Goal: Task Accomplishment & Management: Complete application form

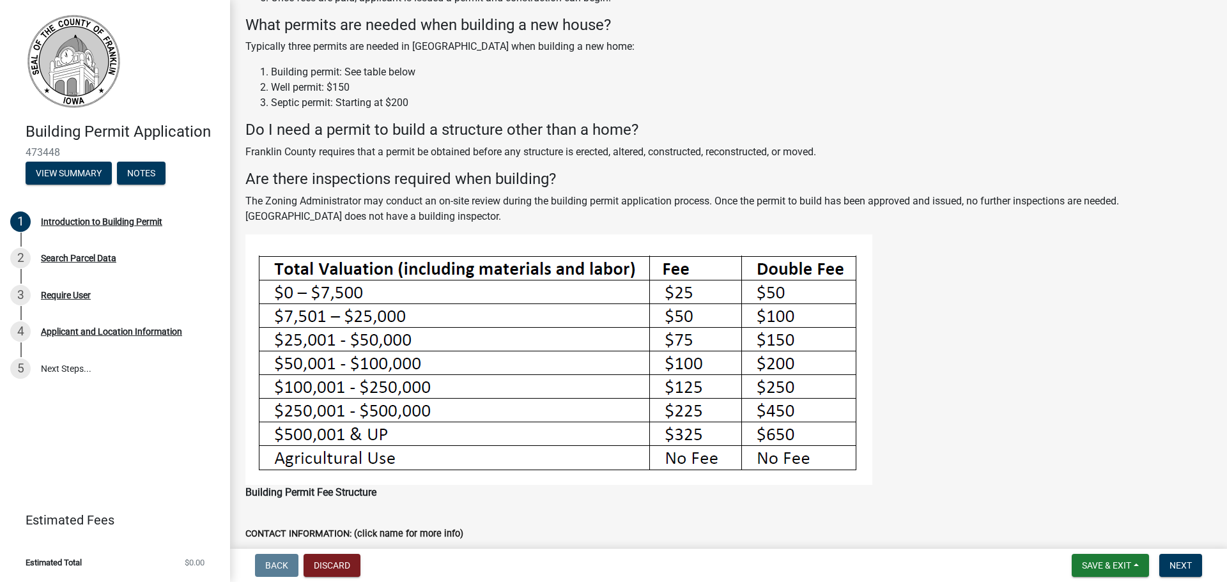
scroll to position [233, 0]
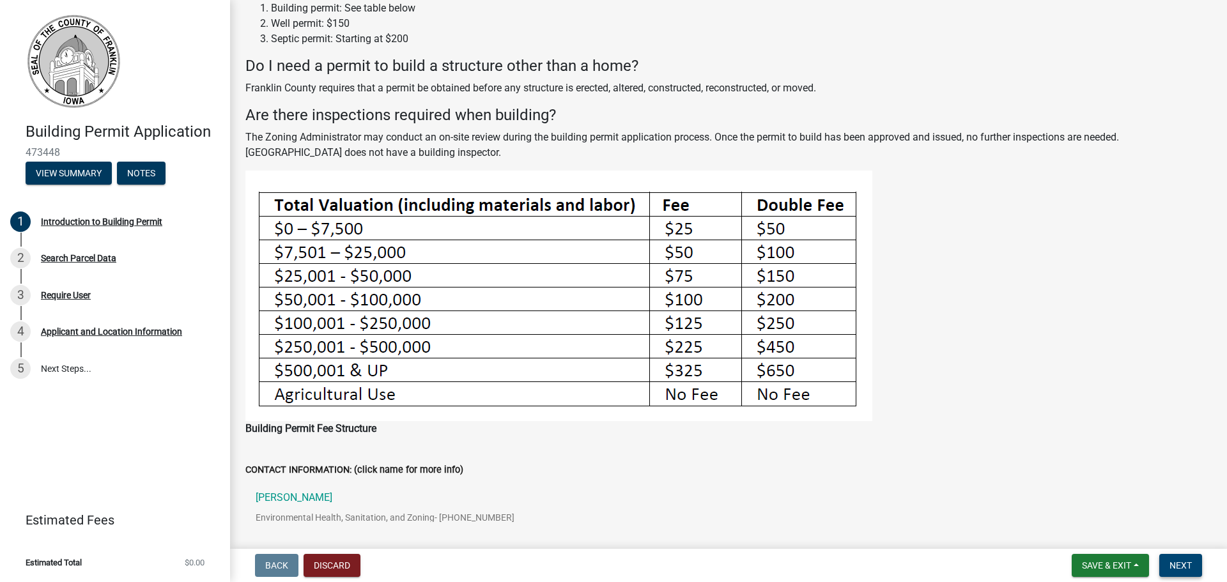
click at [1186, 559] on button "Next" at bounding box center [1181, 565] width 43 height 23
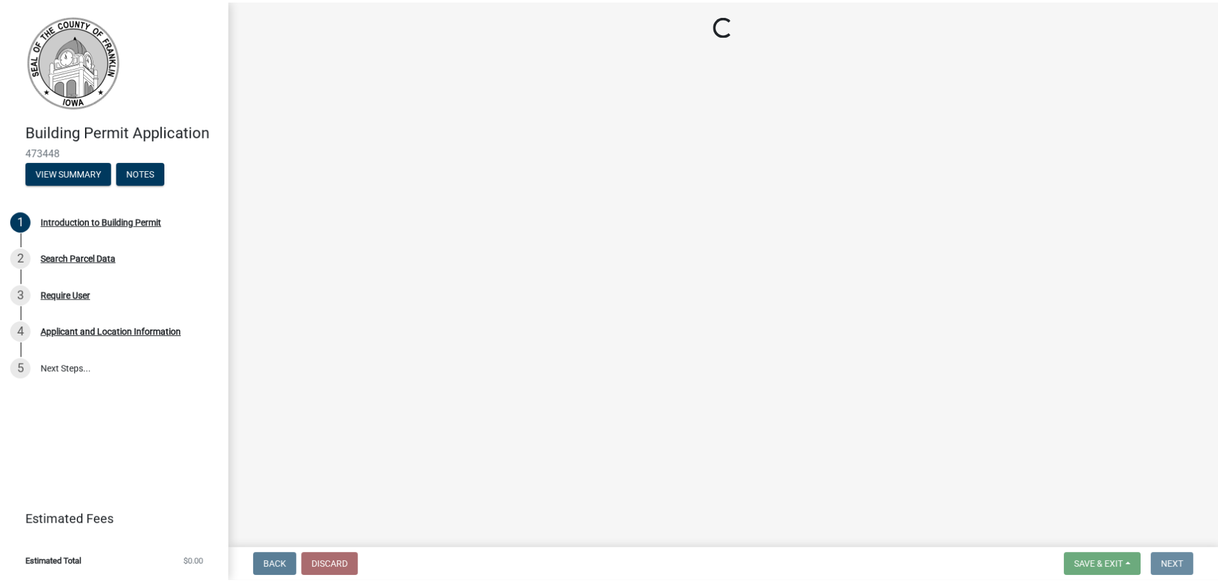
scroll to position [0, 0]
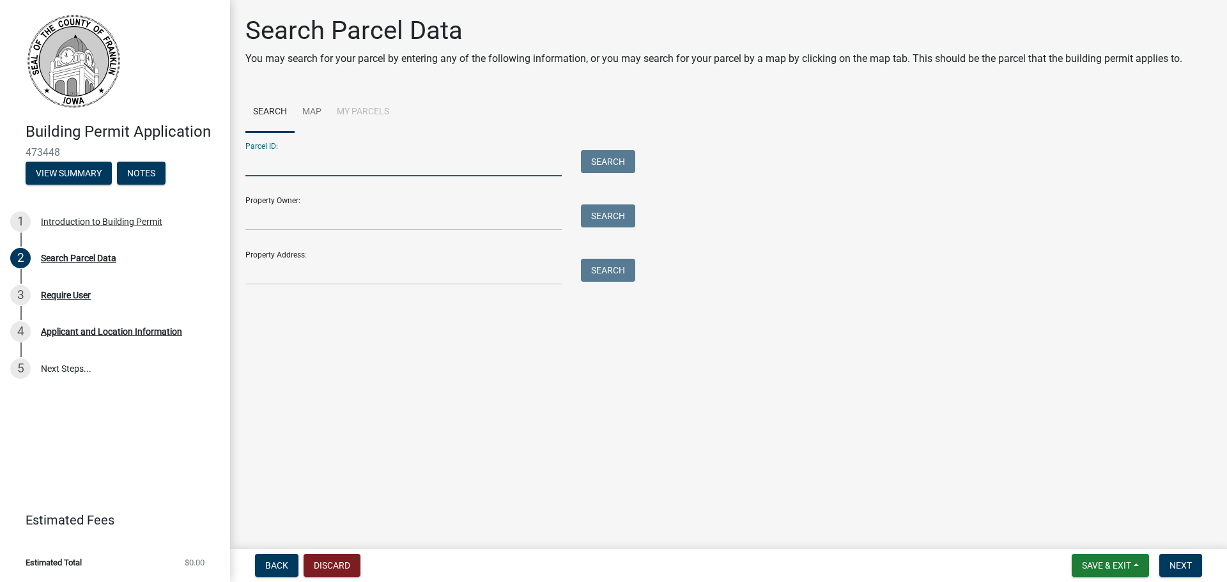
click at [270, 157] on input "Parcel ID:" at bounding box center [403, 163] width 316 height 26
paste input "0828105005"
type input "0828105005"
click at [281, 216] on input "Property Owner:" at bounding box center [403, 218] width 316 height 26
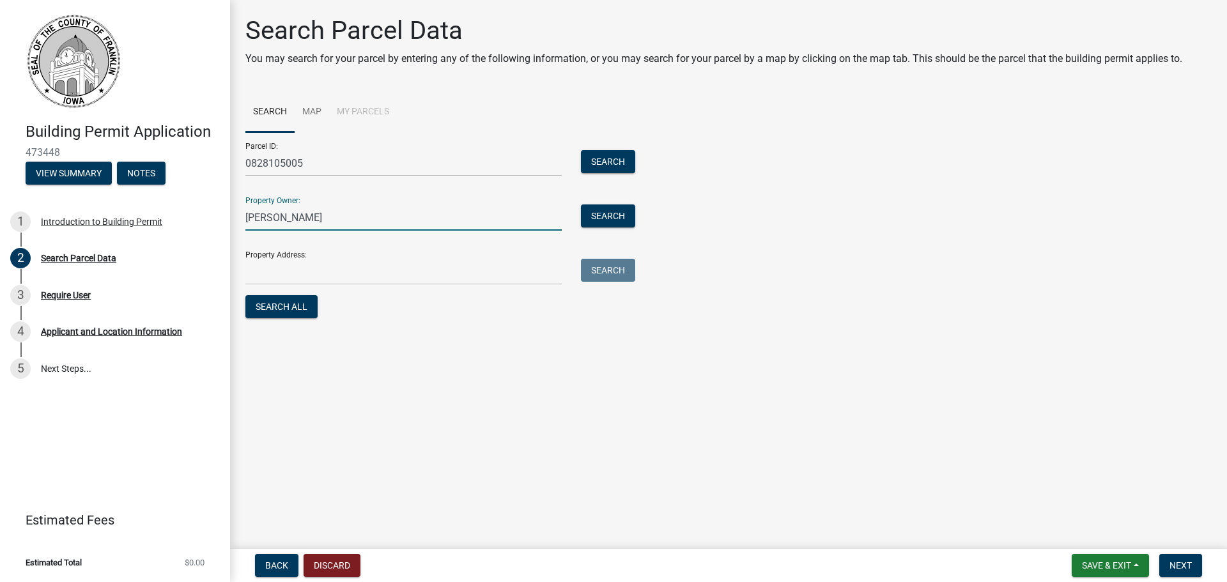
type input "Kayla Norman"
click at [269, 268] on input "Property Address:" at bounding box center [403, 272] width 316 height 26
click at [322, 273] on input "Property Address:" at bounding box center [403, 272] width 316 height 26
paste input "115 Maple Hansell, IA 50441"
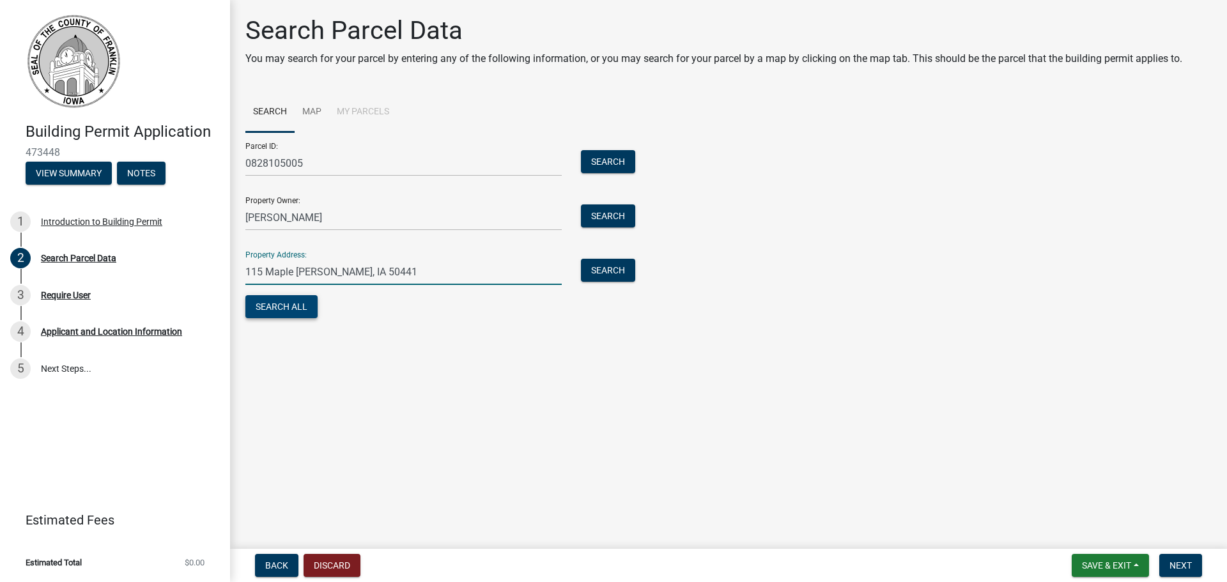
type input "115 Maple Hansell, IA 50441"
click at [305, 306] on button "Search All" at bounding box center [281, 306] width 72 height 23
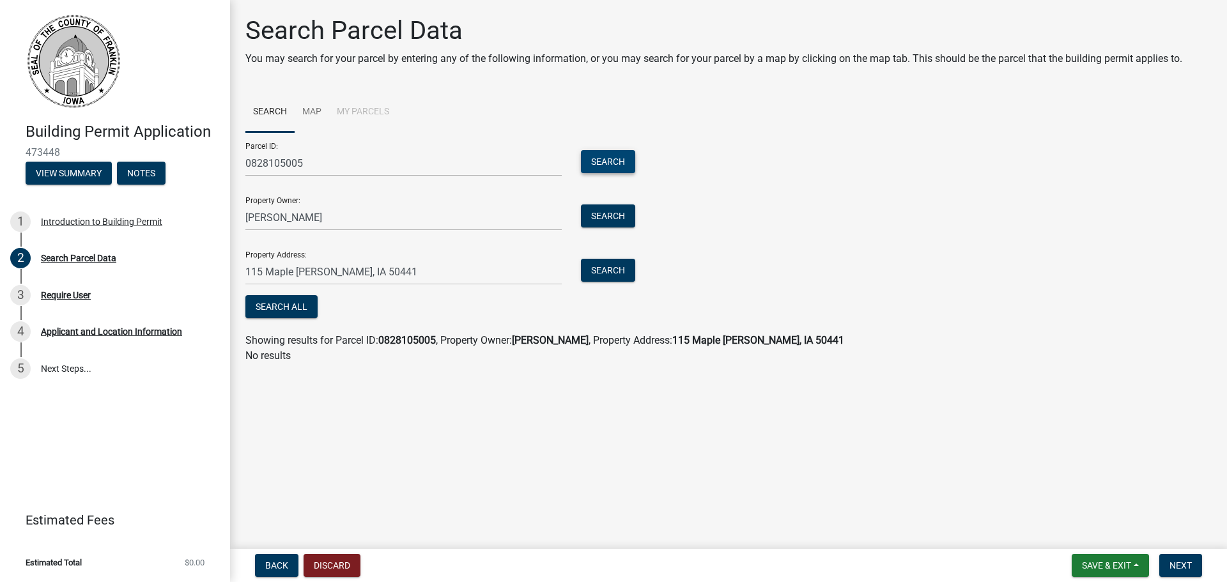
click at [609, 162] on button "Search" at bounding box center [608, 161] width 54 height 23
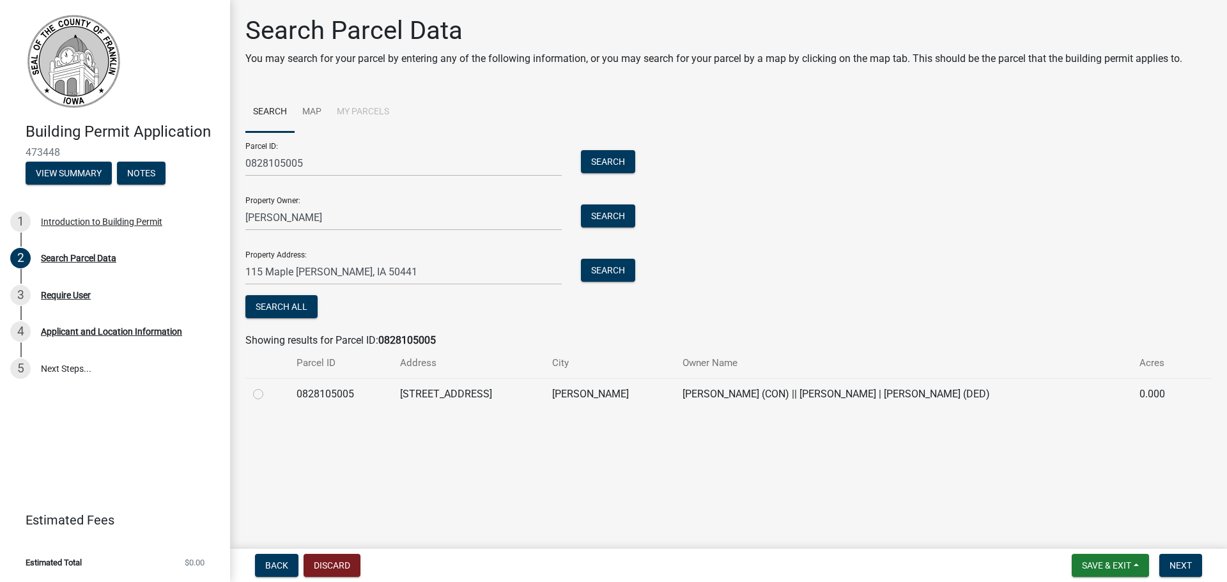
click at [268, 387] on label at bounding box center [268, 387] width 0 height 0
click at [268, 394] on input "radio" at bounding box center [272, 391] width 8 height 8
radio input "true"
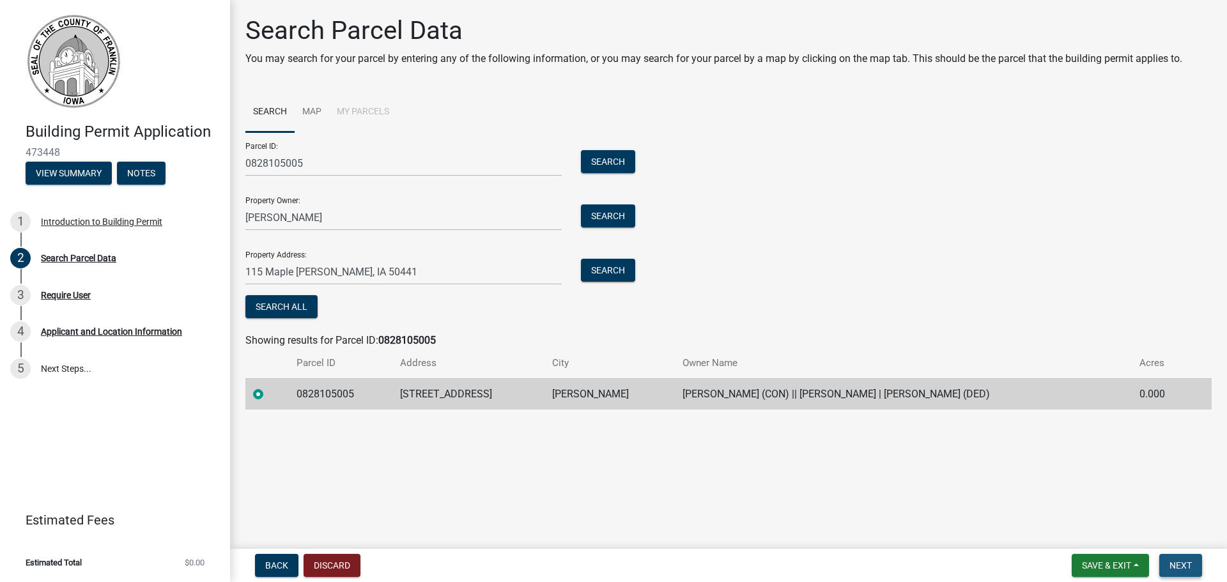
click at [1181, 565] on span "Next" at bounding box center [1181, 566] width 22 height 10
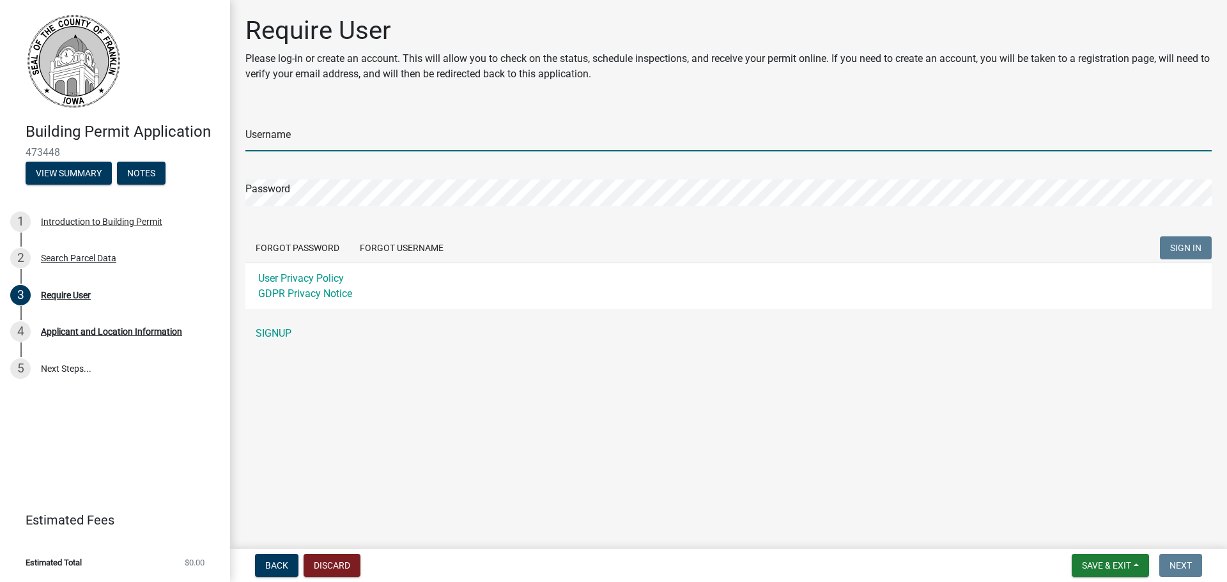
click at [345, 142] on input "Username" at bounding box center [728, 138] width 967 height 26
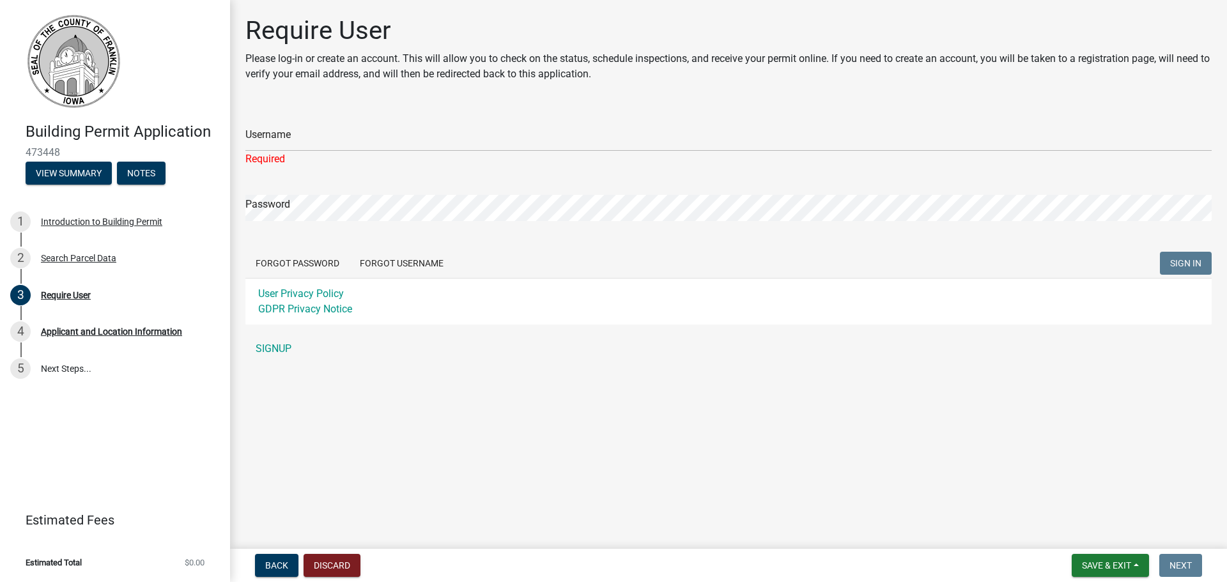
click at [282, 336] on div "Username Required Password Forgot Password Forgot Username SIGN IN User Privacy…" at bounding box center [728, 234] width 967 height 254
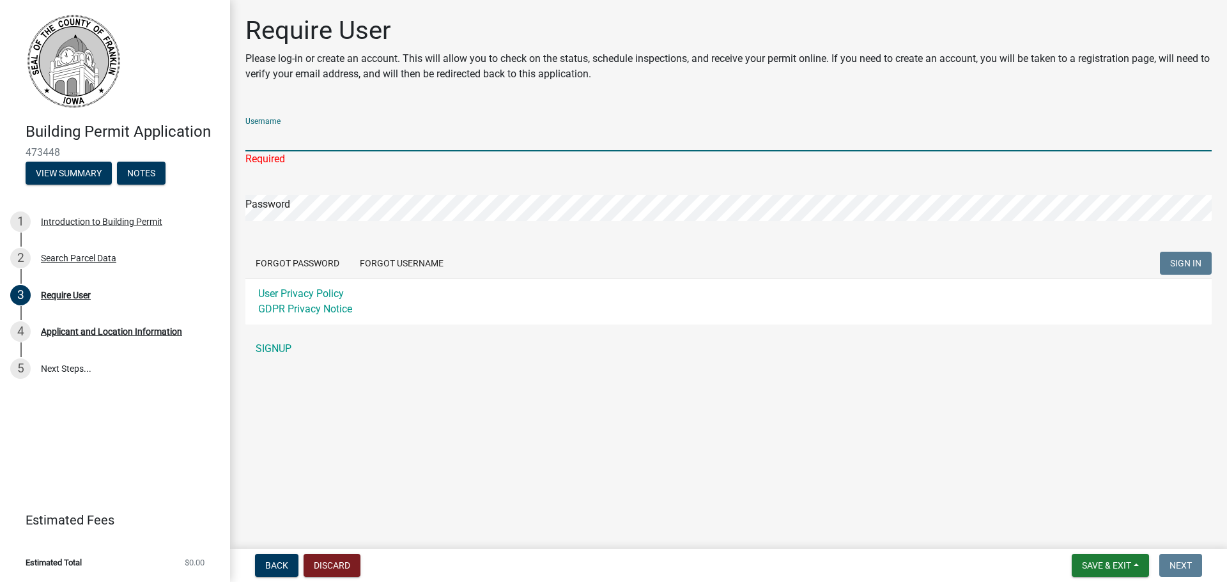
click at [302, 136] on input "Username" at bounding box center [728, 138] width 967 height 26
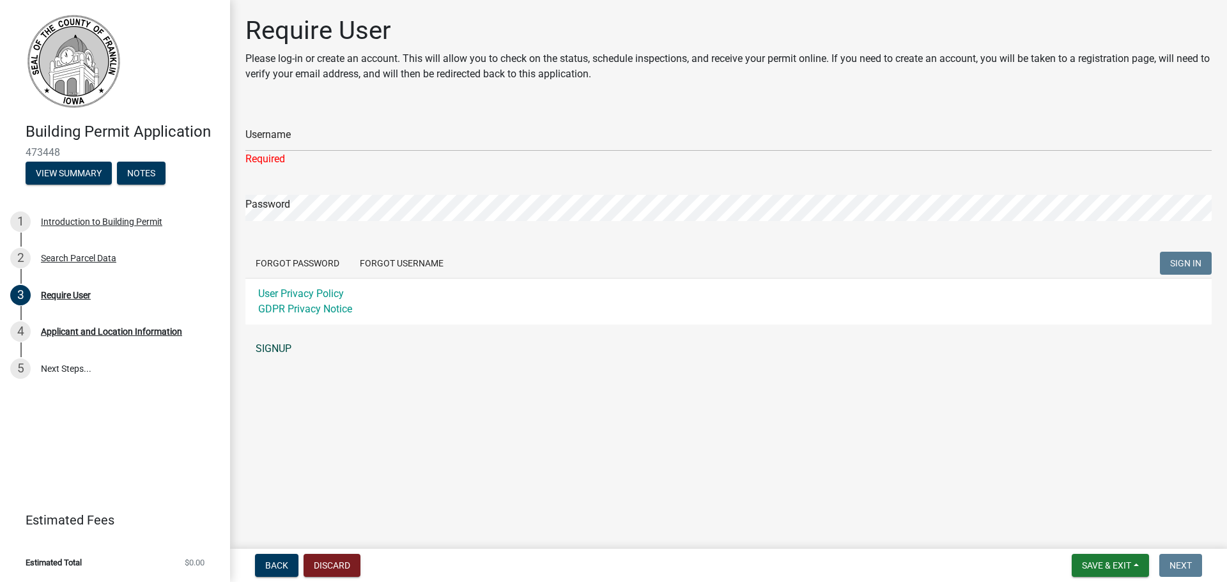
click at [262, 347] on link "SIGNUP" at bounding box center [728, 349] width 967 height 26
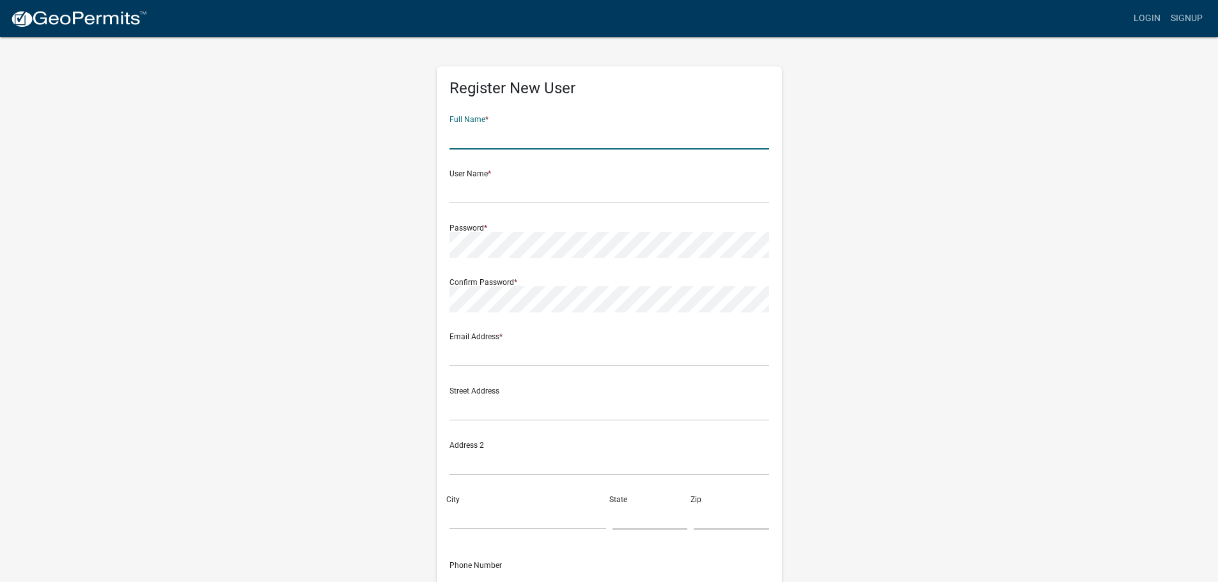
click at [488, 147] on input "text" at bounding box center [609, 136] width 320 height 26
type input "[PERSON_NAME]"
type input "[STREET_ADDRESS]"
type input "[PERSON_NAME]"
type input "mn"
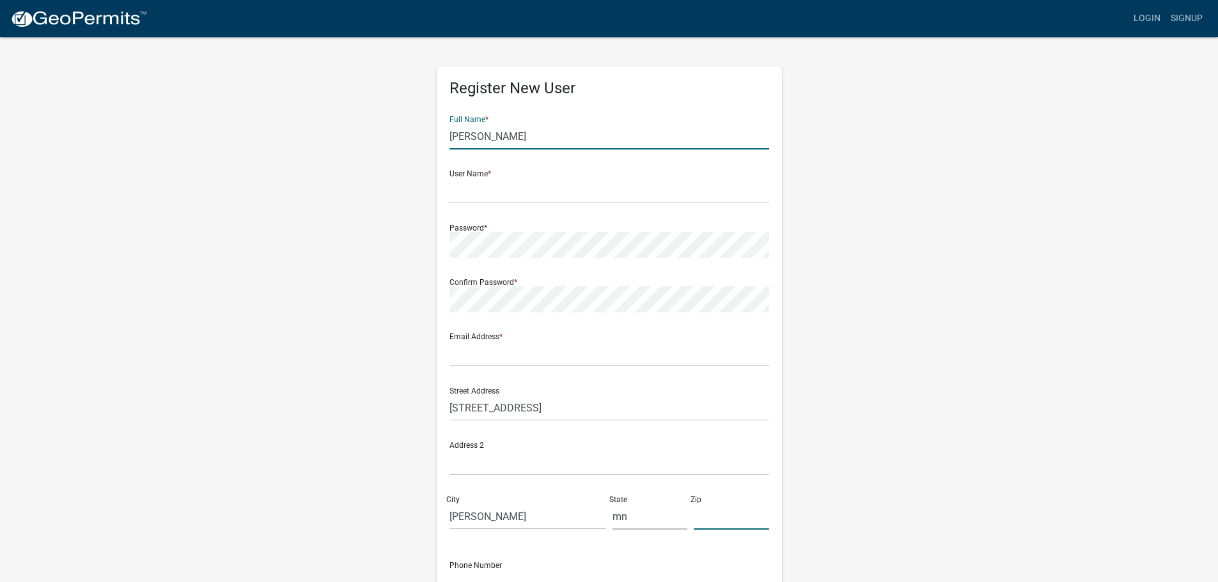
type input "55344"
drag, startPoint x: 485, startPoint y: 139, endPoint x: 423, endPoint y: 150, distance: 63.6
click at [405, 142] on div "Register New User Full Name * Casey User Name * Password * Confirm Password * E…" at bounding box center [609, 378] width 729 height 684
type input "[PERSON_NAME]"
click at [464, 193] on input "text" at bounding box center [609, 191] width 320 height 26
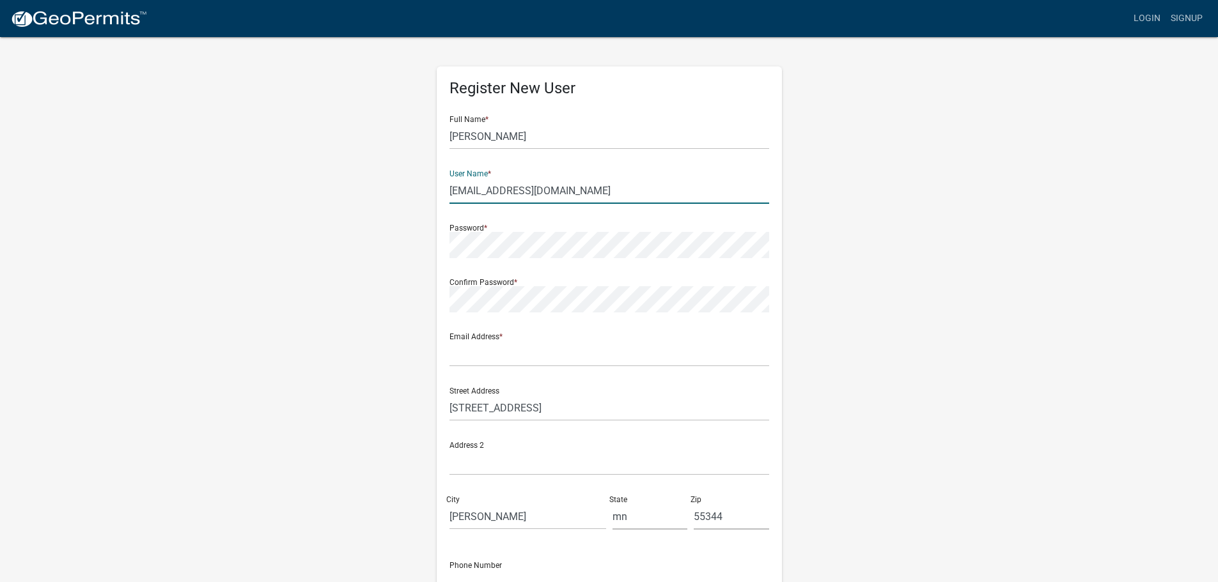
type input "[EMAIL_ADDRESS][DOMAIN_NAME]"
click at [493, 354] on input "text" at bounding box center [609, 354] width 320 height 26
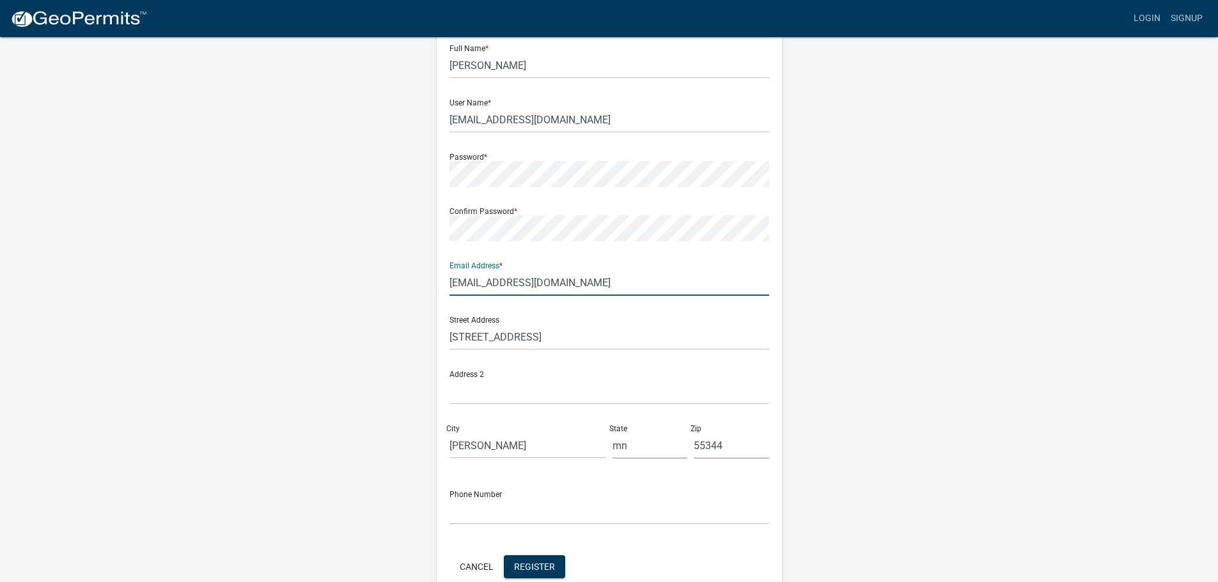
scroll to position [137, 0]
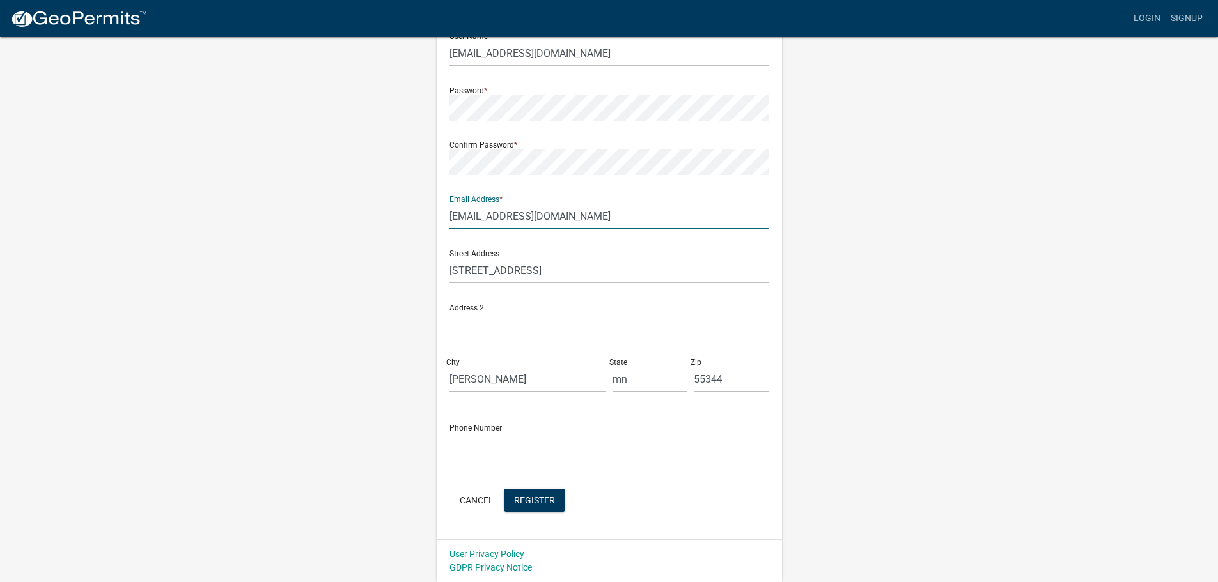
type input "[EMAIL_ADDRESS][DOMAIN_NAME]"
click at [499, 451] on input "text" at bounding box center [609, 445] width 320 height 26
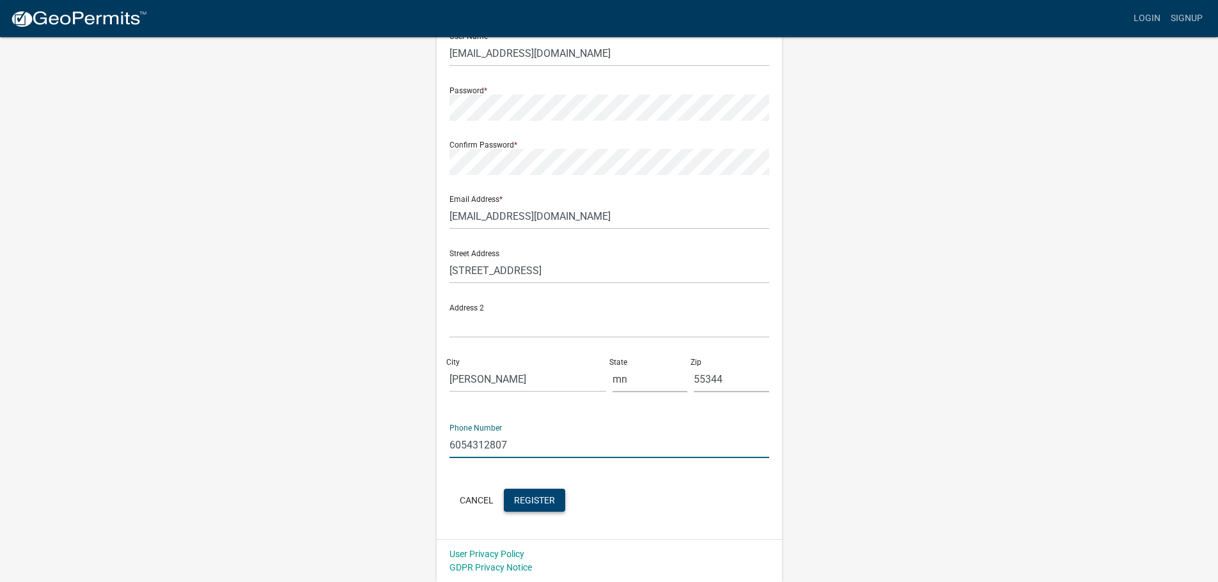
type input "6054312807"
click at [557, 507] on button "Register" at bounding box center [534, 500] width 61 height 23
click at [474, 499] on button "Cancel" at bounding box center [476, 500] width 54 height 23
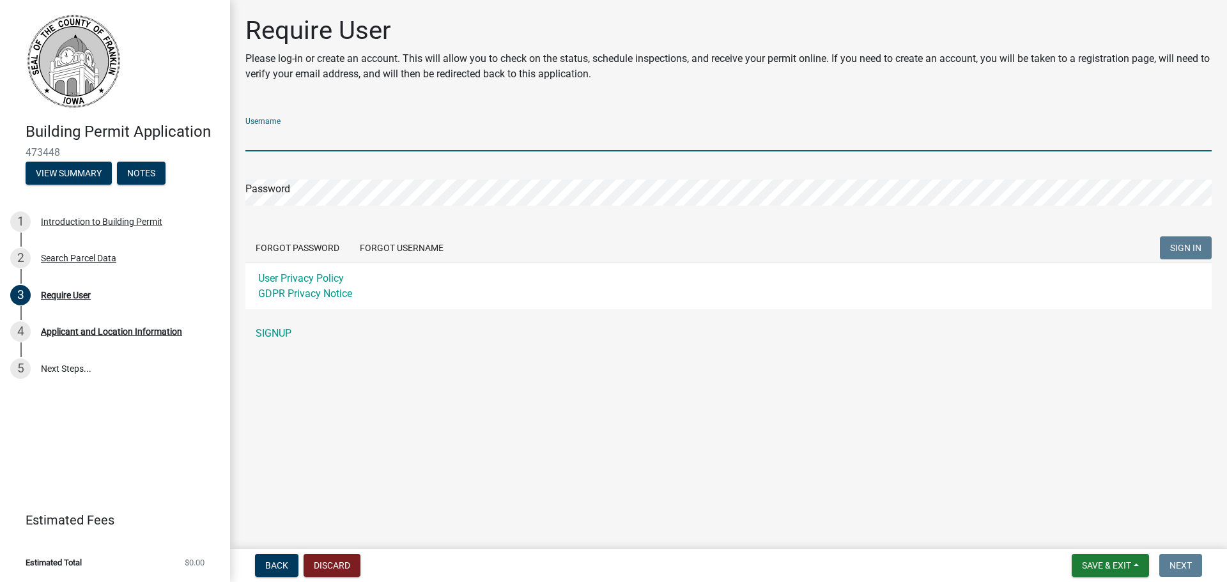
click at [396, 141] on input "Username" at bounding box center [728, 138] width 967 height 26
type input "[EMAIL_ADDRESS][DOMAIN_NAME]"
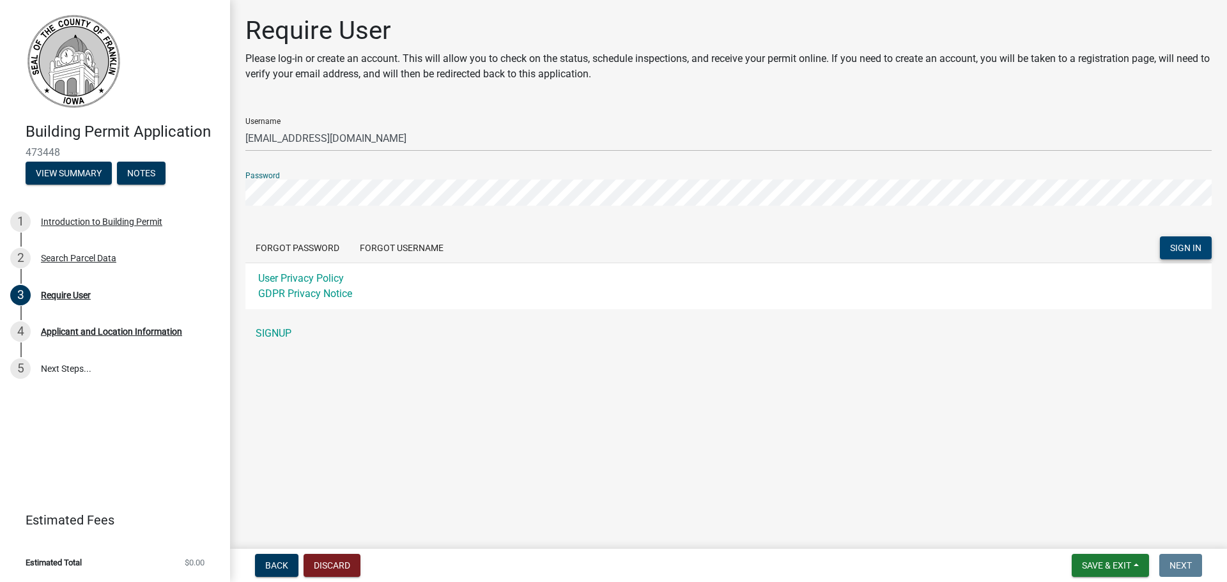
click at [1183, 244] on span "SIGN IN" at bounding box center [1185, 248] width 31 height 10
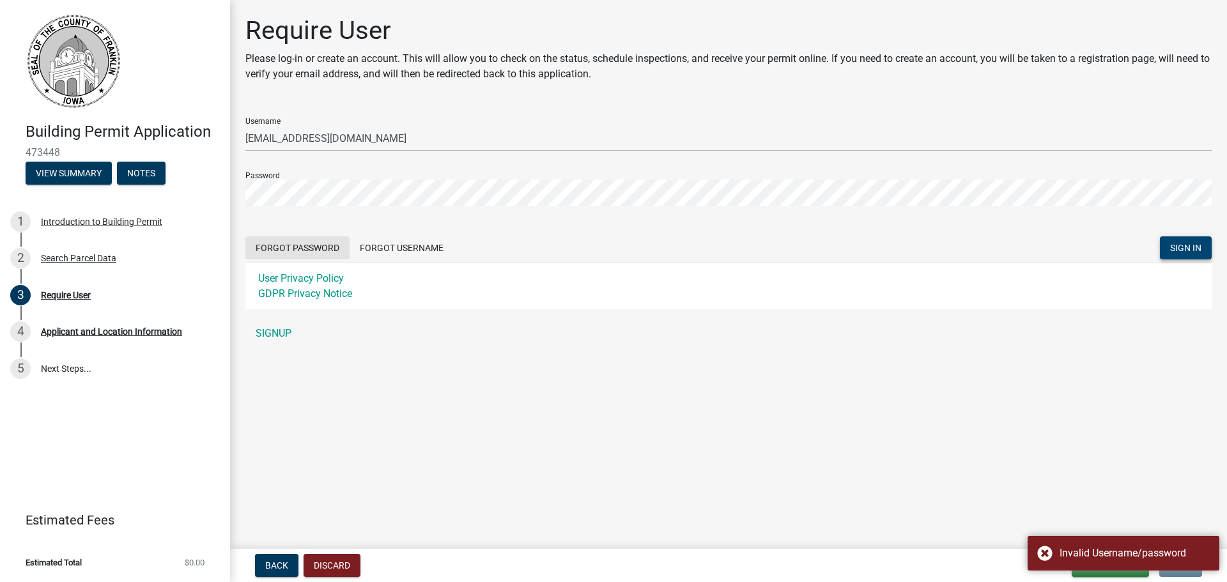
click at [295, 245] on button "Forgot Password" at bounding box center [297, 248] width 104 height 23
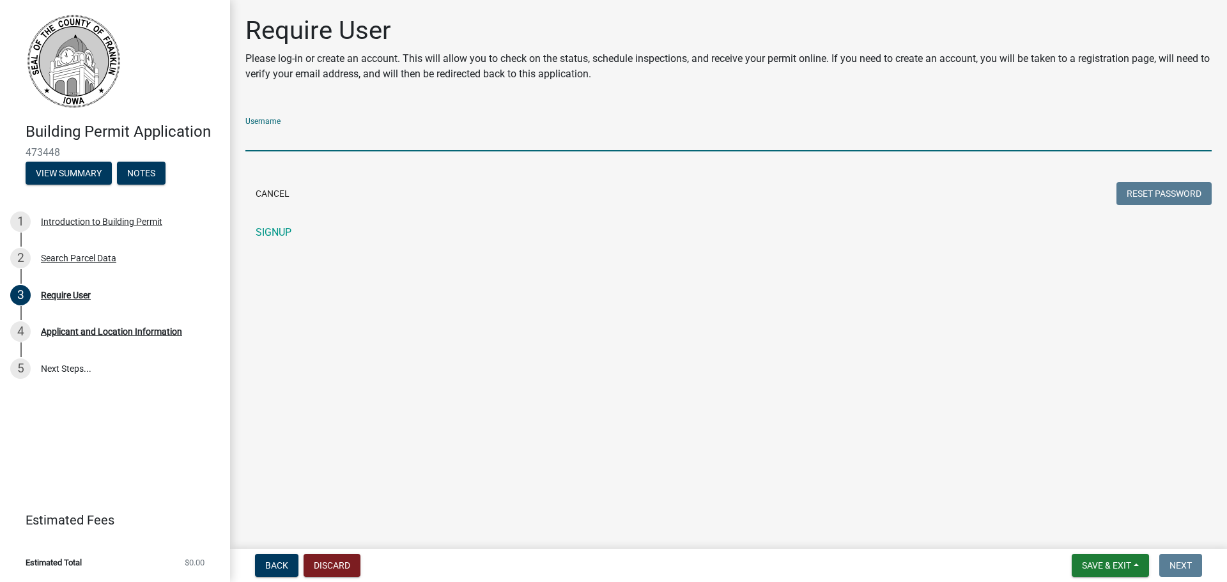
click at [319, 134] on input "Username" at bounding box center [728, 138] width 967 height 26
type input "[EMAIL_ADDRESS][DOMAIN_NAME]"
click at [1155, 192] on button "Reset Password" at bounding box center [1164, 193] width 95 height 23
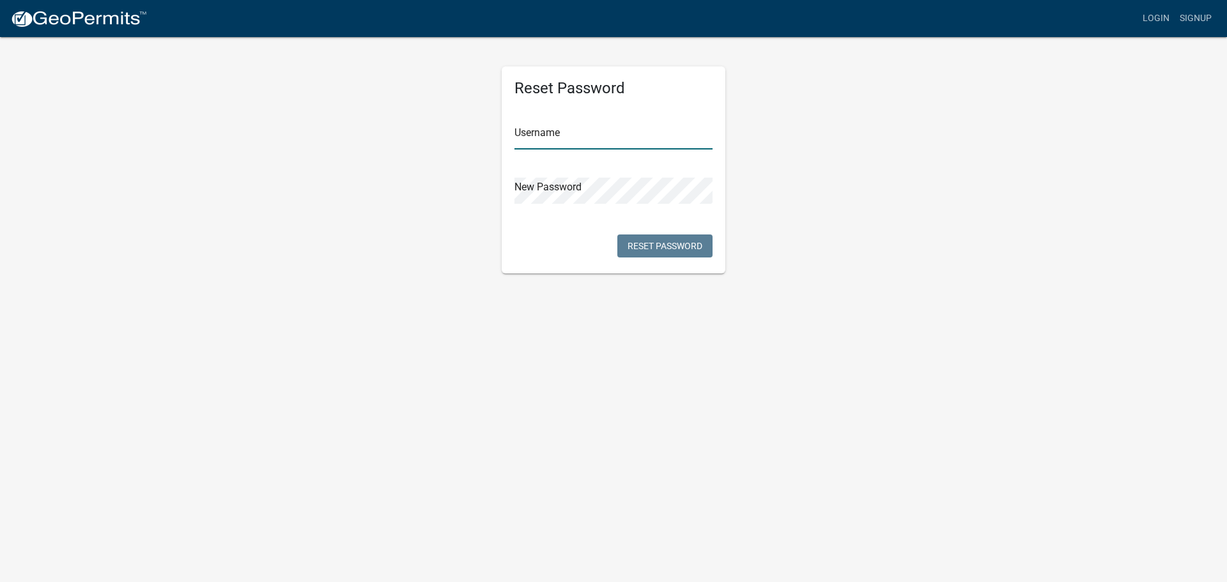
click at [553, 145] on input "text" at bounding box center [614, 136] width 198 height 26
click at [655, 239] on button "Reset Password" at bounding box center [665, 246] width 95 height 23
click at [574, 136] on input "@Options1" at bounding box center [614, 136] width 198 height 26
drag, startPoint x: 574, startPoint y: 136, endPoint x: 378, endPoint y: 135, distance: 195.6
click at [378, 136] on div "Reset Password Username @Options1 New Password Reset Password" at bounding box center [613, 155] width 729 height 238
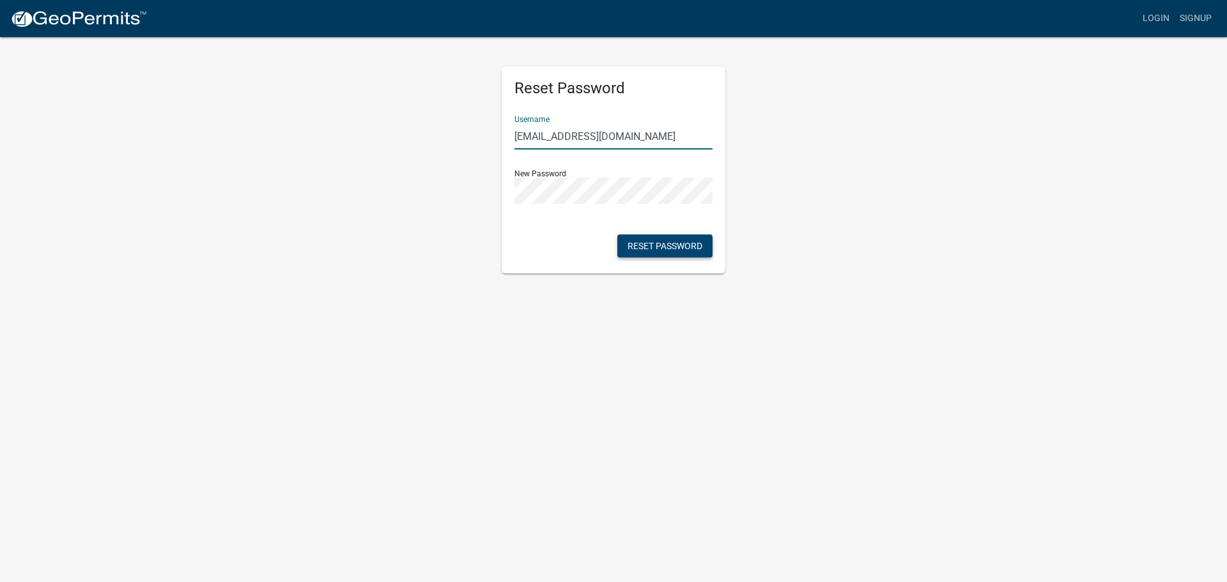
type input "[EMAIL_ADDRESS][DOMAIN_NAME]"
click at [662, 242] on button "Reset Password" at bounding box center [665, 246] width 95 height 23
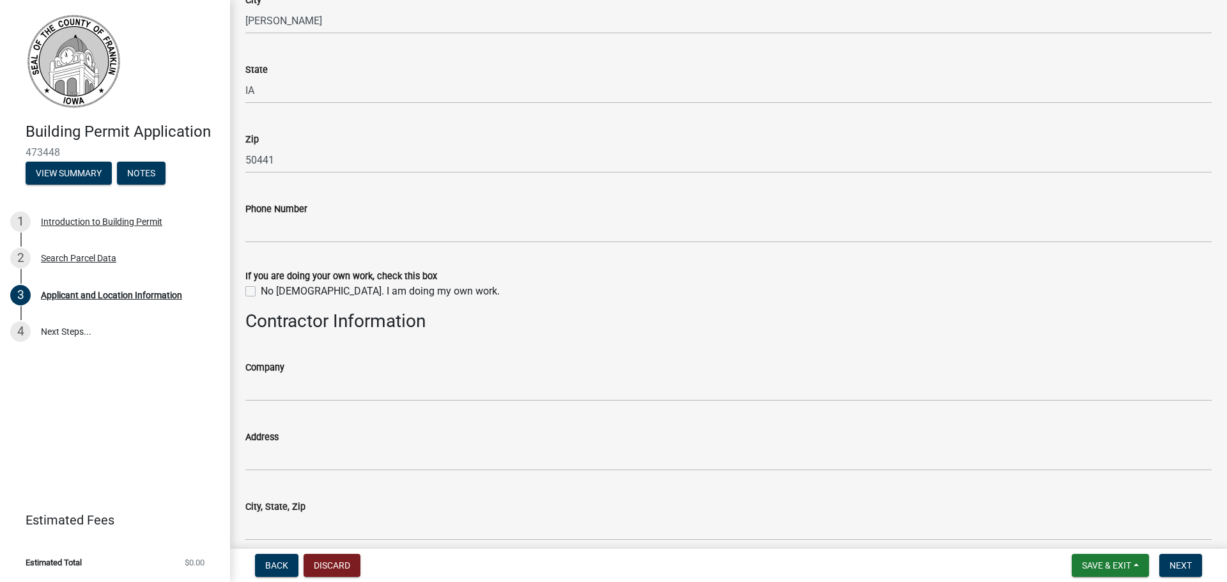
scroll to position [767, 0]
click at [304, 372] on div "Company" at bounding box center [728, 366] width 967 height 15
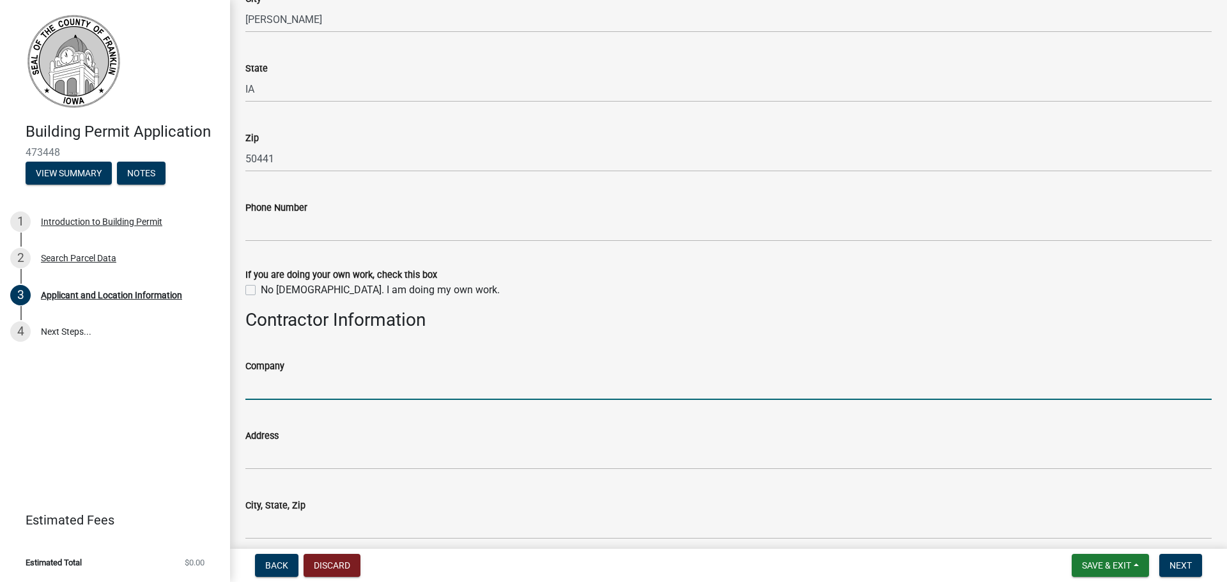
click at [309, 387] on input "Company" at bounding box center [728, 387] width 967 height 26
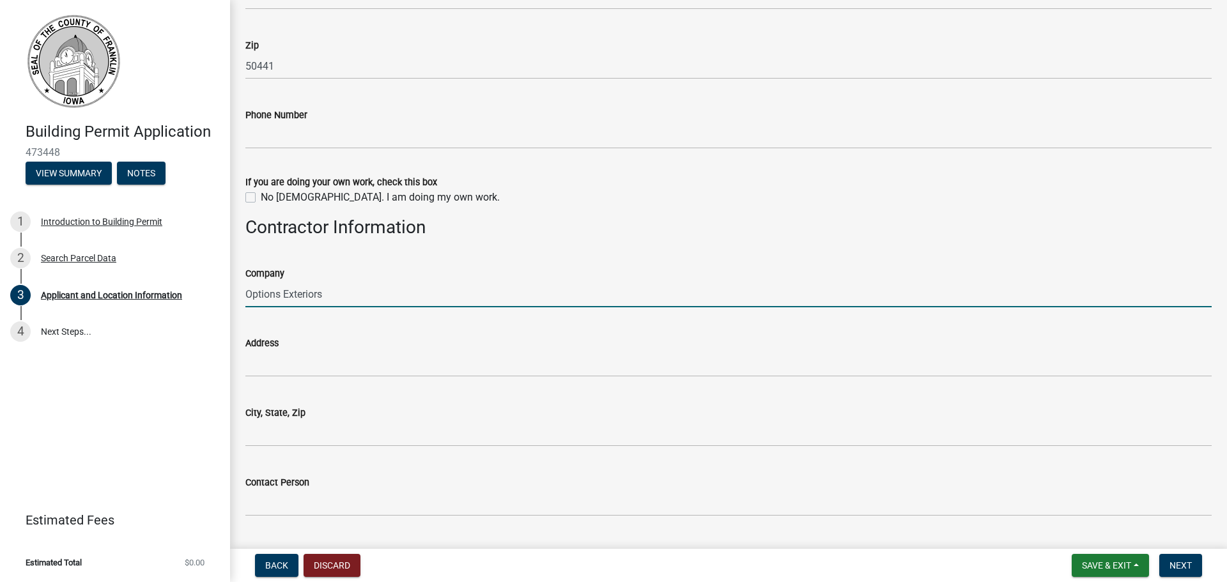
scroll to position [959, 0]
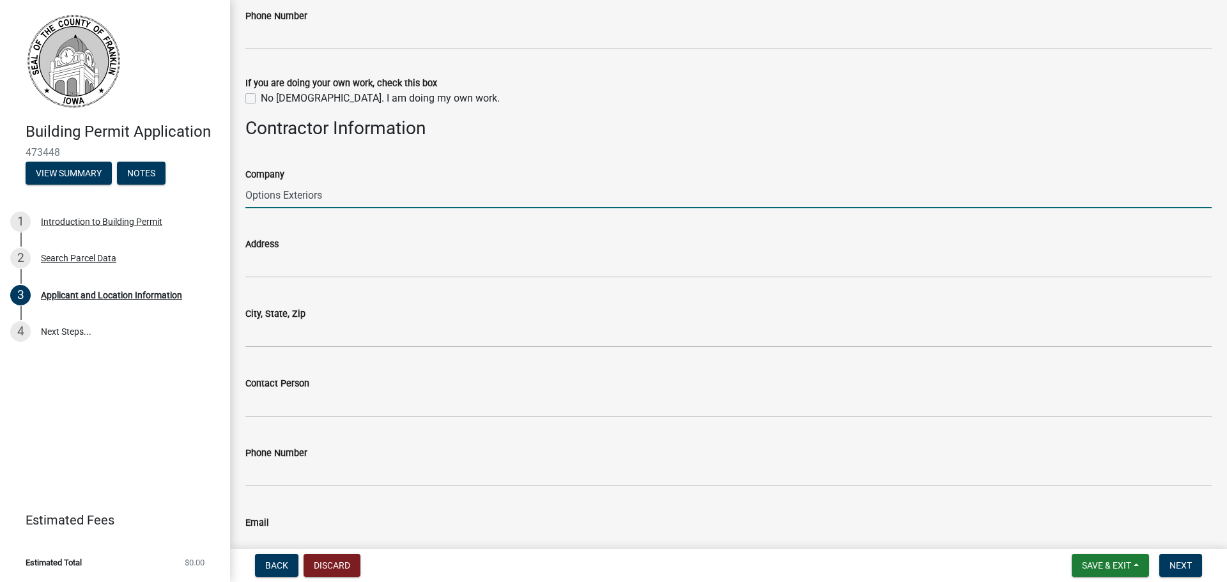
type input "Options Exteriors"
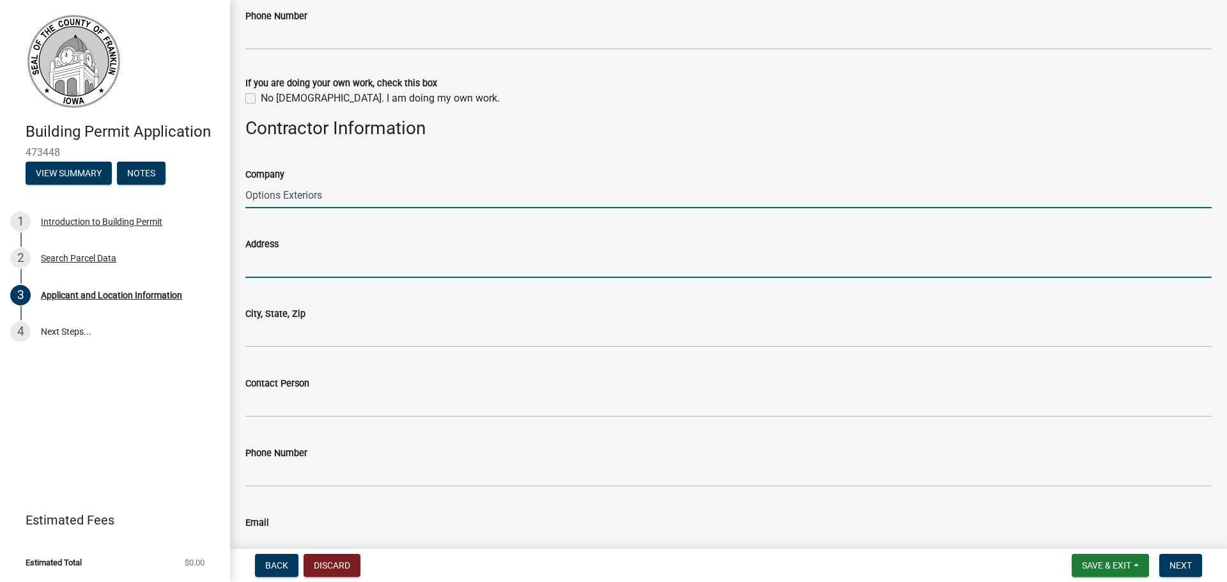
click at [291, 263] on input "Address" at bounding box center [728, 265] width 967 height 26
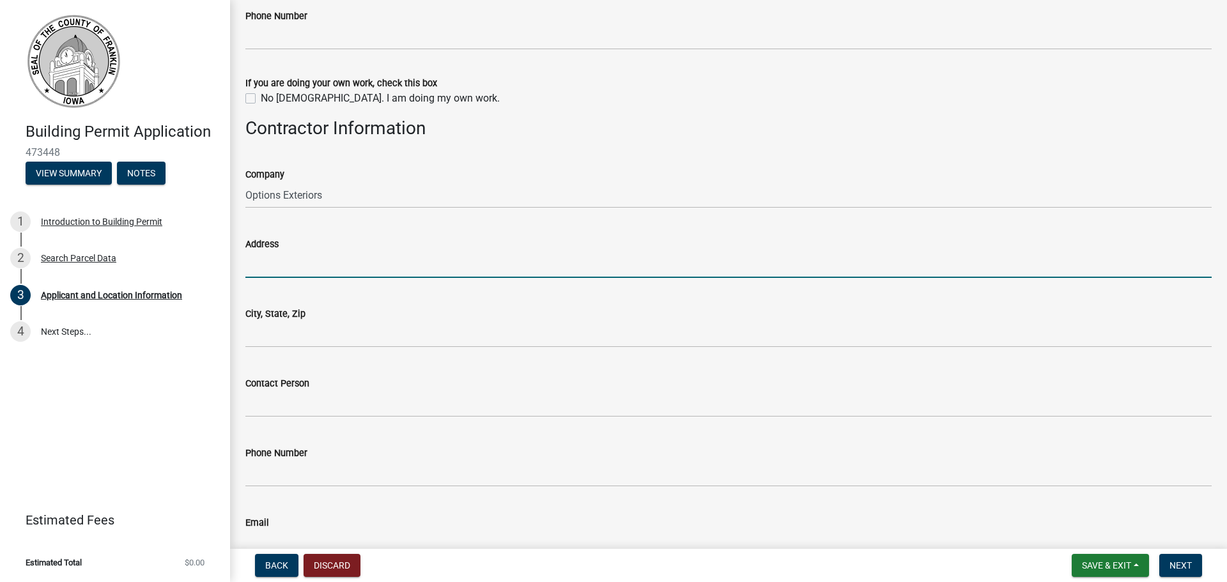
type input "[STREET_ADDRESS]"
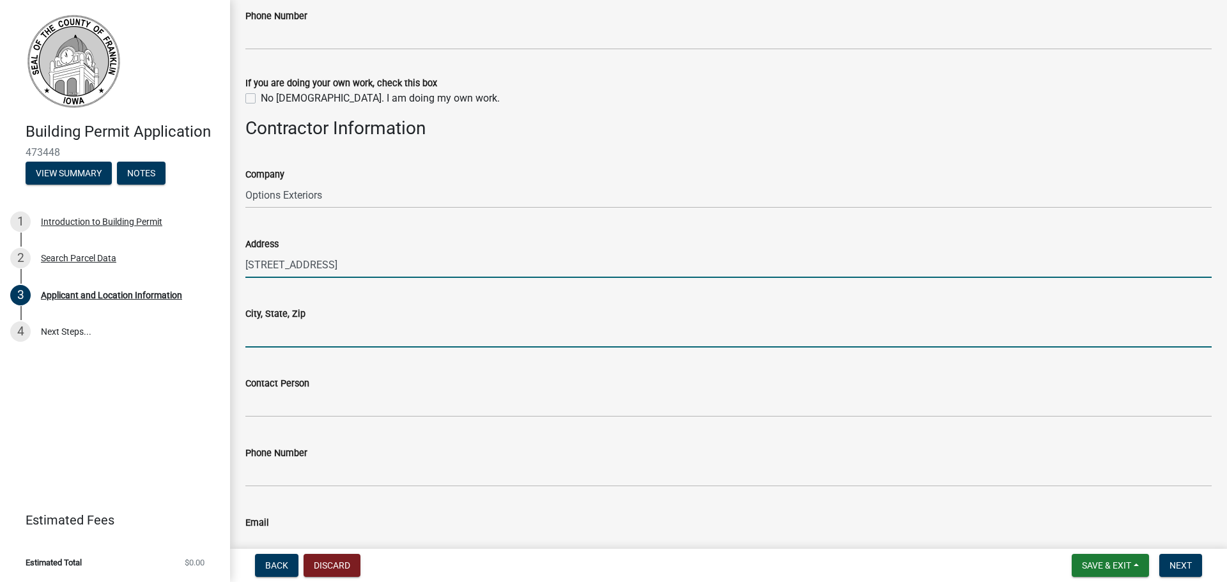
type input "[PERSON_NAME]"
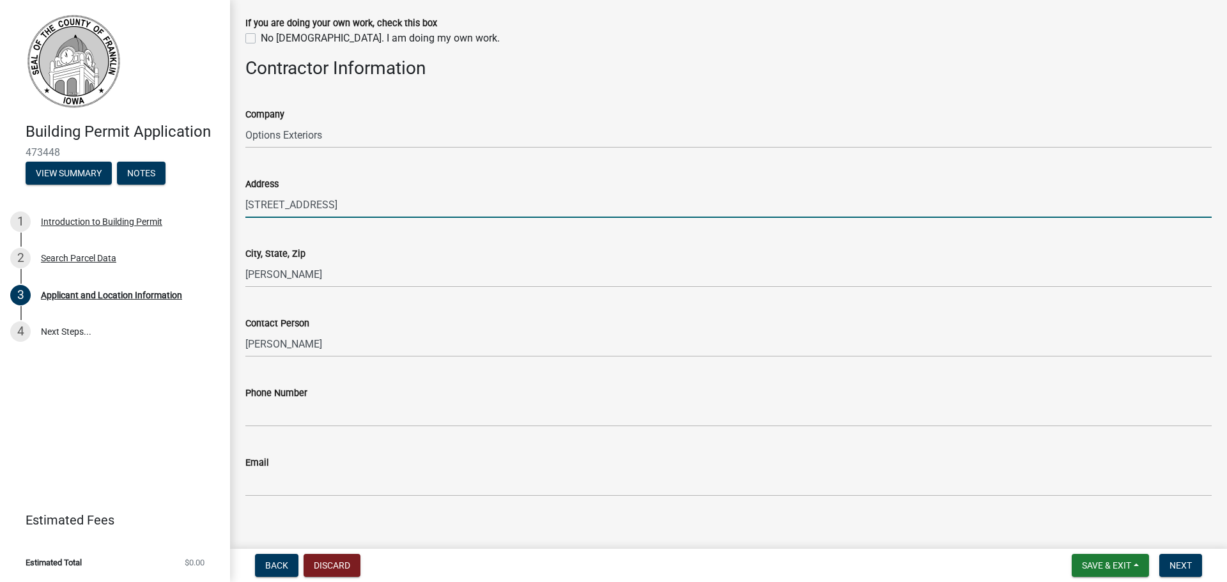
scroll to position [1032, 0]
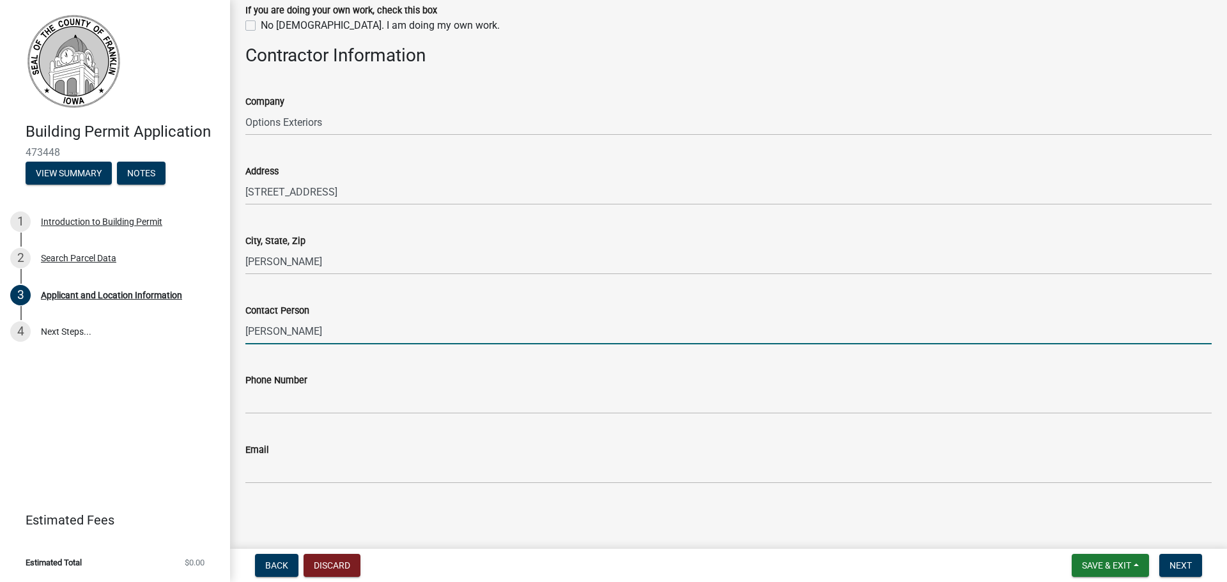
drag, startPoint x: 288, startPoint y: 334, endPoint x: 242, endPoint y: 334, distance: 46.0
click at [242, 334] on div "Contact Person [PERSON_NAME]" at bounding box center [729, 314] width 986 height 59
type input "[PERSON_NAME]"
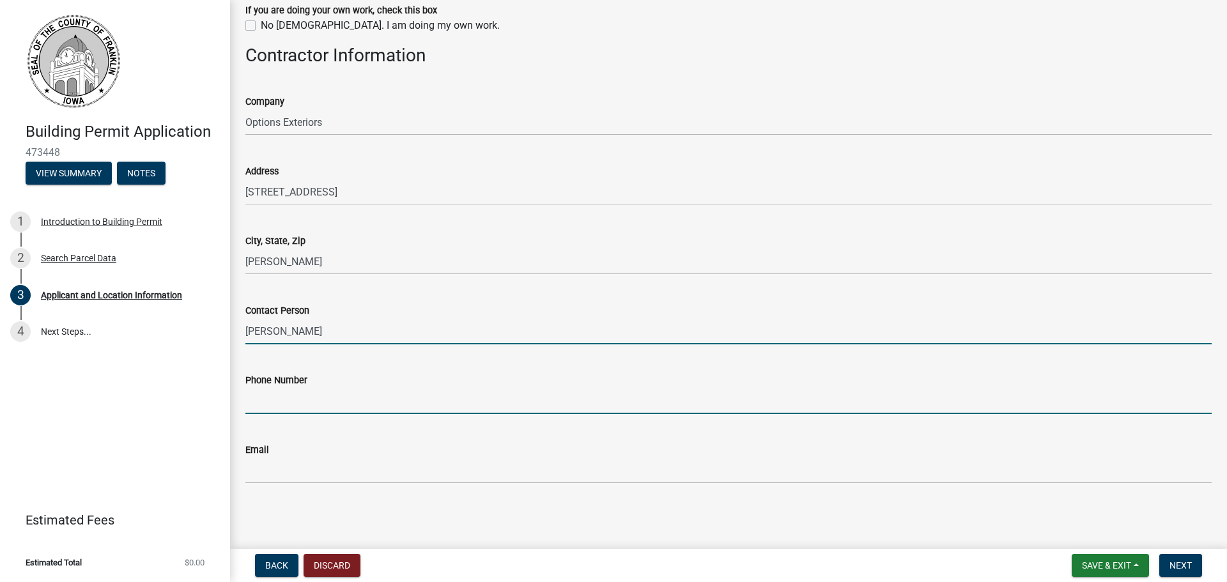
click at [304, 400] on input "Phone Number" at bounding box center [728, 401] width 967 height 26
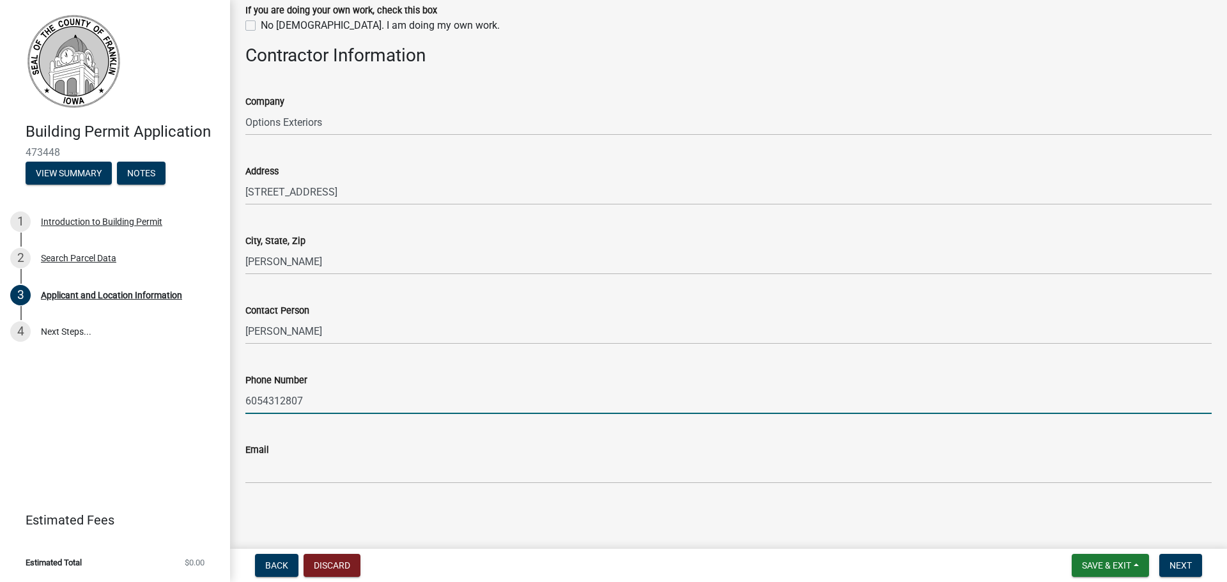
type input "6054312807"
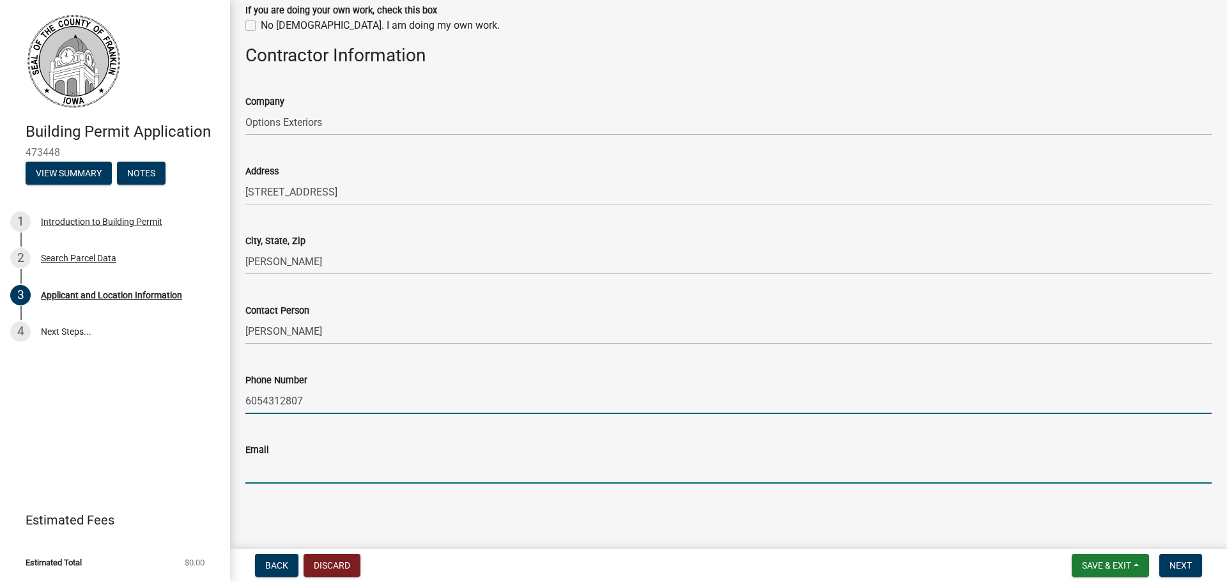
click at [285, 475] on input "Email" at bounding box center [728, 471] width 967 height 26
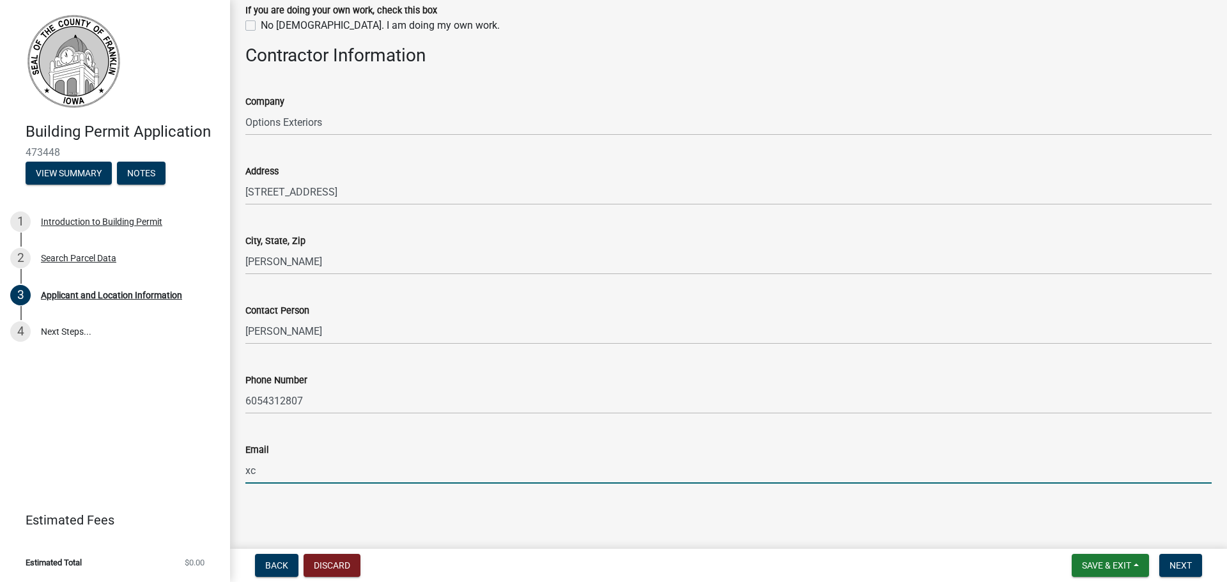
type input "x"
type input "[PERSON_NAME][EMAIL_ADDRESS][DOMAIN_NAME]"
click at [1173, 557] on button "Next" at bounding box center [1181, 565] width 43 height 23
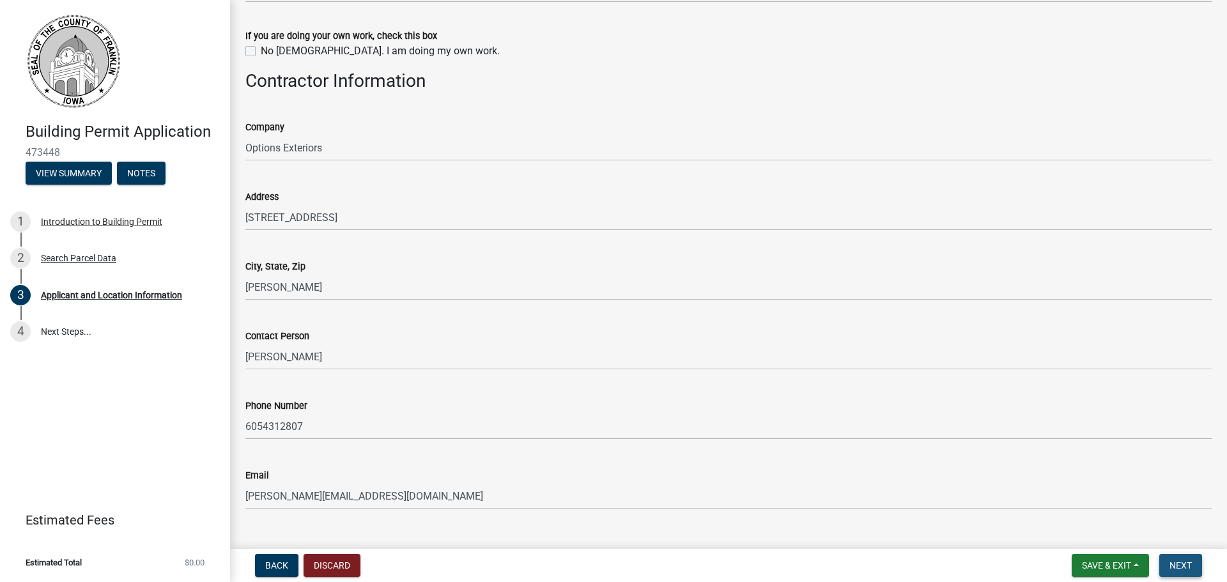
scroll to position [1057, 0]
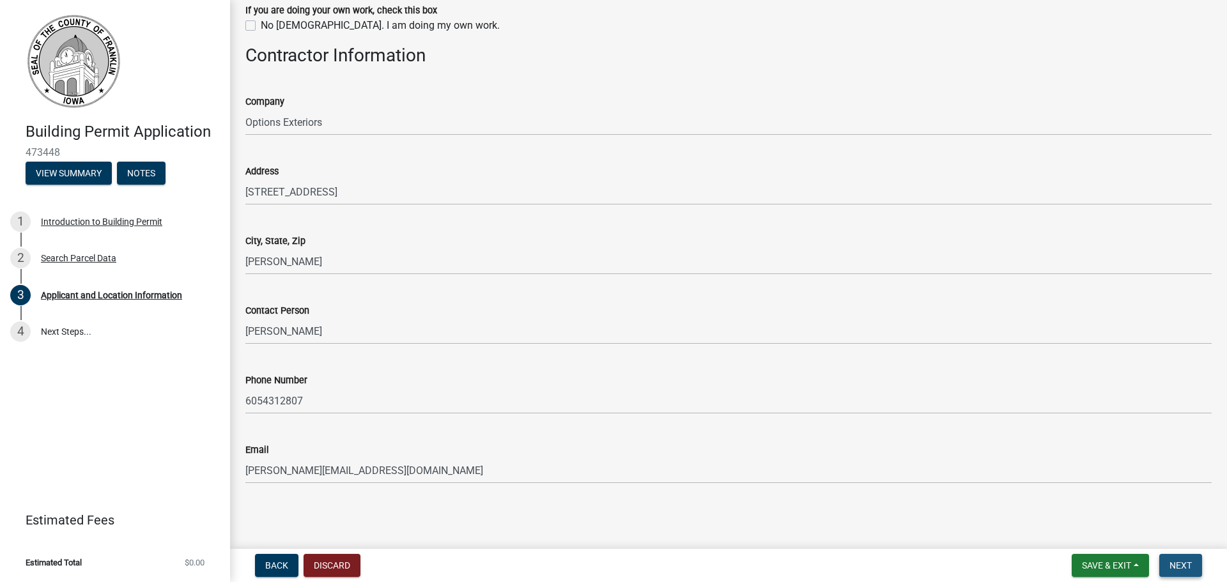
click at [1181, 559] on button "Next" at bounding box center [1181, 565] width 43 height 23
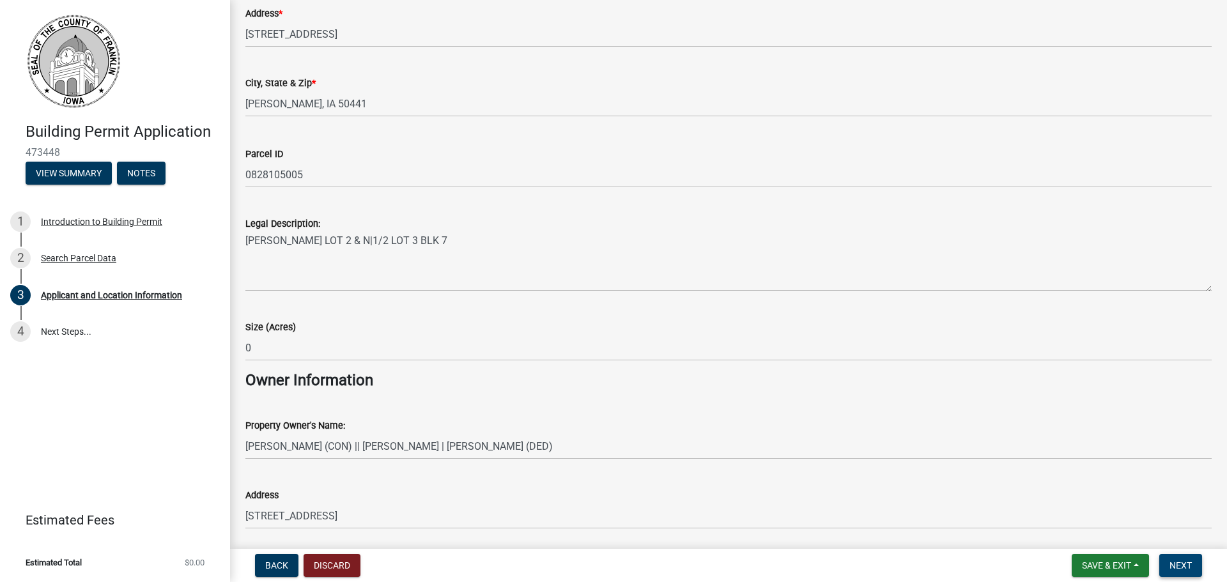
scroll to position [0, 0]
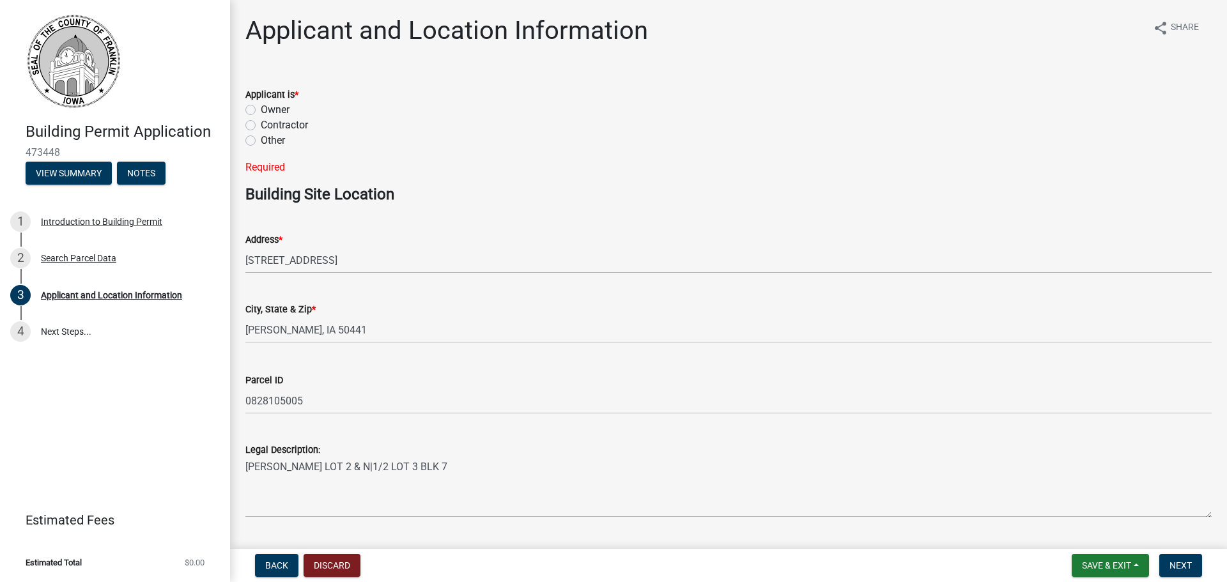
click at [267, 123] on label "Contractor" at bounding box center [284, 125] width 47 height 15
click at [267, 123] on input "Contractor" at bounding box center [265, 122] width 8 height 8
radio input "true"
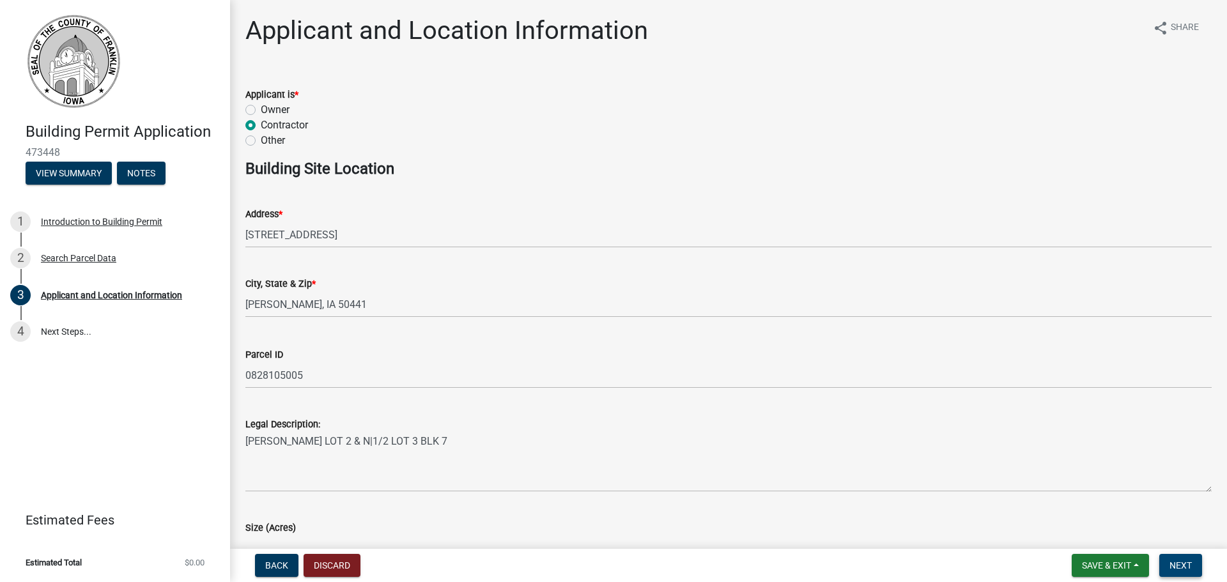
click at [1185, 559] on button "Next" at bounding box center [1181, 565] width 43 height 23
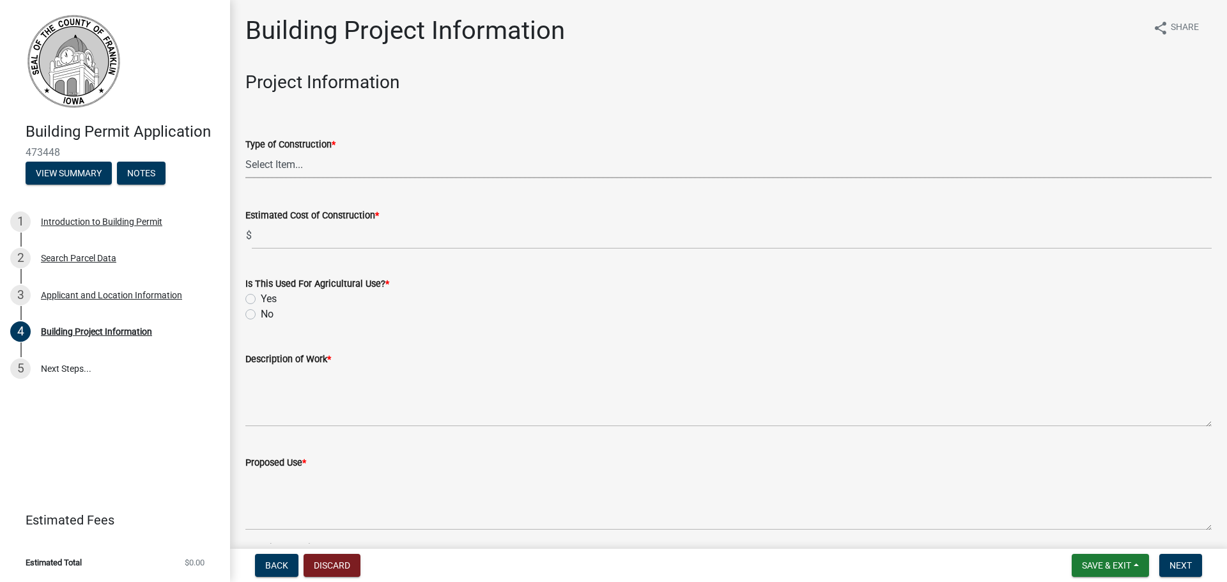
click at [322, 170] on select "Select Item... Single Family Dwelling Two Family Dwelling Multi Family Dwelling…" at bounding box center [728, 165] width 967 height 26
click at [245, 152] on select "Select Item... Single Family Dwelling Two Family Dwelling Multi Family Dwelling…" at bounding box center [728, 165] width 967 height 26
select select "8c62c722-4692-4cc5-99e8-d1aa43e90306"
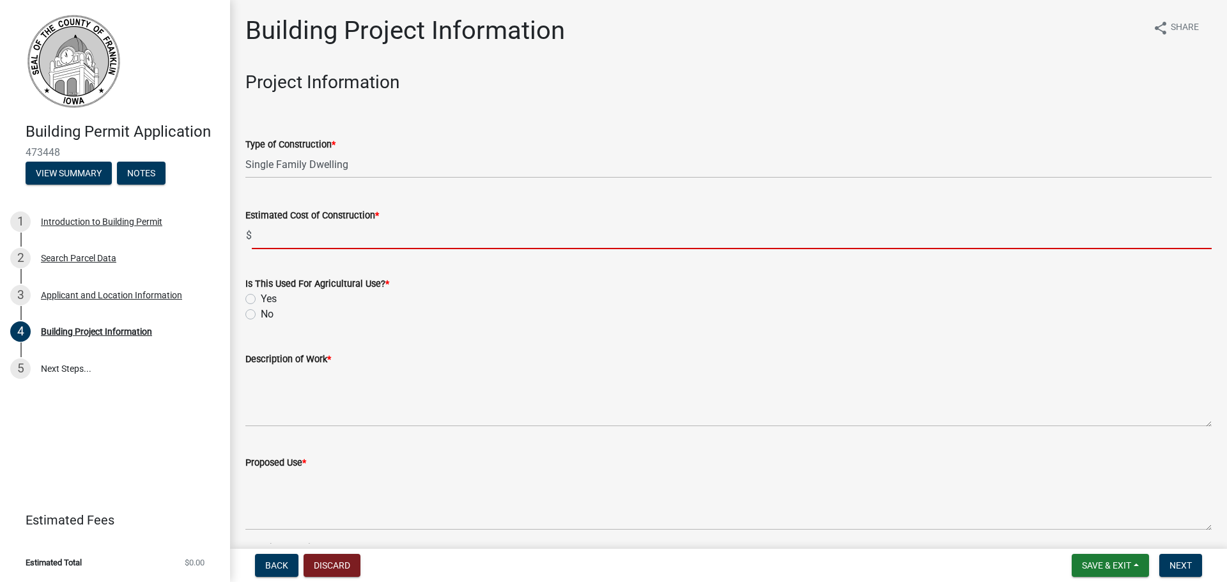
click at [341, 243] on input "text" at bounding box center [732, 236] width 960 height 26
click at [345, 238] on input "text" at bounding box center [732, 236] width 960 height 26
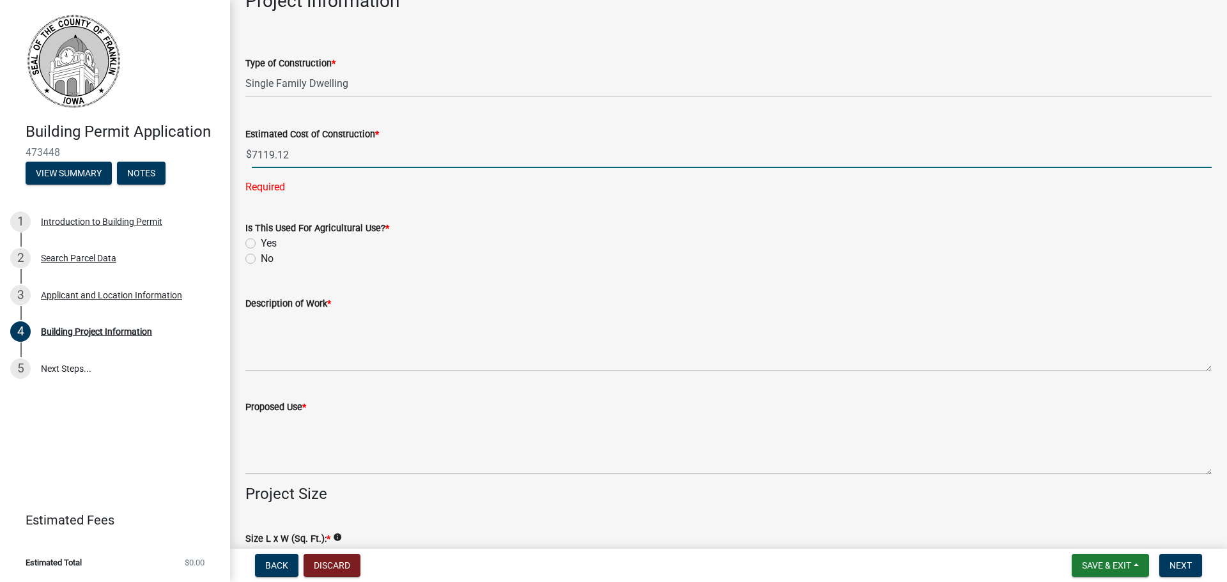
scroll to position [192, 0]
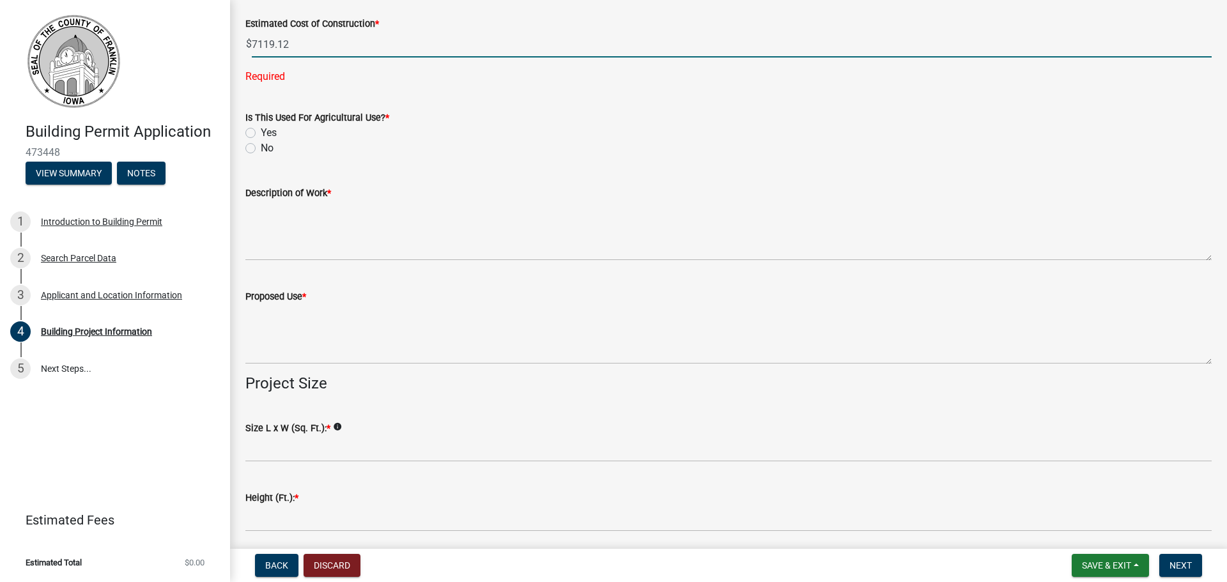
type input "7119.12"
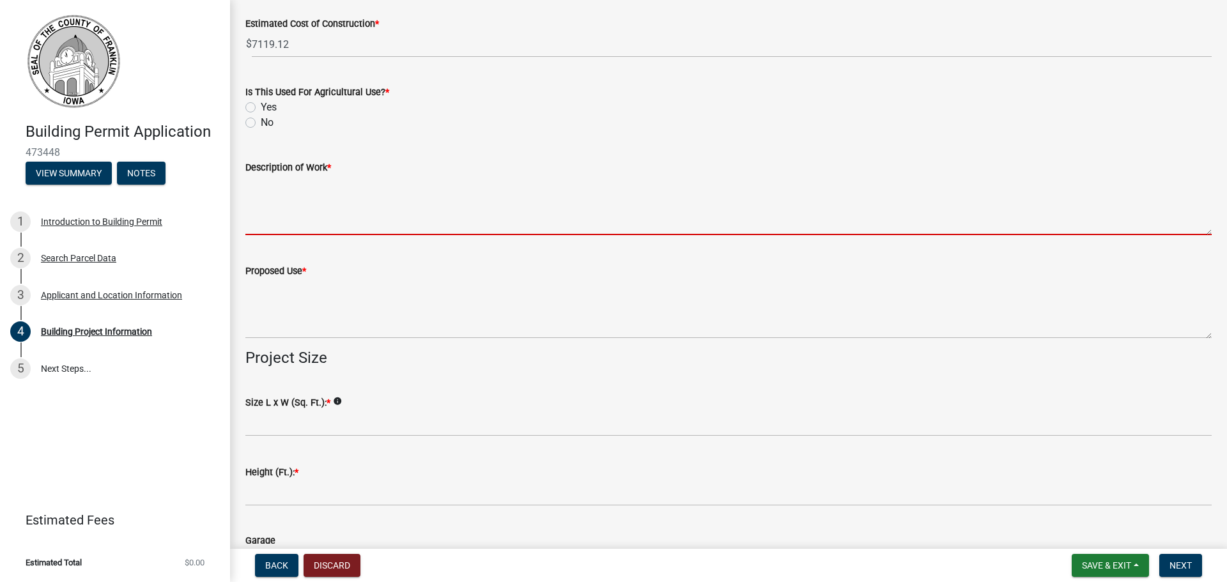
click at [274, 207] on textarea "Description of Work *" at bounding box center [728, 205] width 967 height 60
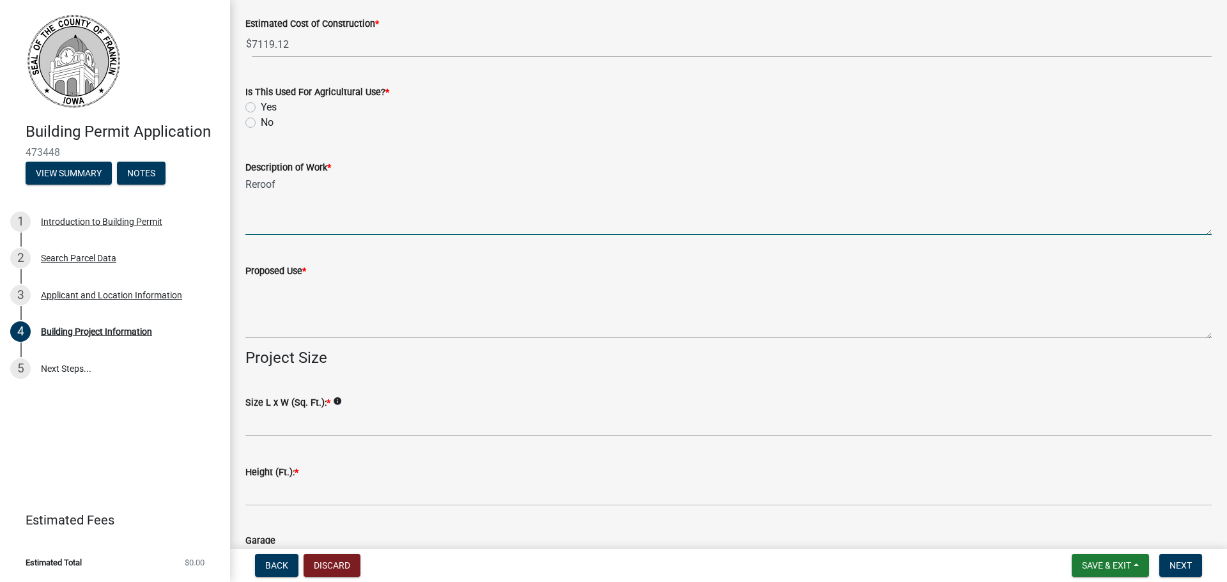
type textarea "Reroof"
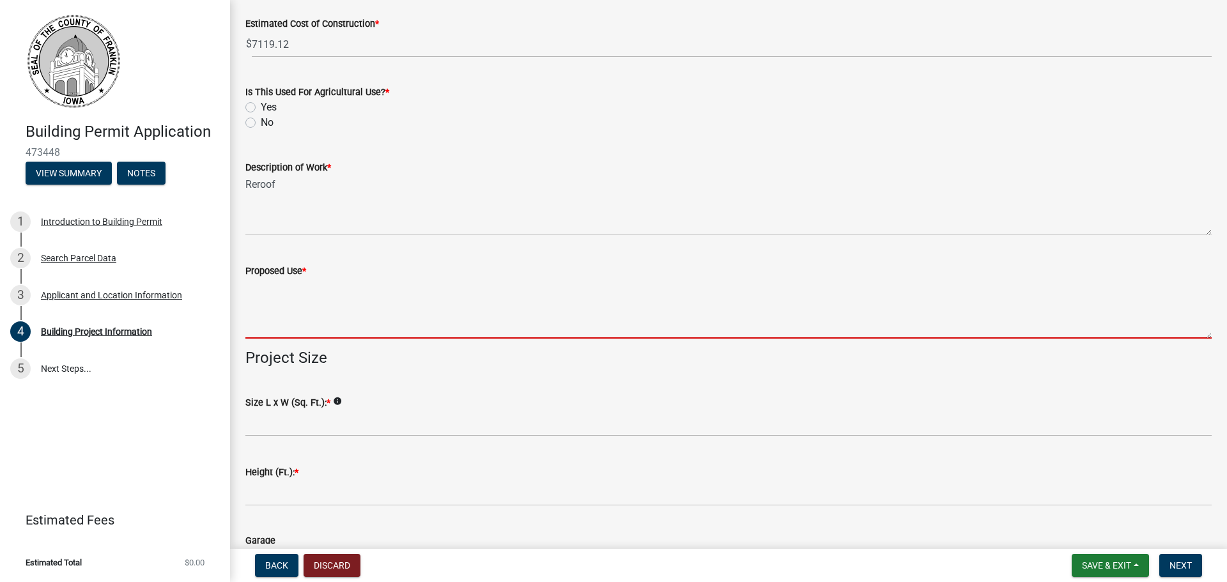
click at [282, 313] on textarea "Proposed Use *" at bounding box center [728, 309] width 967 height 60
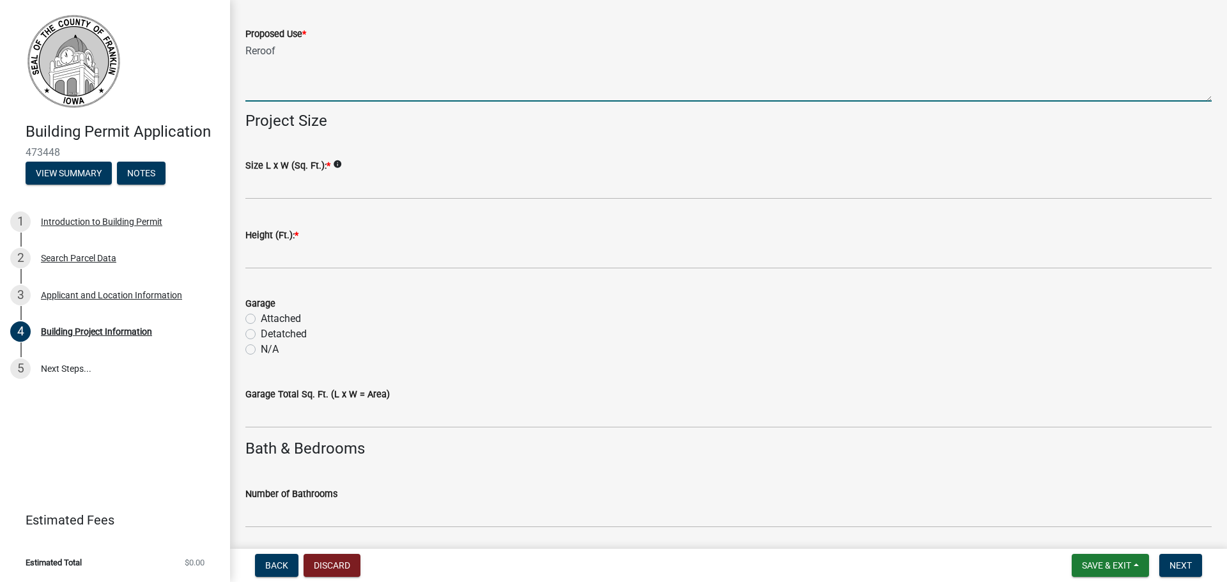
scroll to position [447, 0]
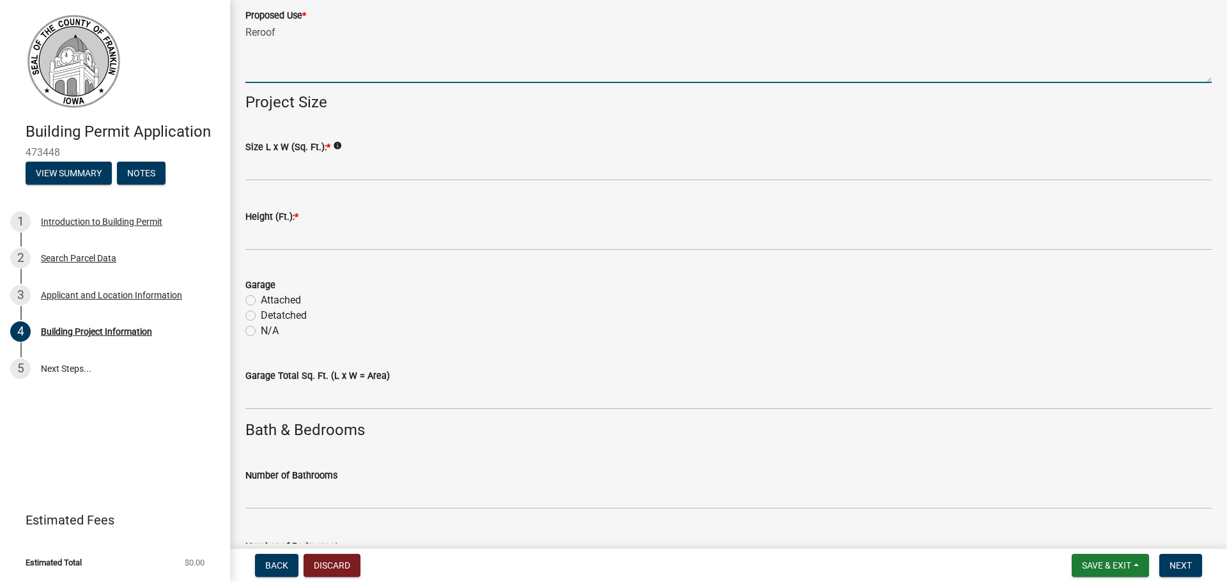
type textarea "Reroof"
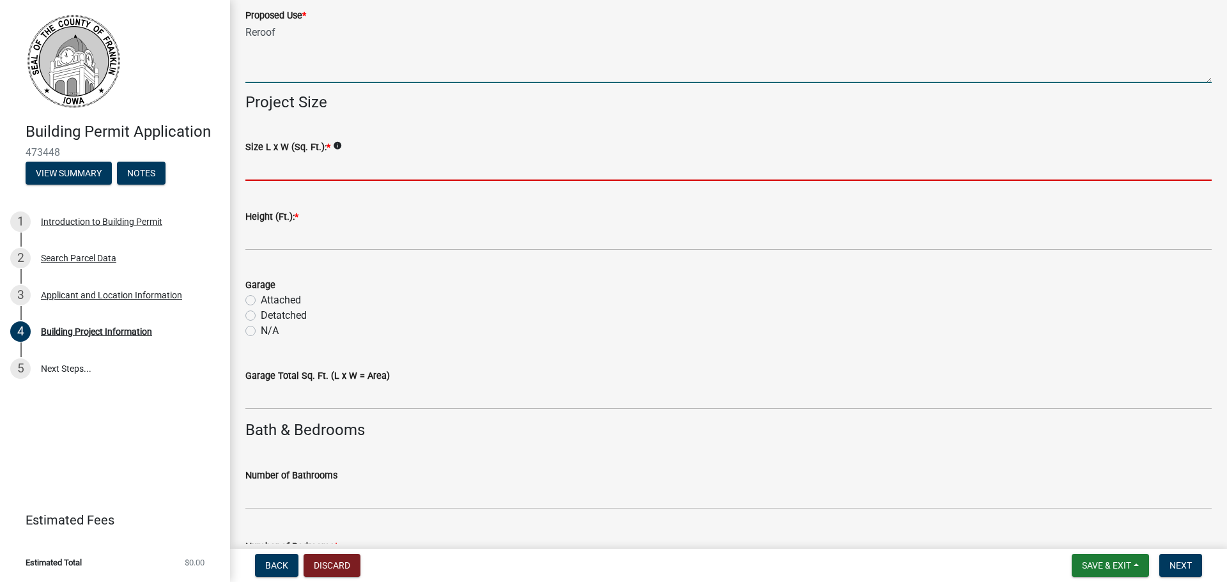
click at [304, 171] on input "Size L x W (Sq. Ft.): *" at bounding box center [728, 168] width 967 height 26
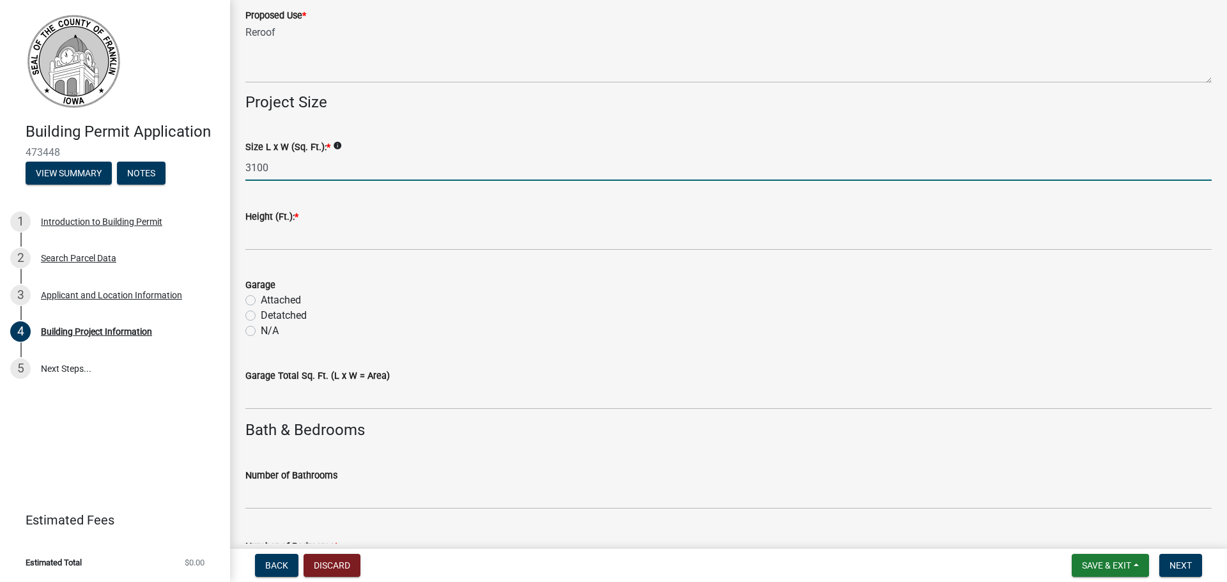
type input "3100"
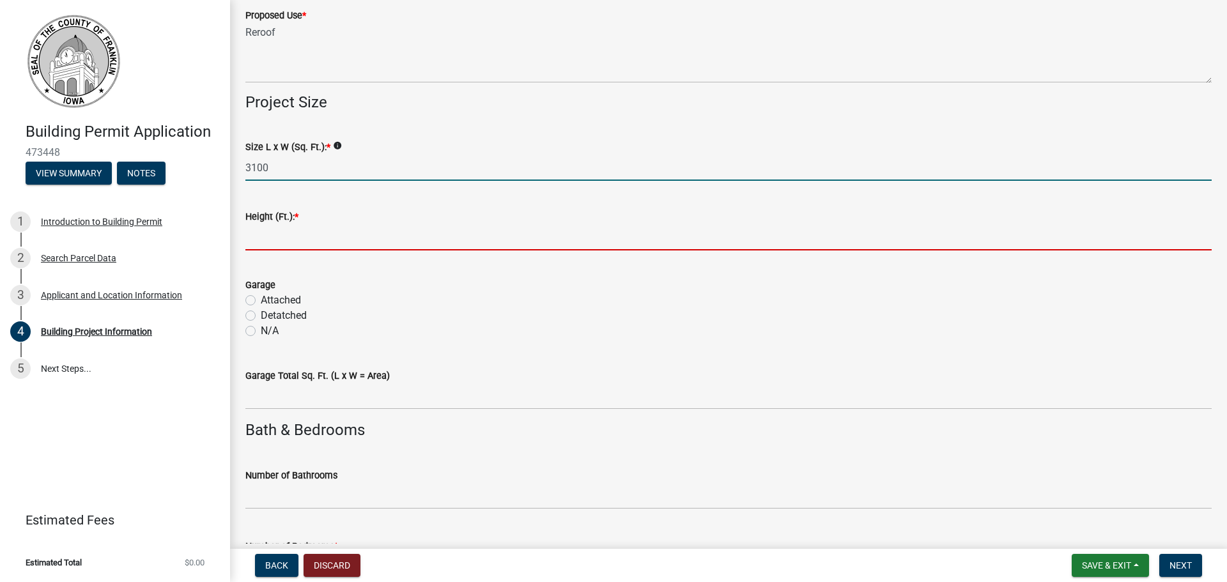
click at [282, 239] on input "text" at bounding box center [728, 237] width 967 height 26
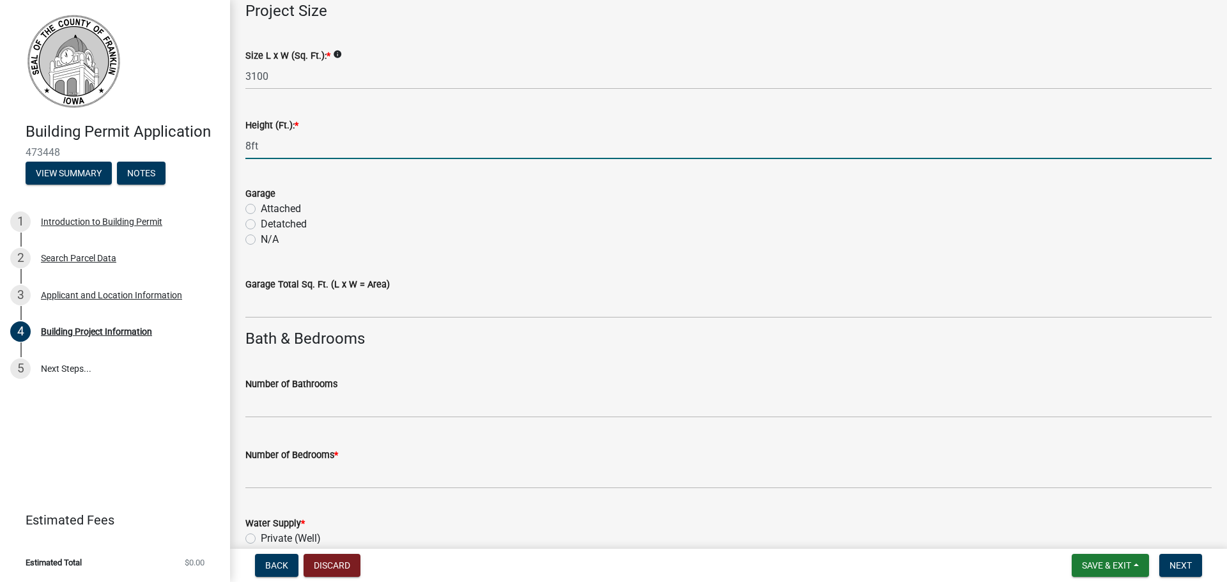
scroll to position [575, 0]
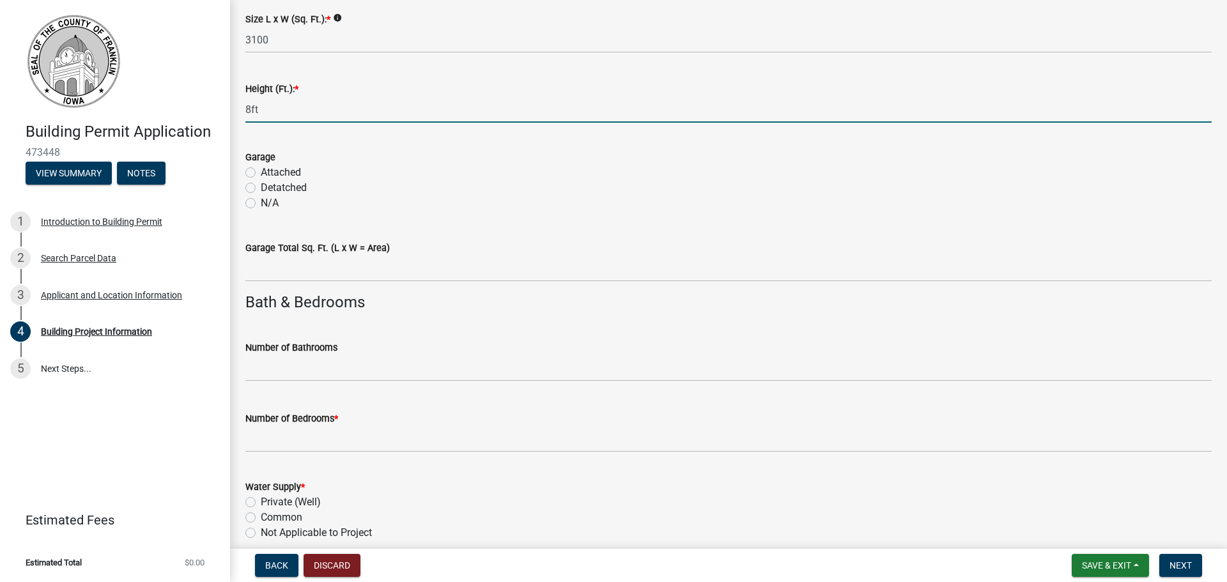
type input "8"
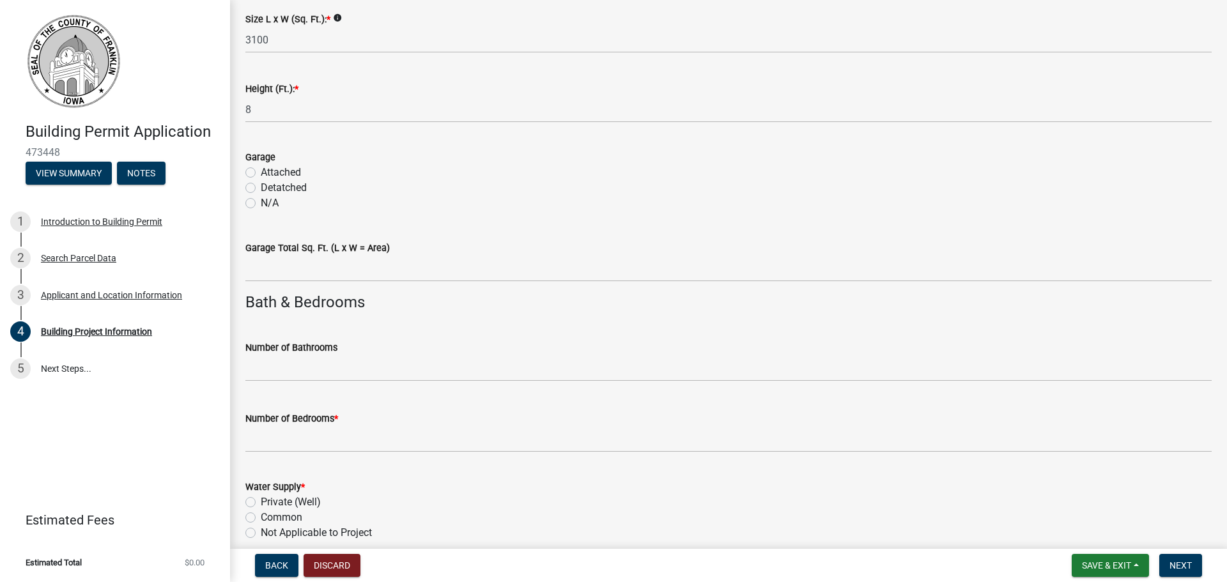
click at [261, 172] on label "Attached" at bounding box center [281, 172] width 40 height 15
click at [261, 172] on input "Attached" at bounding box center [265, 169] width 8 height 8
radio input "true"
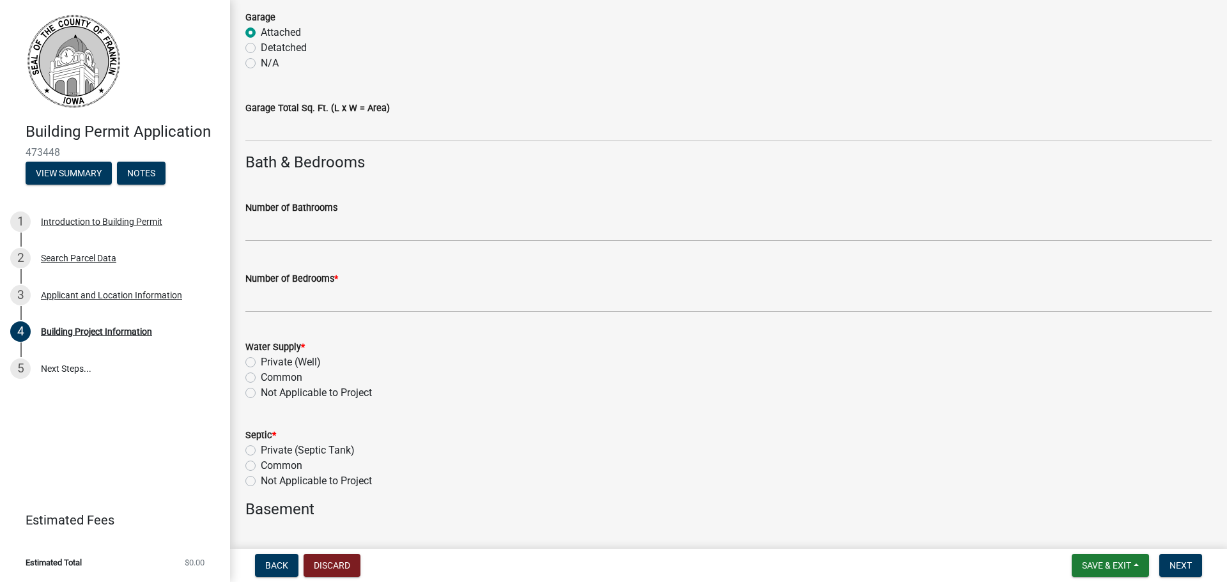
scroll to position [767, 0]
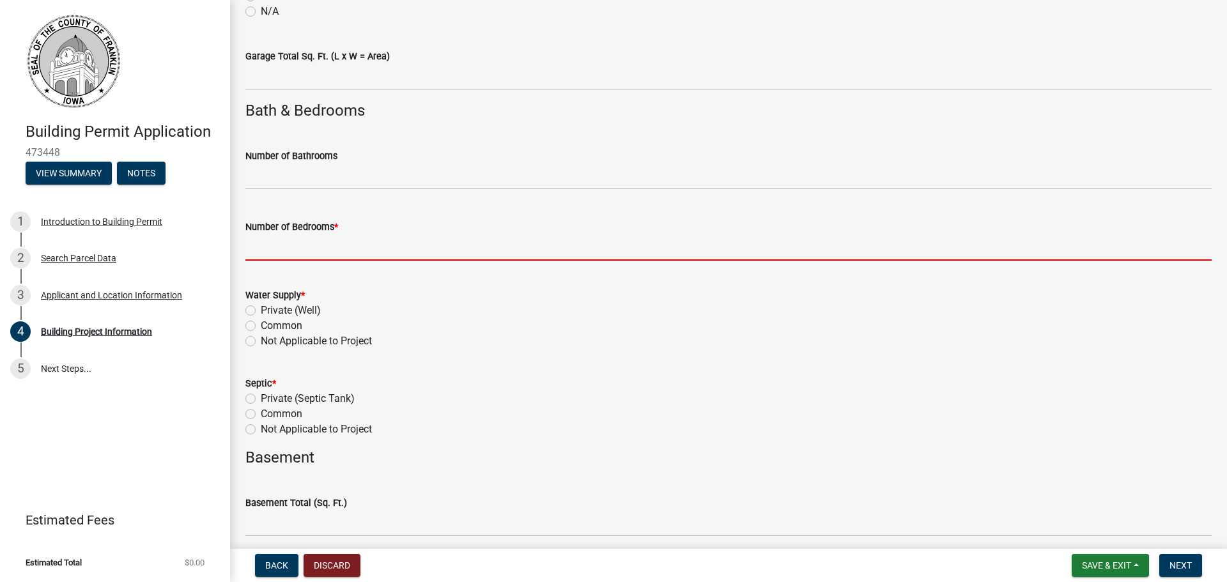
click at [279, 248] on input "text" at bounding box center [728, 248] width 967 height 26
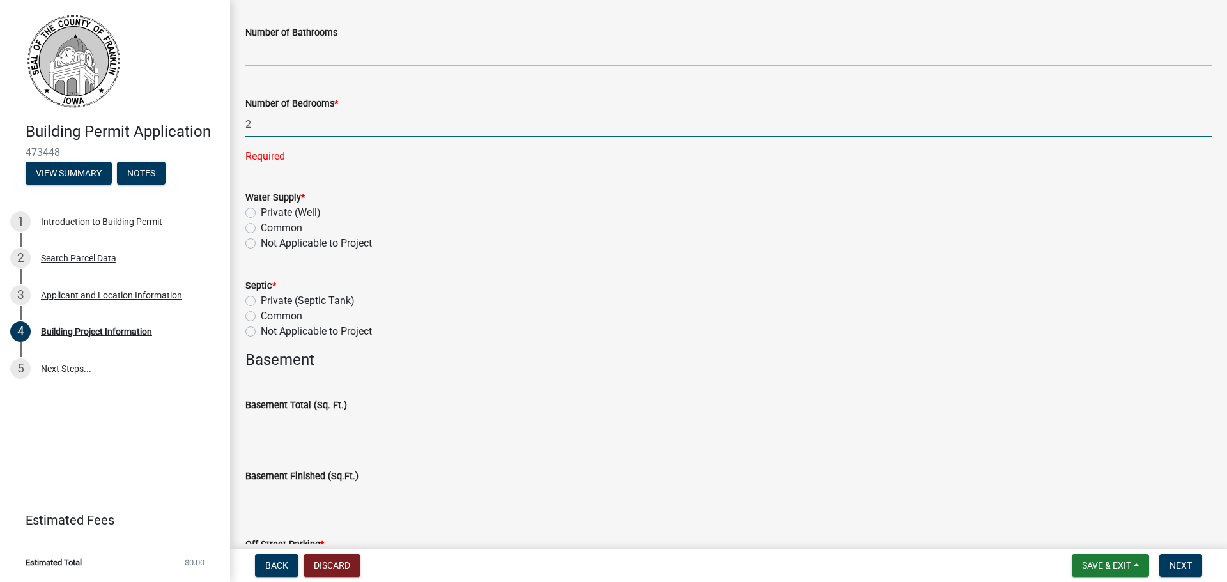
scroll to position [895, 0]
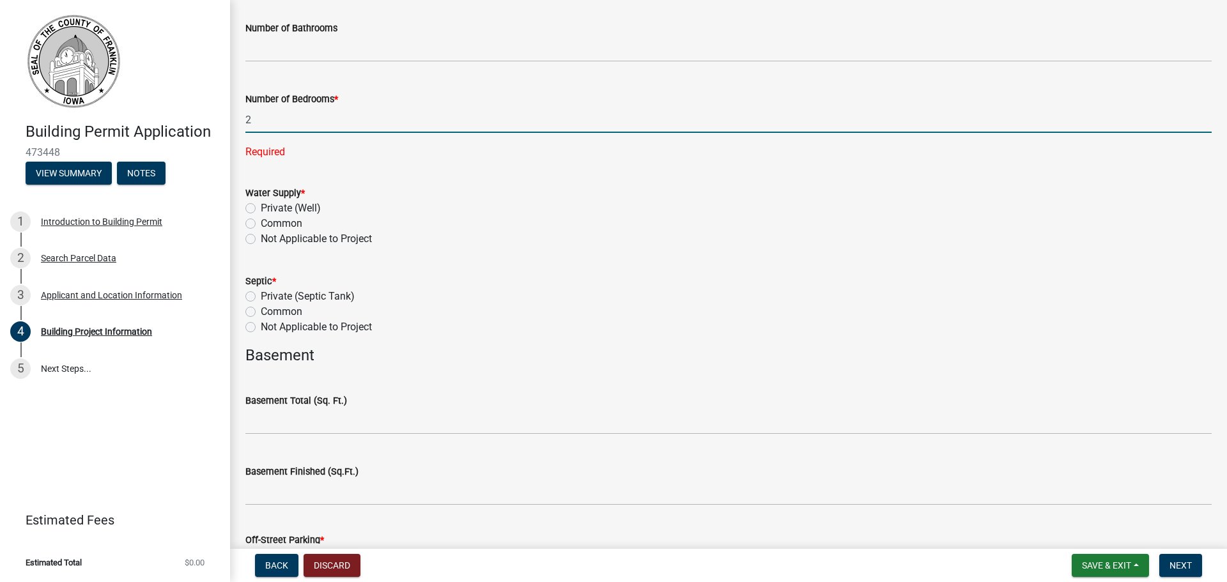
type input "2"
click at [253, 208] on div "Water Supply * Private (Well) Common Not Applicable to Project" at bounding box center [728, 215] width 967 height 61
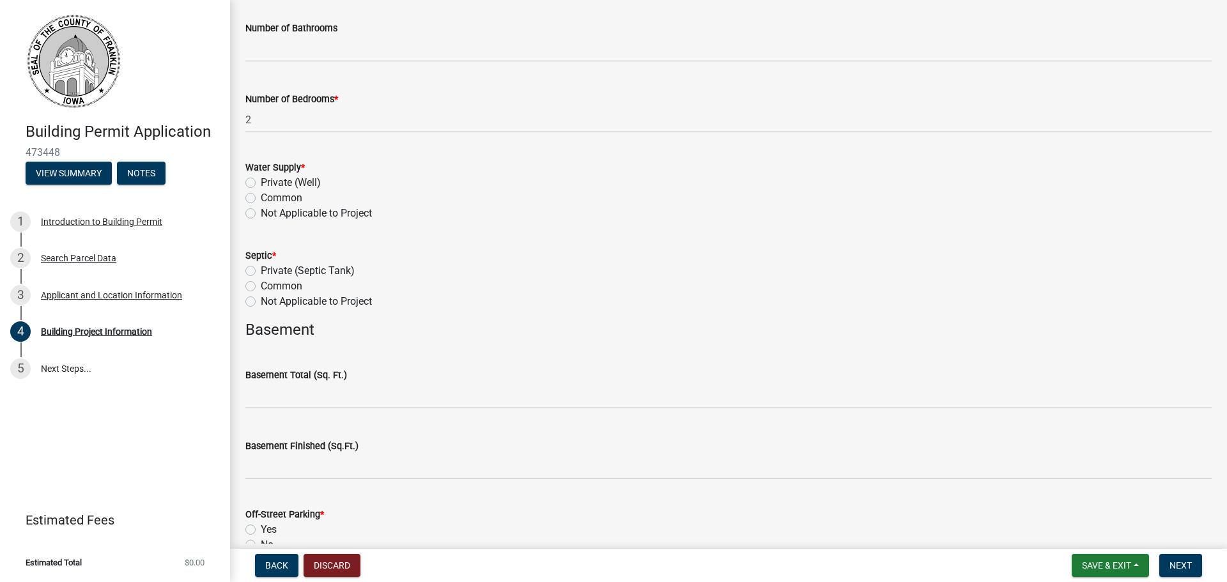
click at [261, 182] on label "Private (Well)" at bounding box center [291, 182] width 60 height 15
click at [261, 182] on input "Private (Well)" at bounding box center [265, 179] width 8 height 8
radio input "true"
click at [261, 210] on label "Not Applicable to Project" at bounding box center [316, 213] width 111 height 15
click at [261, 210] on input "Not Applicable to Project" at bounding box center [265, 210] width 8 height 8
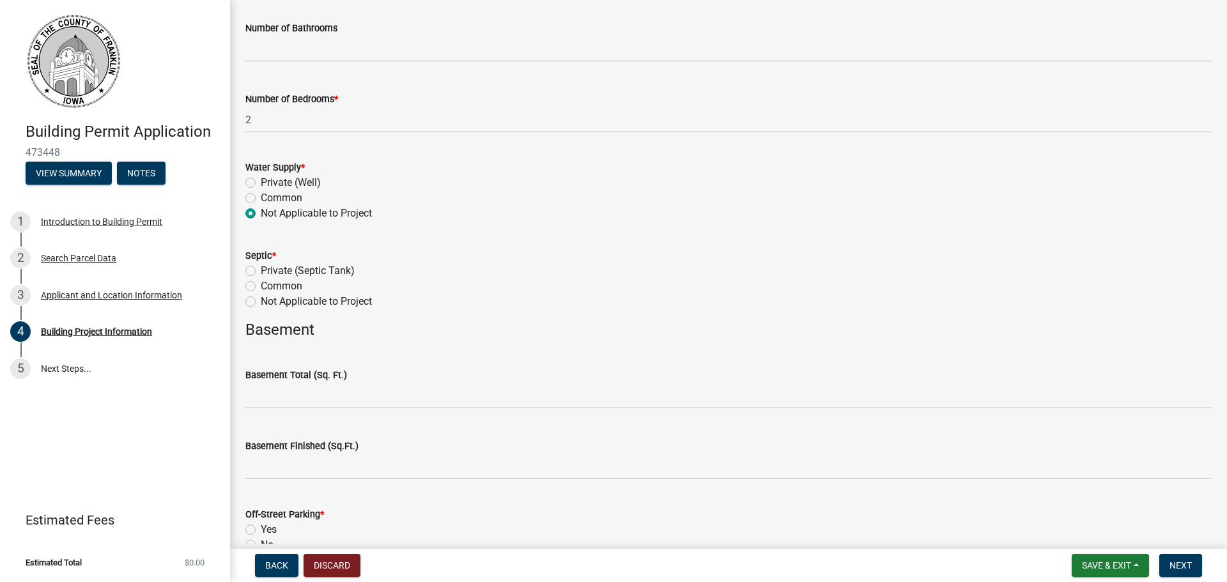
radio input "true"
click at [261, 303] on label "Not Applicable to Project" at bounding box center [316, 301] width 111 height 15
click at [261, 302] on input "Not Applicable to Project" at bounding box center [265, 298] width 8 height 8
radio input "true"
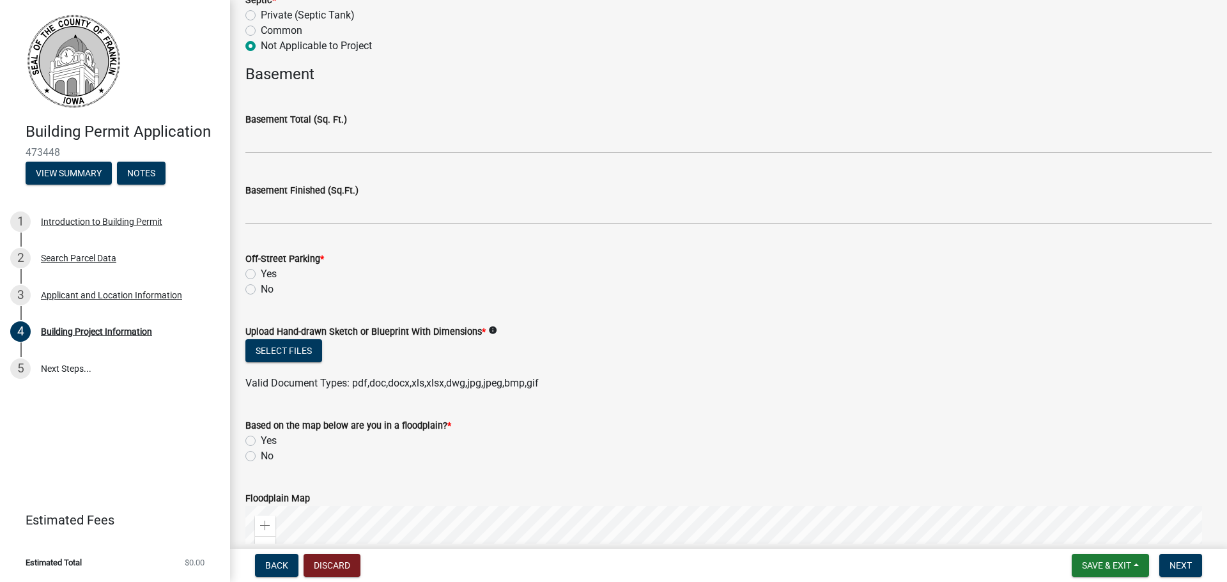
scroll to position [1087, 0]
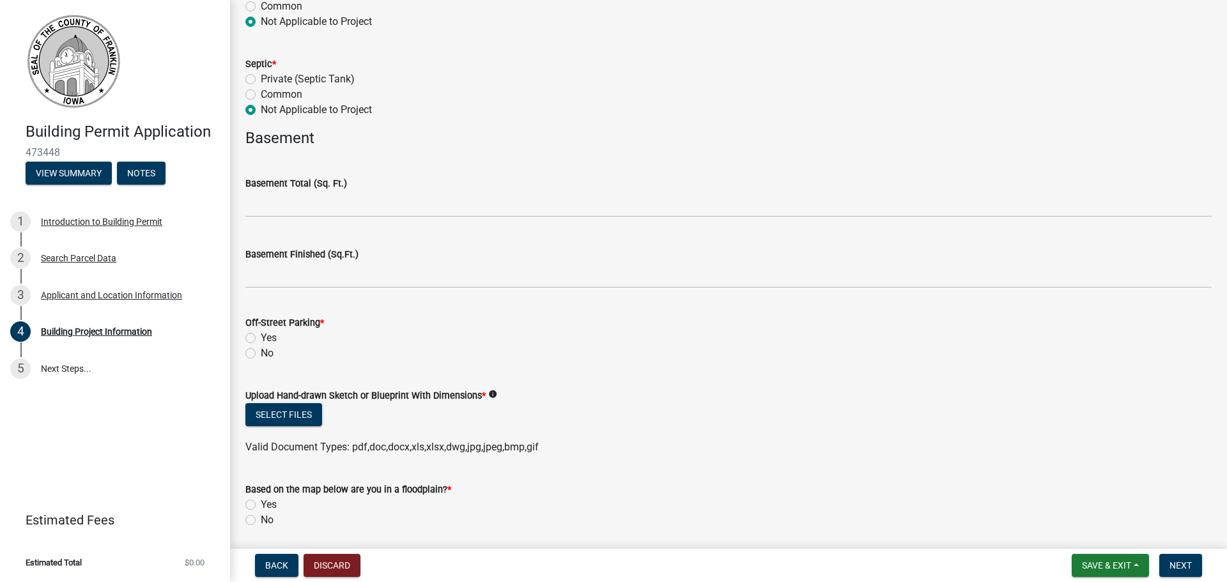
click at [261, 336] on label "Yes" at bounding box center [269, 337] width 16 height 15
click at [261, 336] on input "Yes" at bounding box center [265, 334] width 8 height 8
radio input "true"
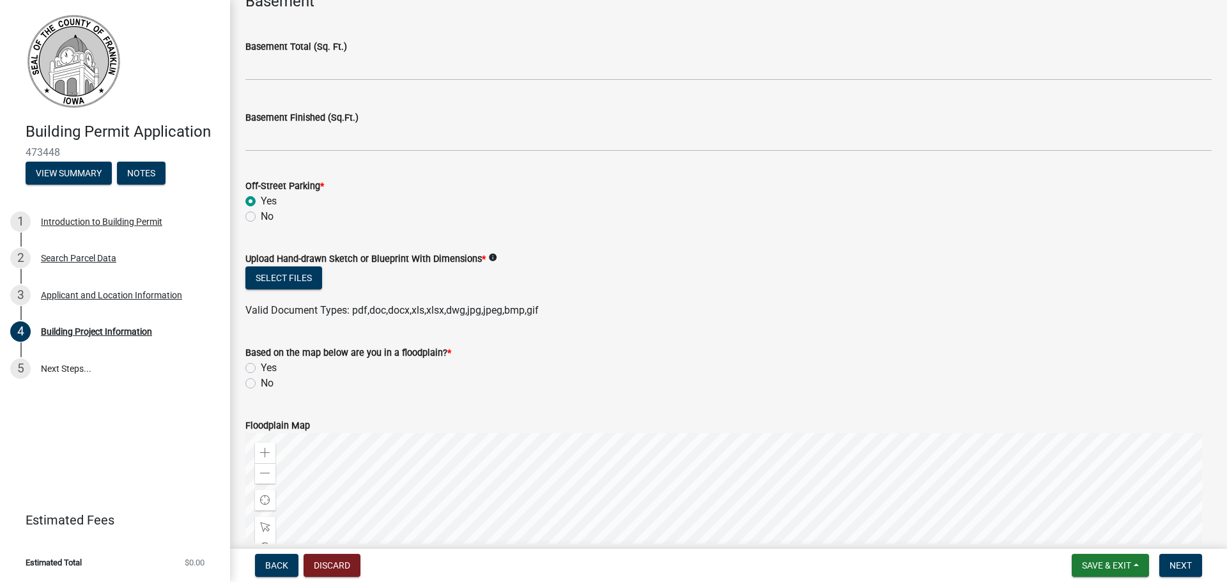
scroll to position [1279, 0]
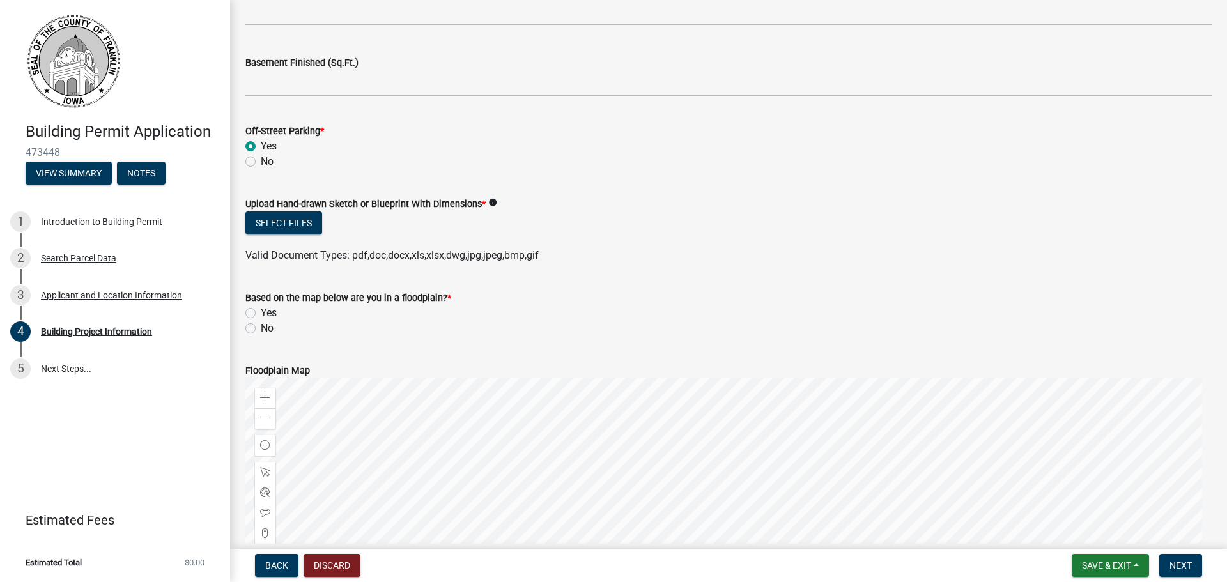
click at [261, 327] on label "No" at bounding box center [267, 328] width 13 height 15
click at [261, 327] on input "No" at bounding box center [265, 325] width 8 height 8
radio input "true"
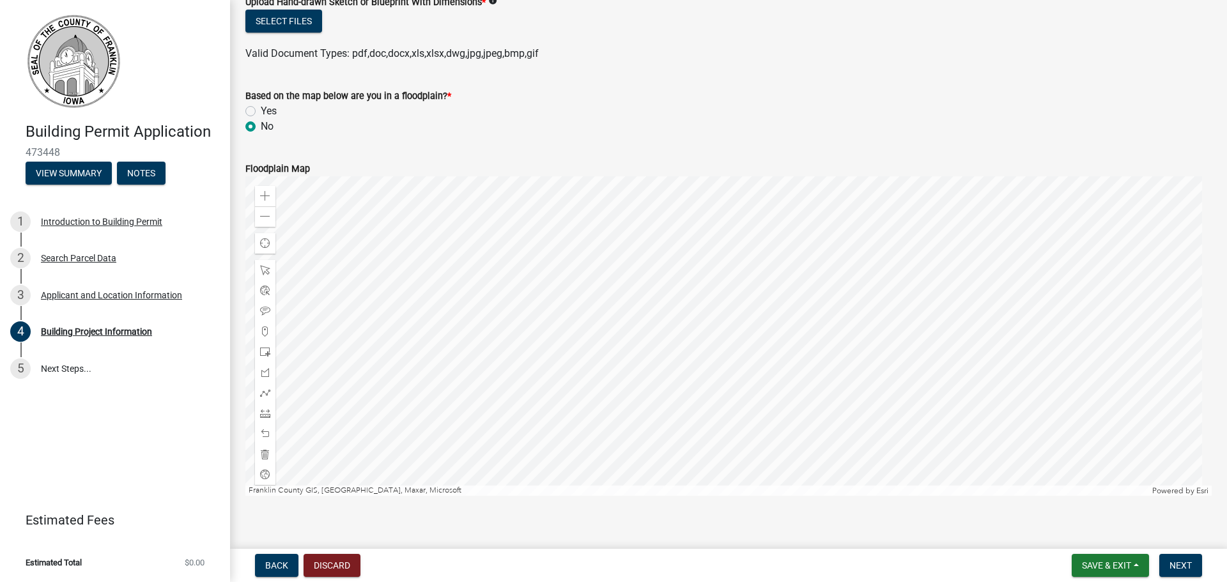
scroll to position [1494, 0]
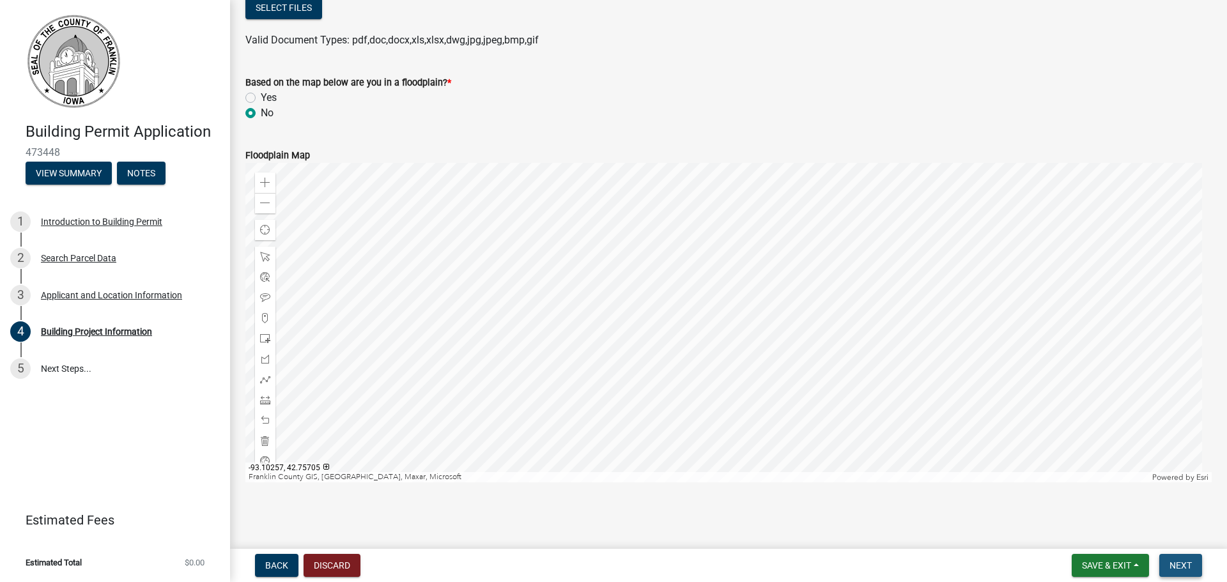
click at [1187, 561] on span "Next" at bounding box center [1181, 566] width 22 height 10
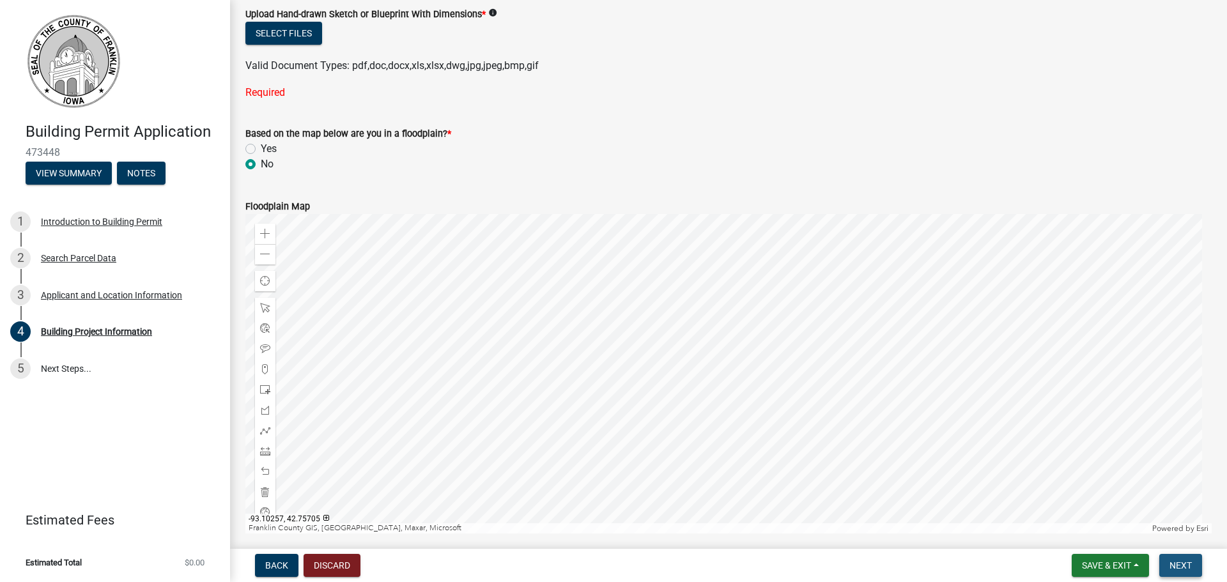
scroll to position [1520, 0]
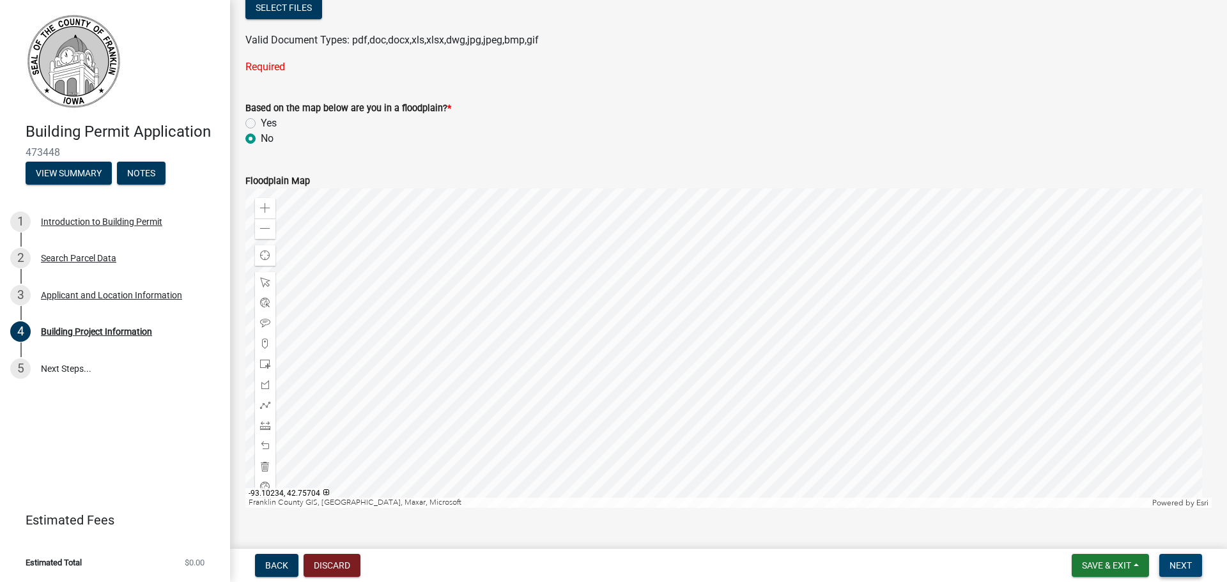
click at [1170, 564] on span "Next" at bounding box center [1181, 566] width 22 height 10
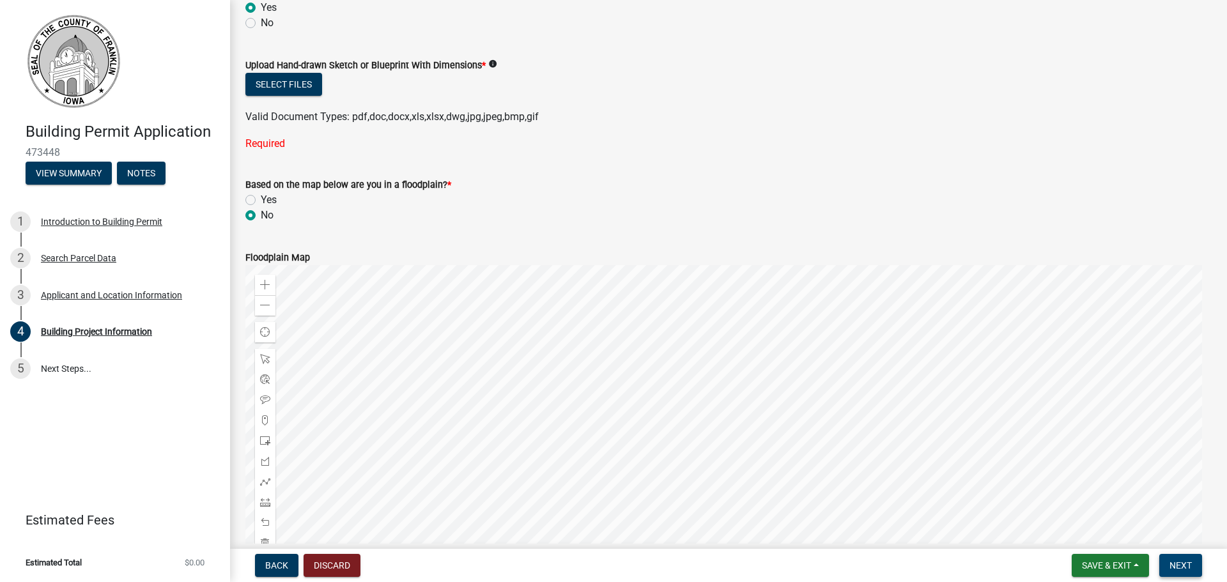
scroll to position [1328, 0]
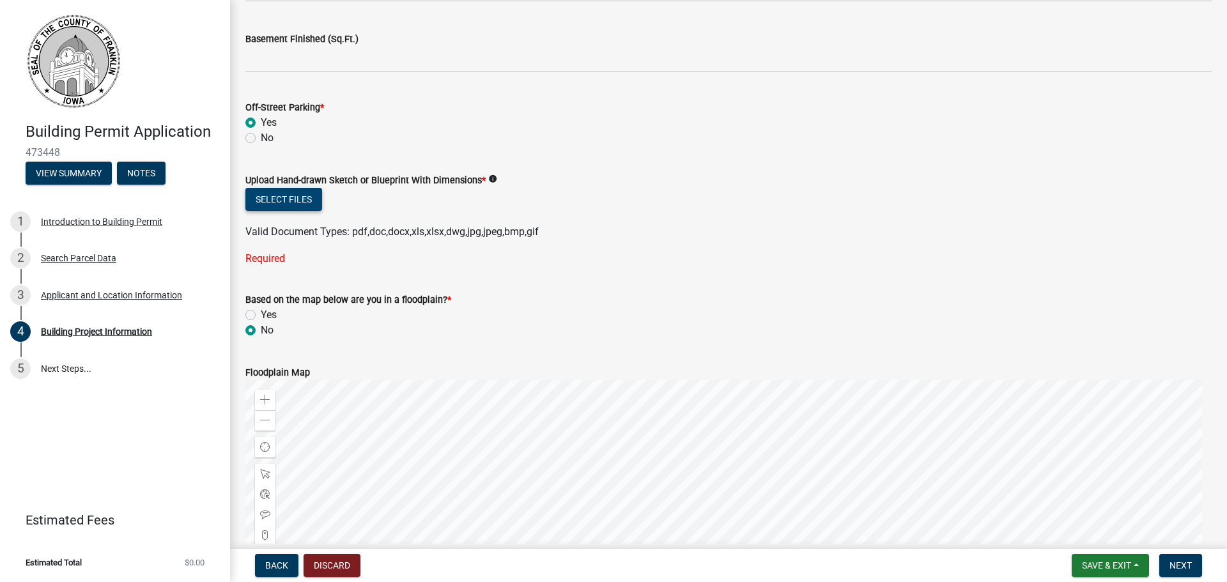
click at [279, 195] on button "Select files" at bounding box center [283, 199] width 77 height 23
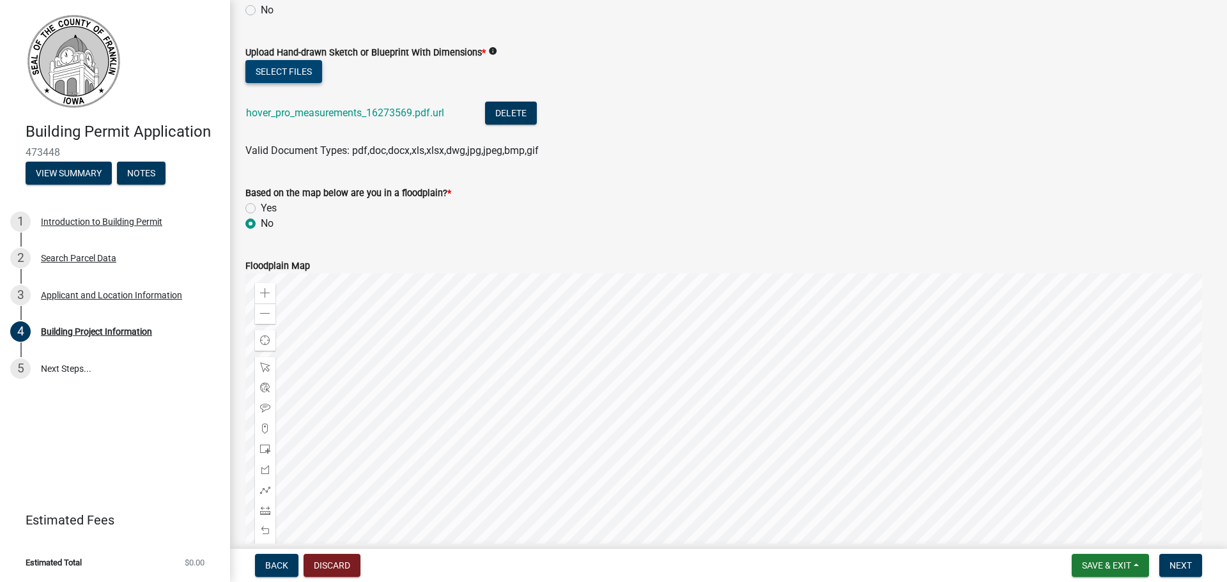
scroll to position [1566, 0]
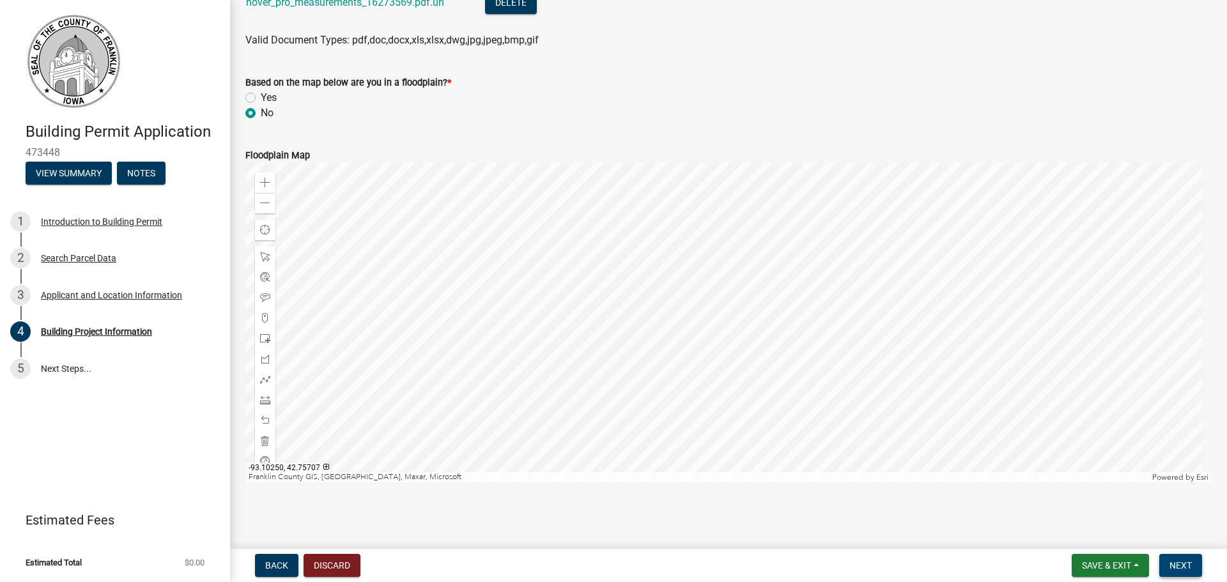
click at [1186, 564] on span "Next" at bounding box center [1181, 566] width 22 height 10
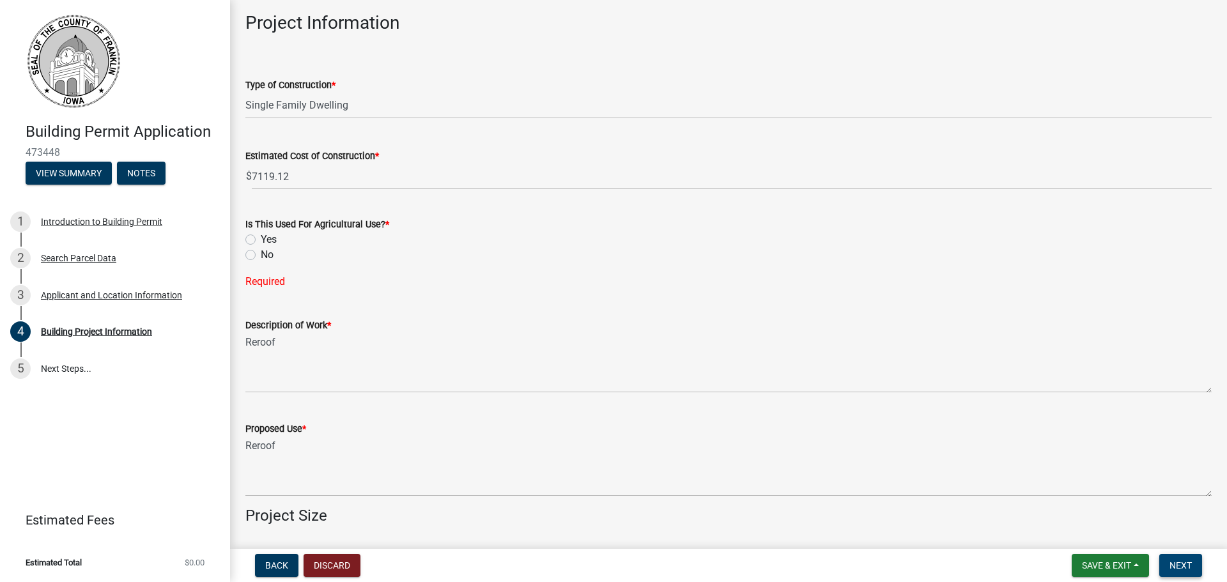
scroll to position [128, 0]
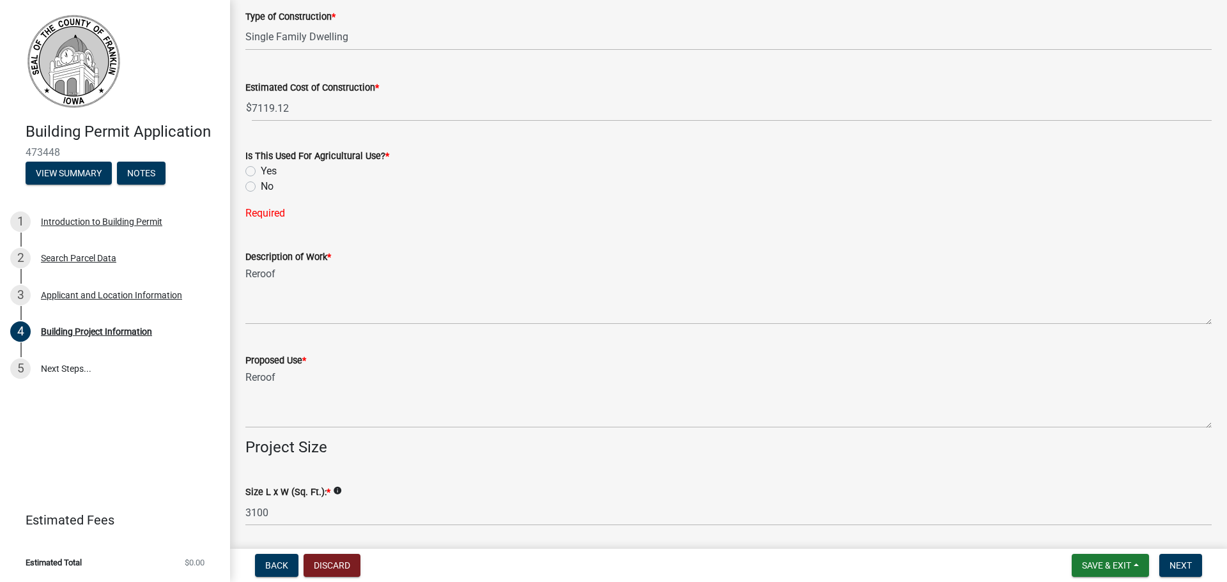
click at [261, 185] on label "No" at bounding box center [267, 186] width 13 height 15
click at [261, 185] on input "No" at bounding box center [265, 183] width 8 height 8
radio input "true"
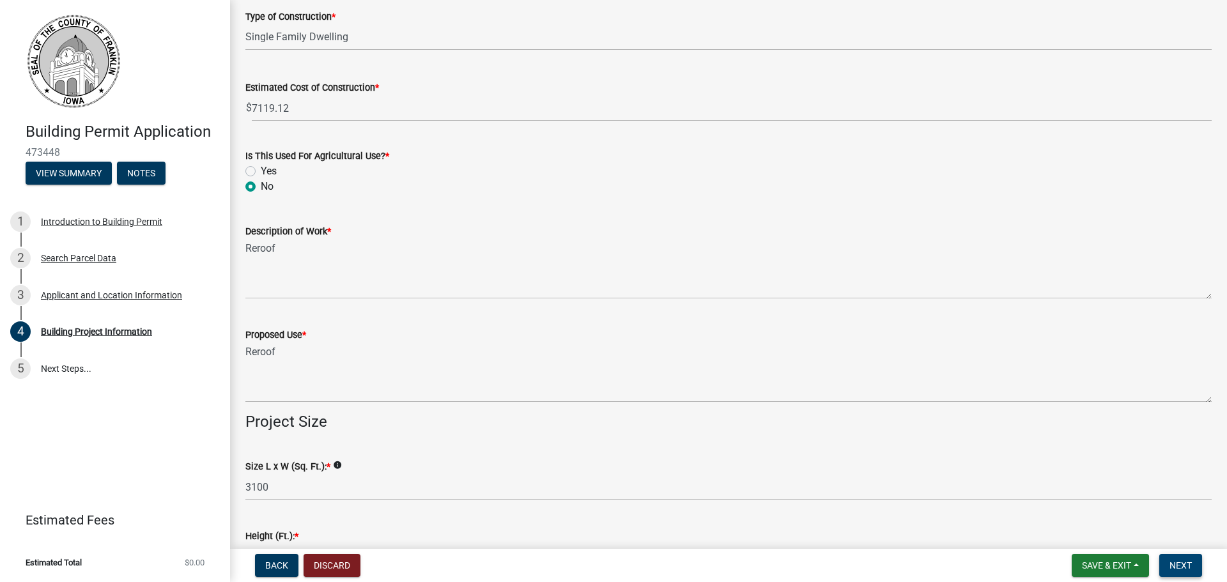
drag, startPoint x: 1201, startPoint y: 568, endPoint x: 1192, endPoint y: 564, distance: 9.4
click at [1199, 568] on button "Next" at bounding box center [1181, 565] width 43 height 23
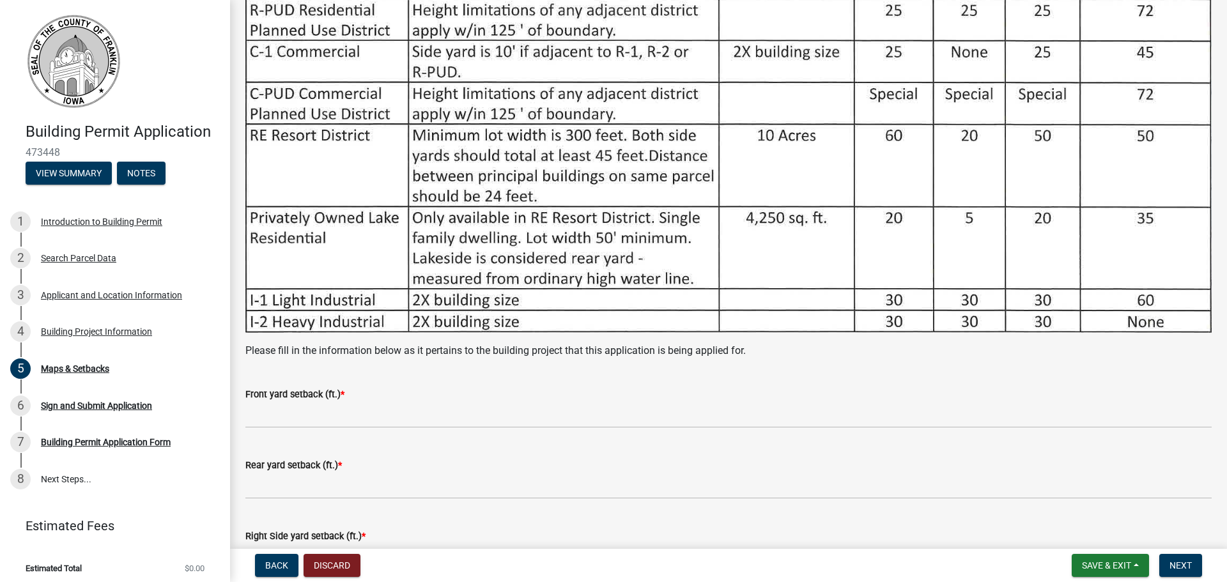
scroll to position [320, 0]
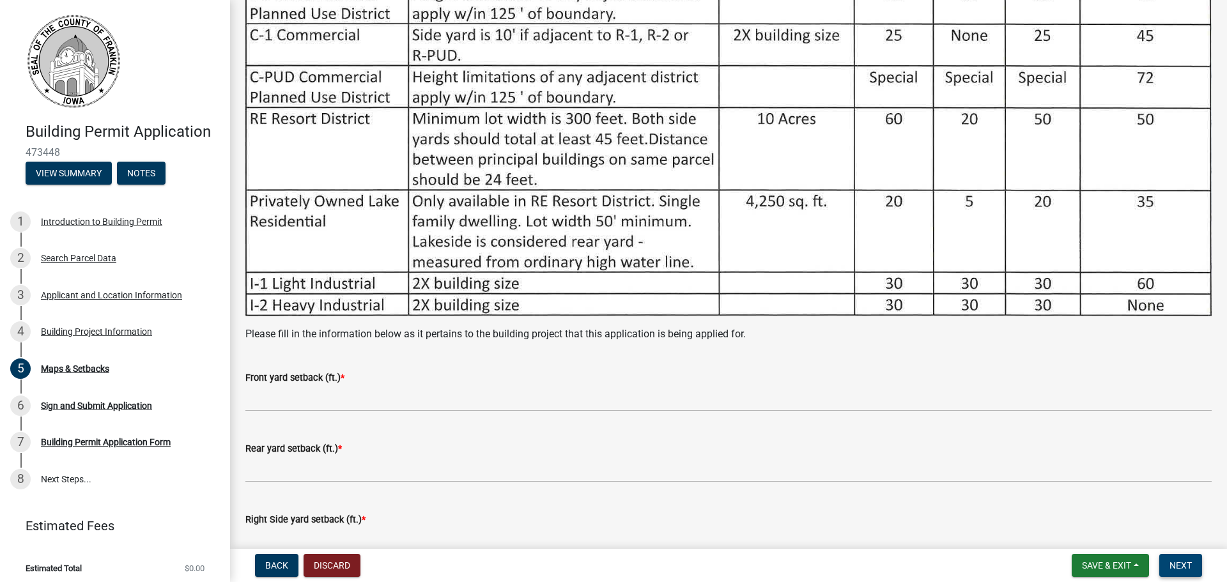
click at [1179, 565] on span "Next" at bounding box center [1181, 566] width 22 height 10
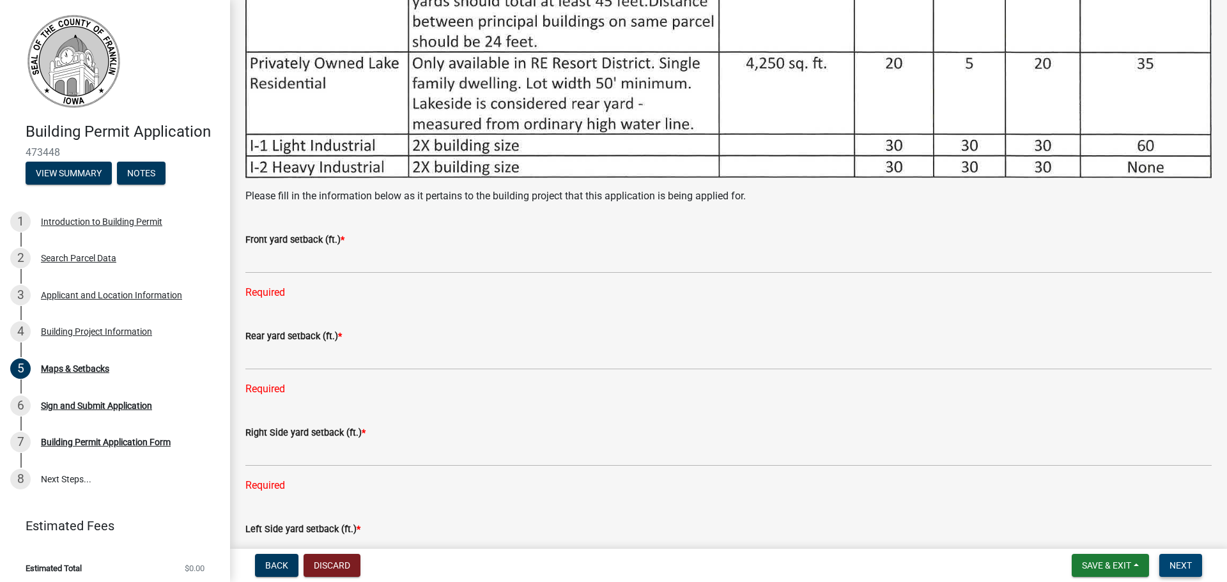
scroll to position [447, 0]
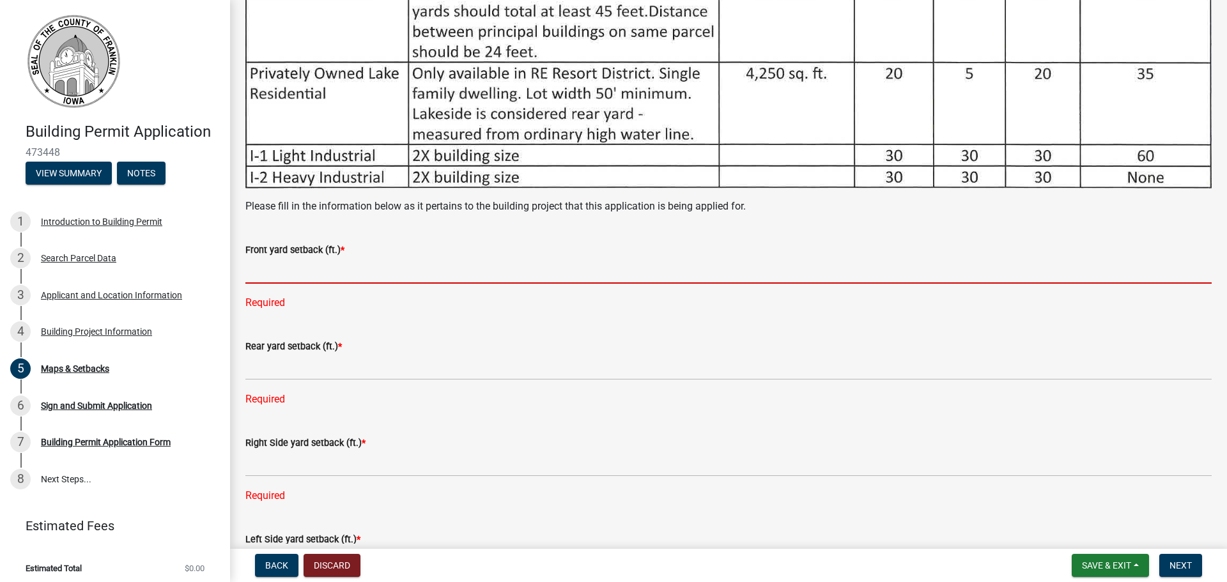
click at [290, 262] on input "text" at bounding box center [728, 271] width 967 height 26
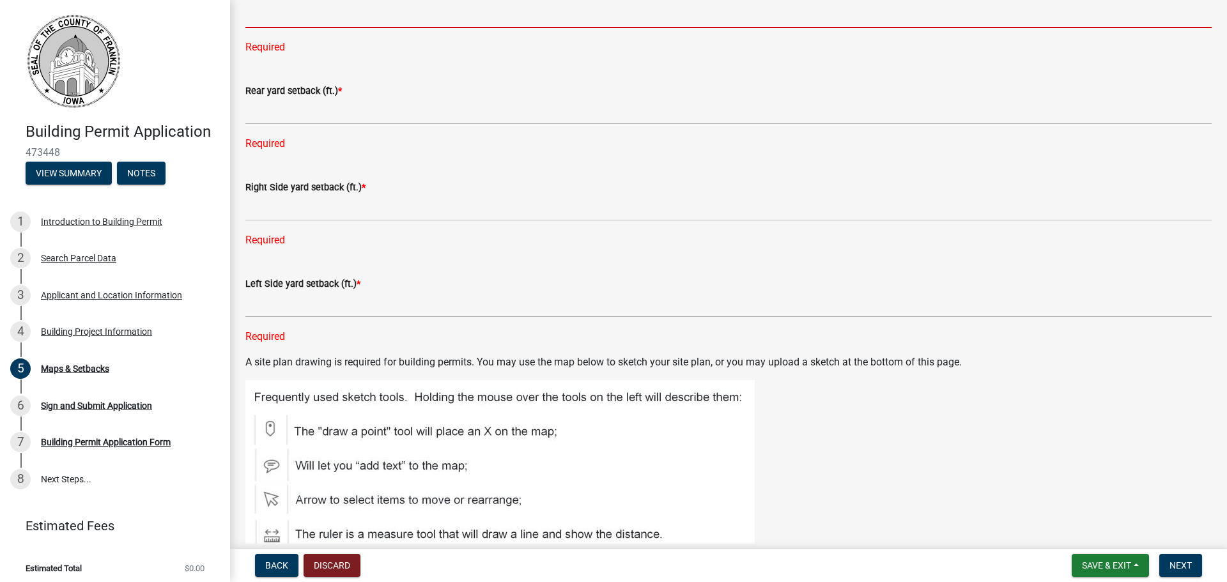
scroll to position [639, 0]
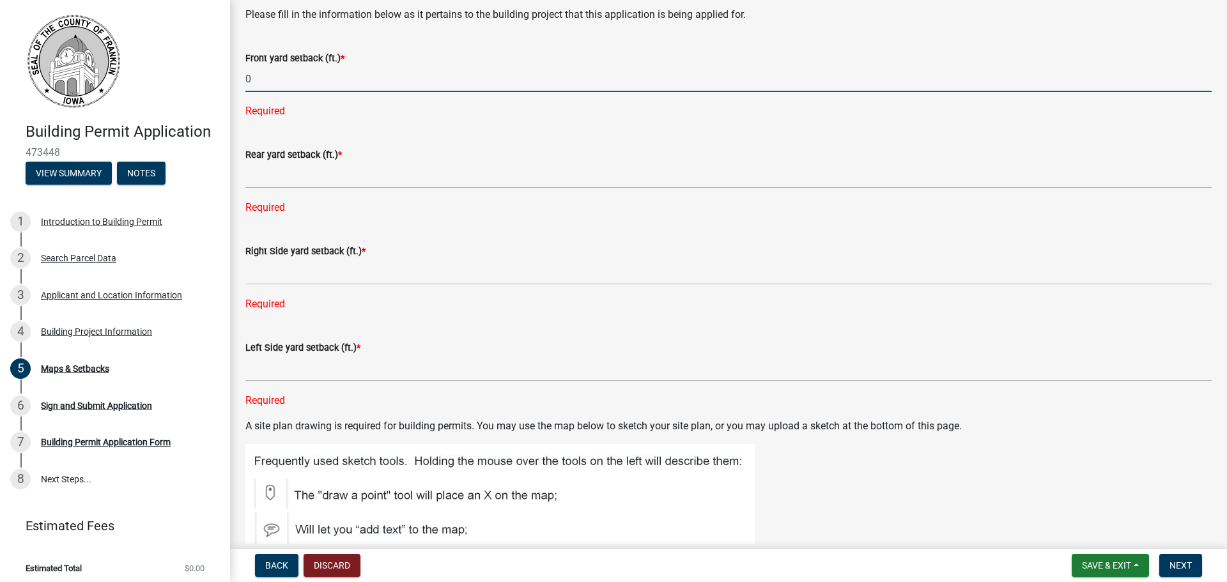
type input "0"
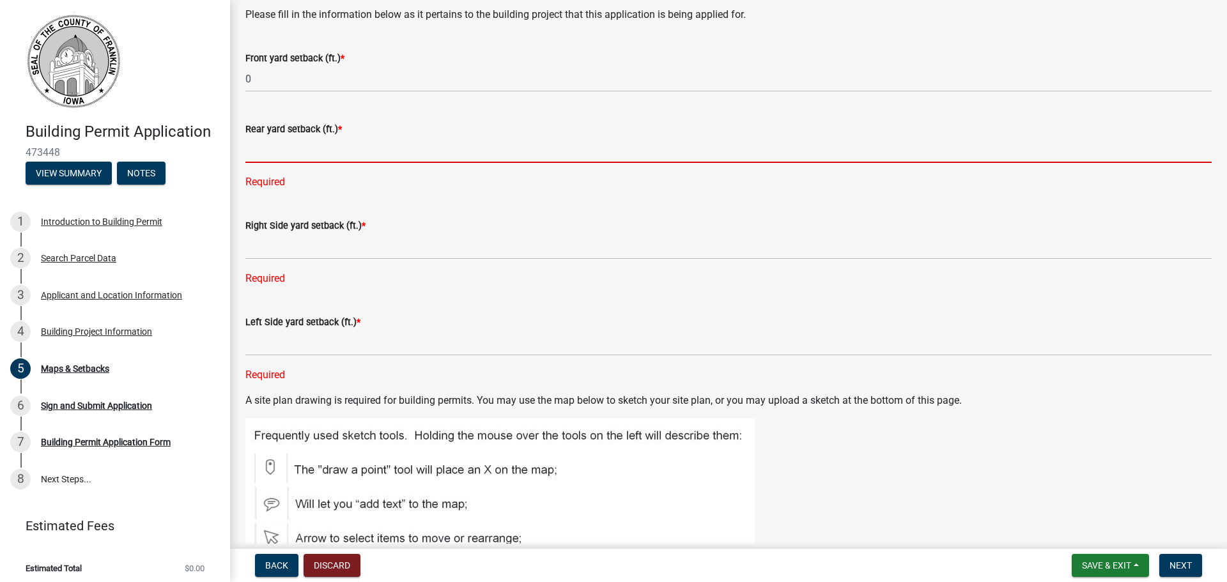
click at [270, 179] on div "Rear yard setback (ft.) * Required" at bounding box center [728, 147] width 967 height 86
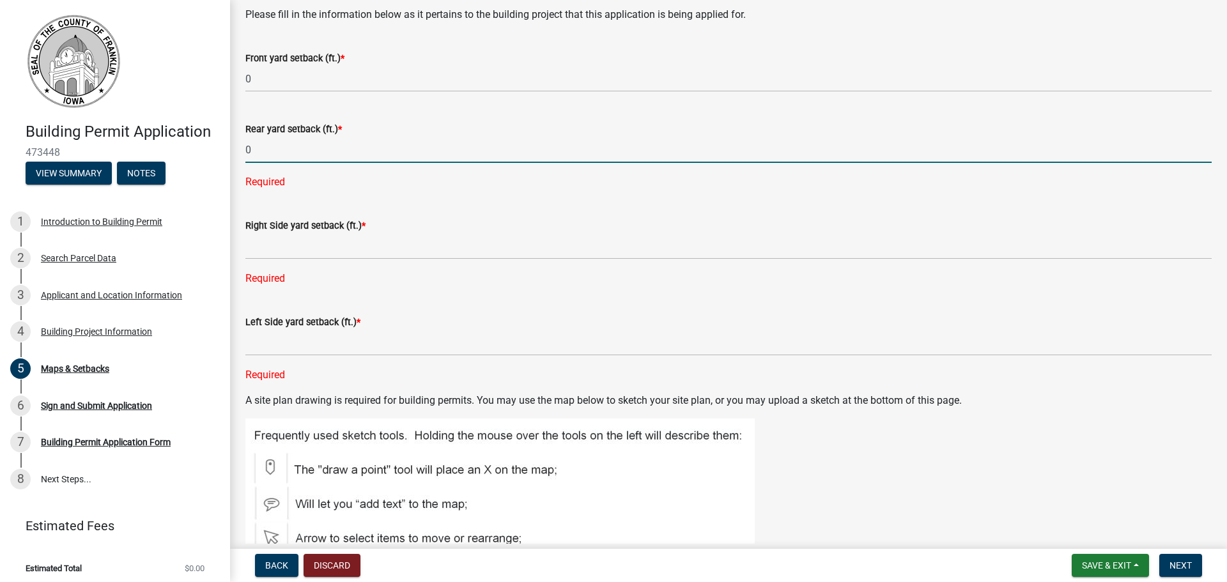
type input "0"
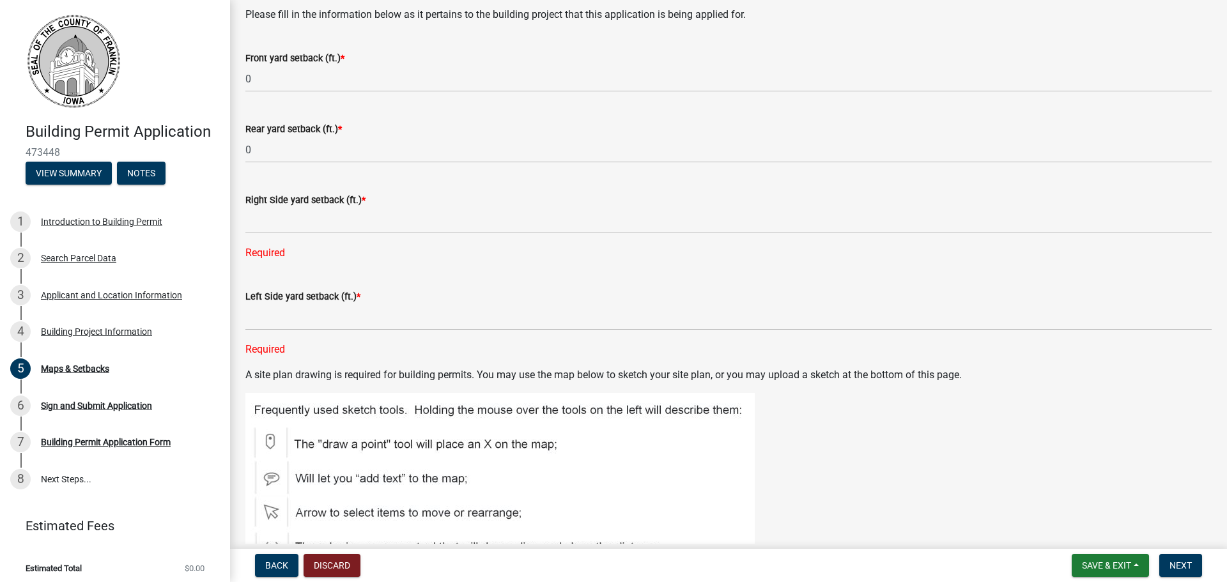
click at [277, 258] on wm-data-entity-input "Right Side yard setback (ft.) * Required" at bounding box center [728, 223] width 967 height 97
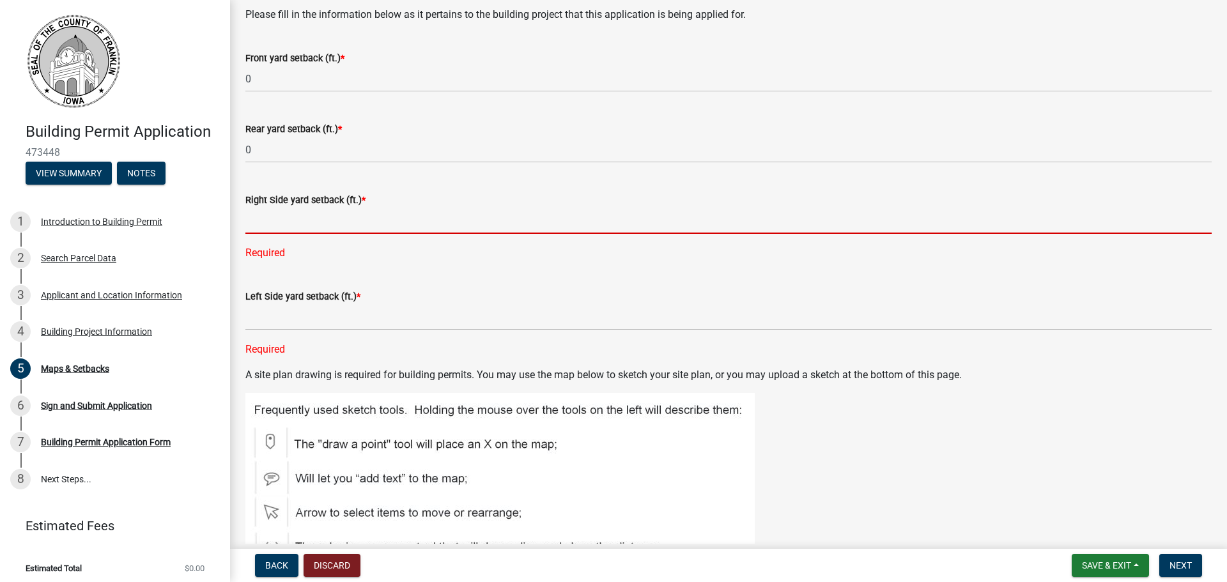
click at [274, 219] on input "text" at bounding box center [728, 221] width 967 height 26
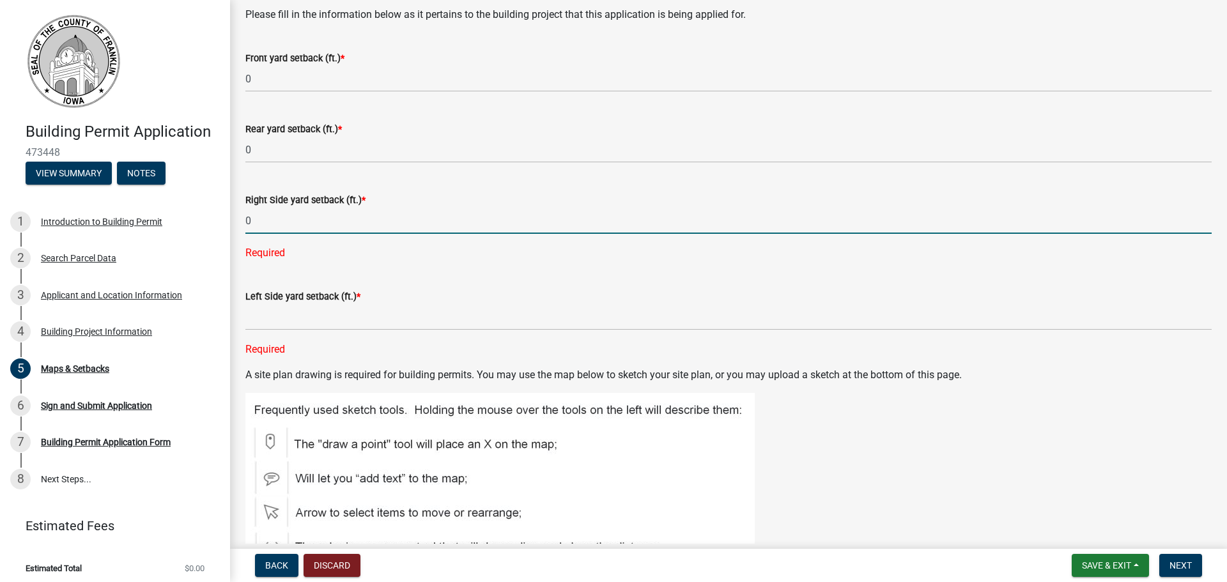
type input "0"
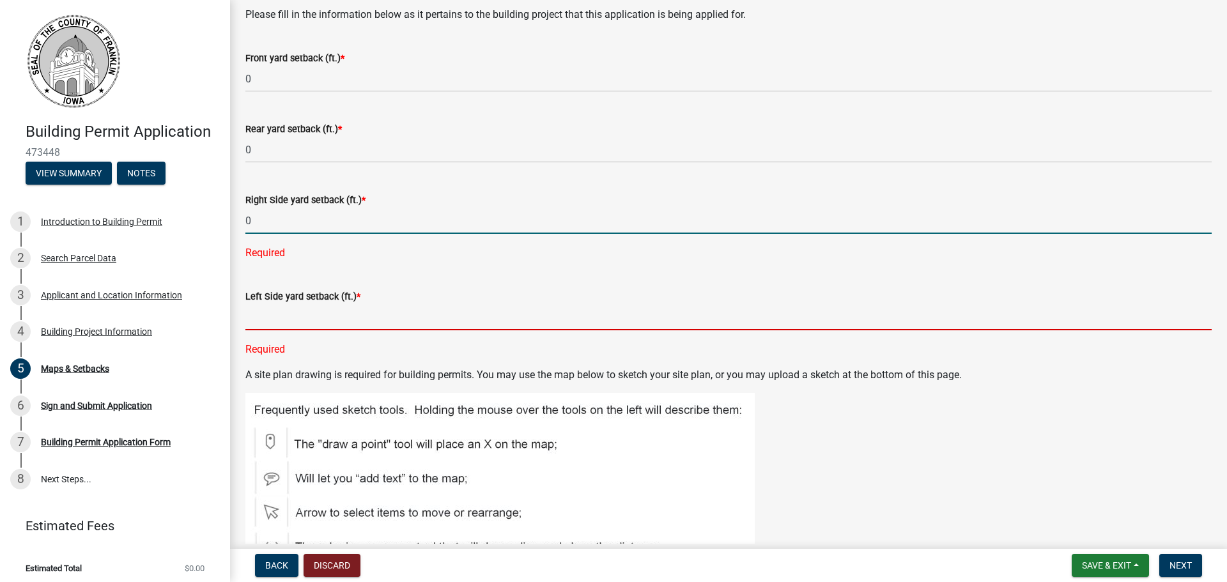
click at [265, 310] on div "Left Side yard setback (ft.) * Required" at bounding box center [728, 314] width 967 height 86
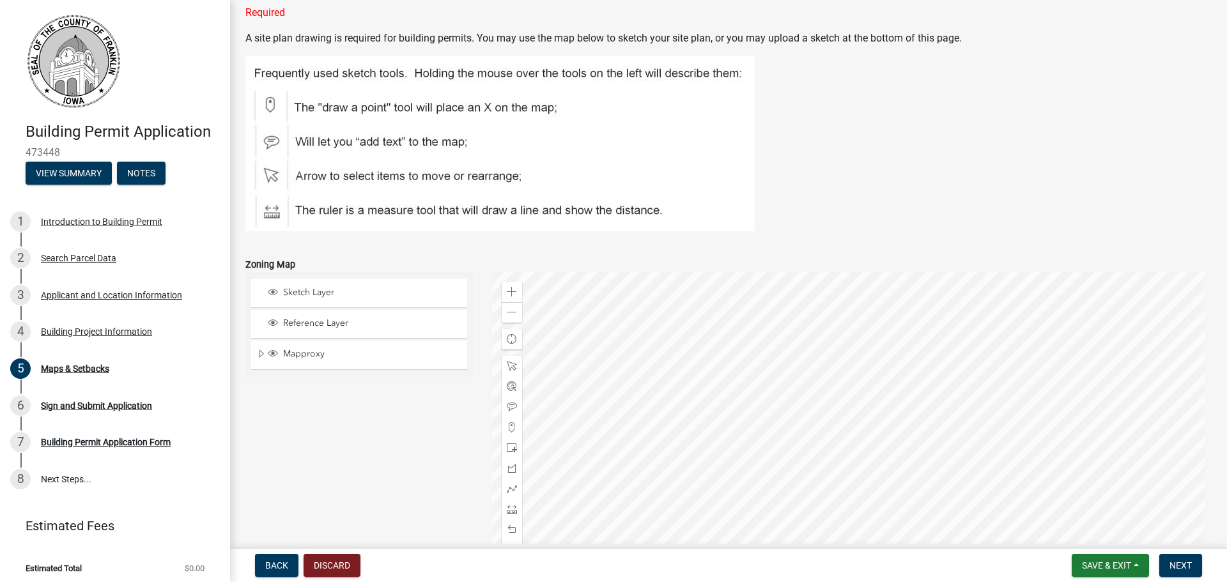
scroll to position [959, 0]
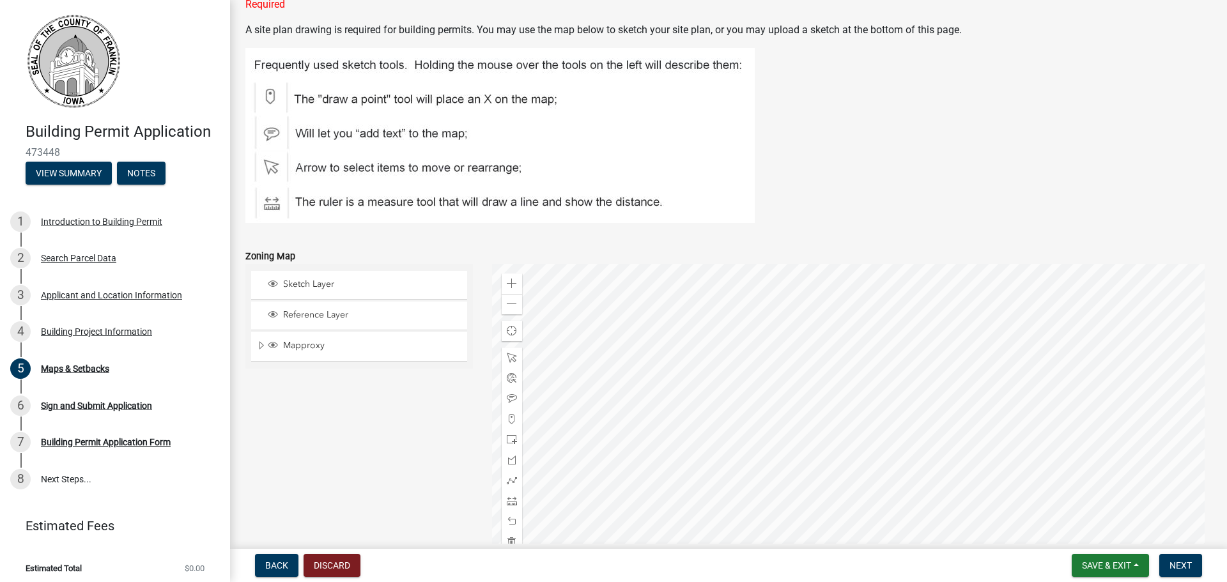
type input "0"
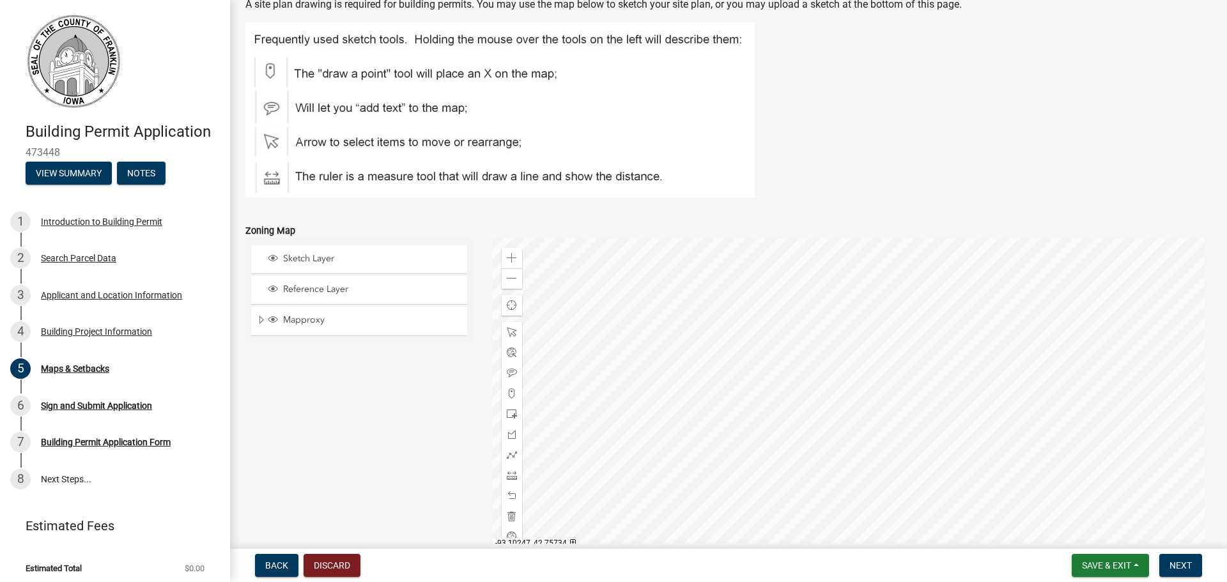
click at [686, 339] on div at bounding box center [852, 398] width 720 height 320
click at [269, 66] on img at bounding box center [499, 109] width 509 height 175
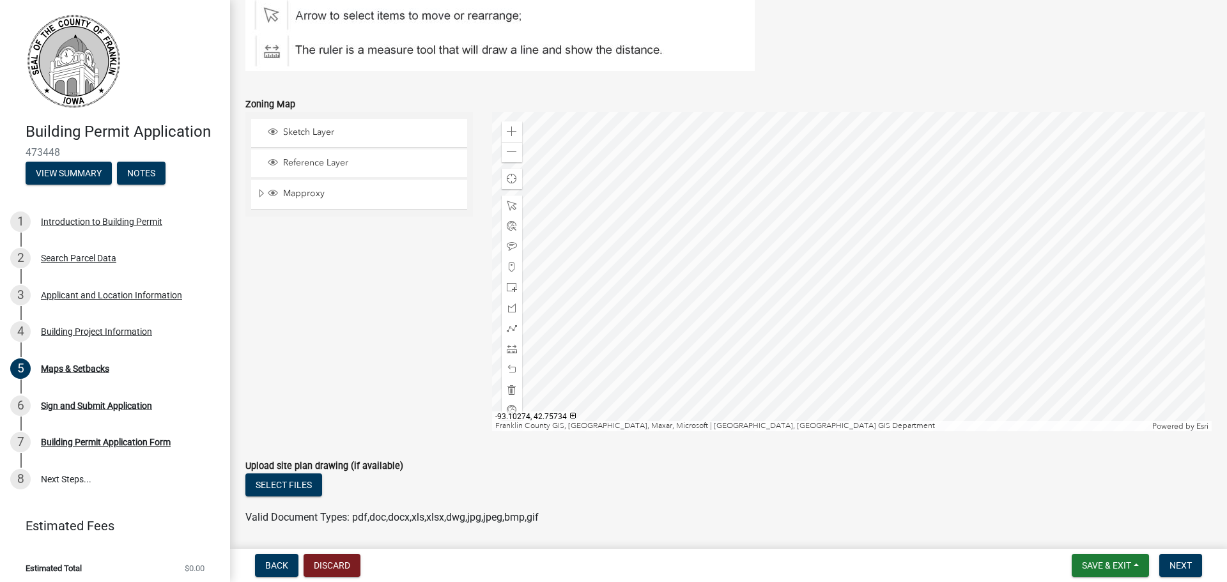
scroll to position [1087, 0]
click at [717, 258] on div at bounding box center [852, 271] width 720 height 320
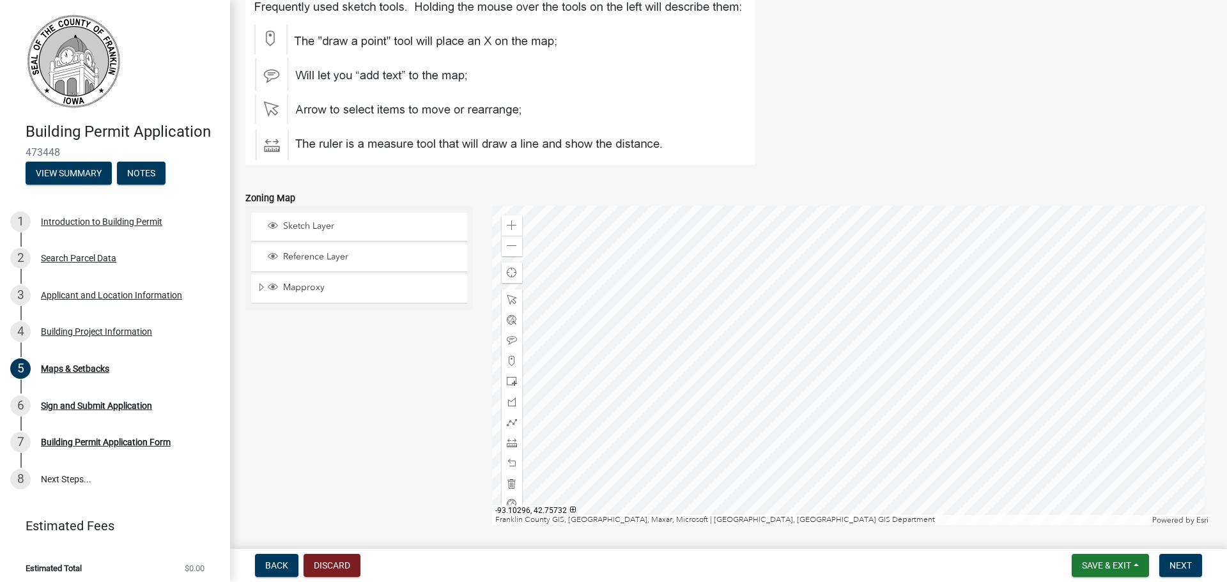
scroll to position [1023, 0]
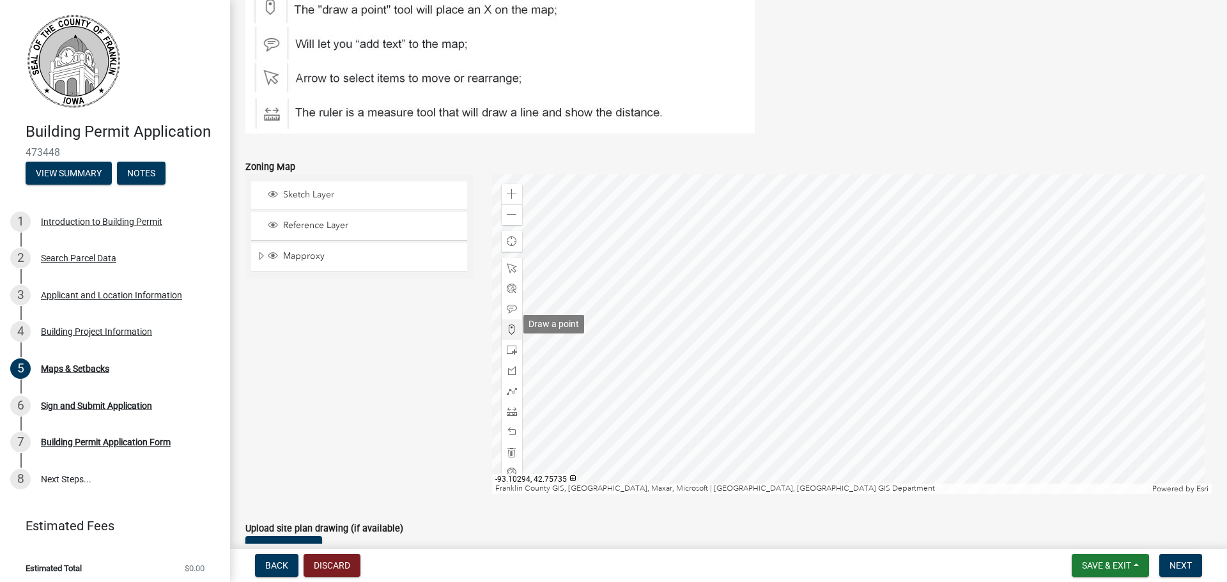
click at [507, 325] on span at bounding box center [512, 330] width 10 height 10
click at [762, 277] on div at bounding box center [852, 335] width 720 height 320
click at [509, 304] on span at bounding box center [512, 309] width 10 height 10
click at [509, 325] on span at bounding box center [512, 330] width 10 height 10
click at [763, 319] on div at bounding box center [852, 335] width 720 height 320
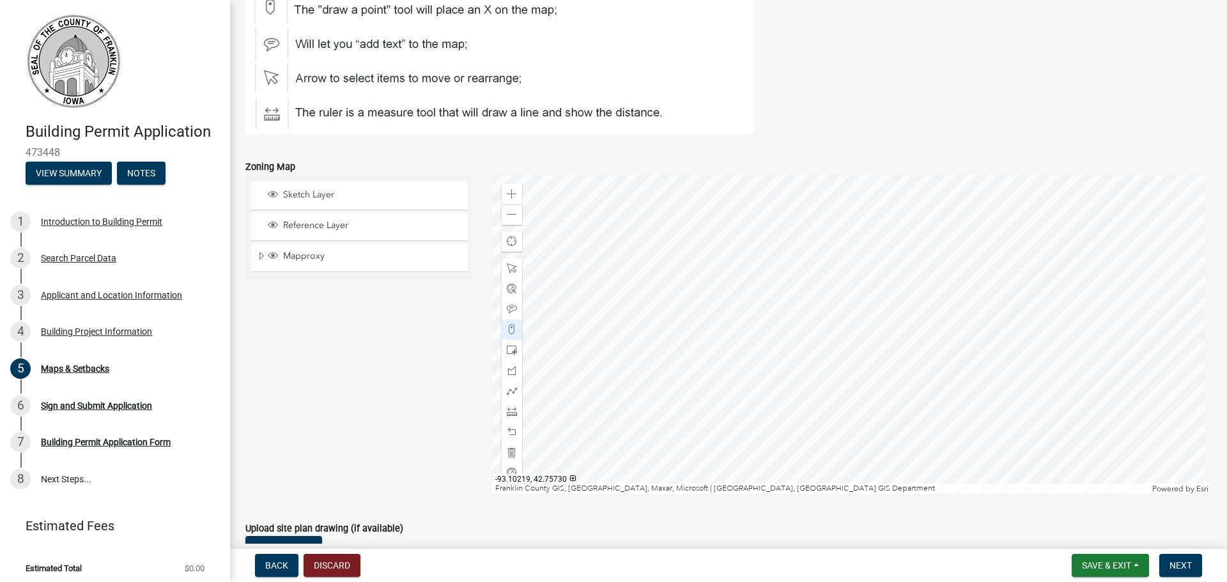
click at [776, 324] on div at bounding box center [852, 335] width 720 height 320
click at [782, 324] on div at bounding box center [852, 335] width 720 height 320
click at [787, 305] on div at bounding box center [852, 335] width 720 height 320
click at [770, 274] on div at bounding box center [852, 335] width 720 height 320
click at [775, 351] on div at bounding box center [852, 335] width 720 height 320
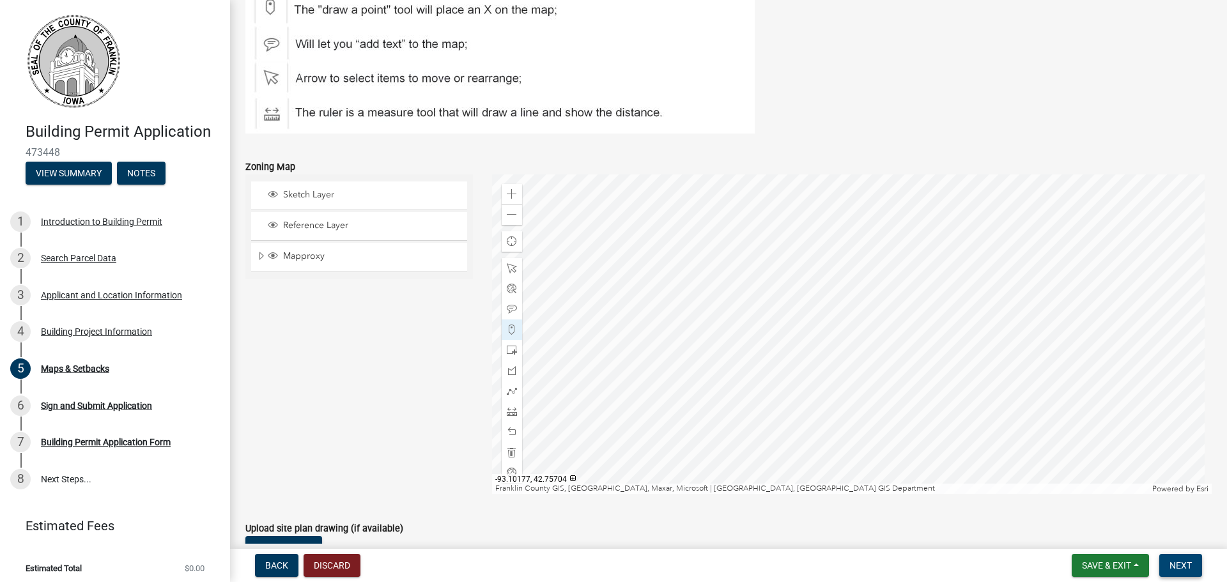
click at [1189, 566] on span "Next" at bounding box center [1181, 566] width 22 height 10
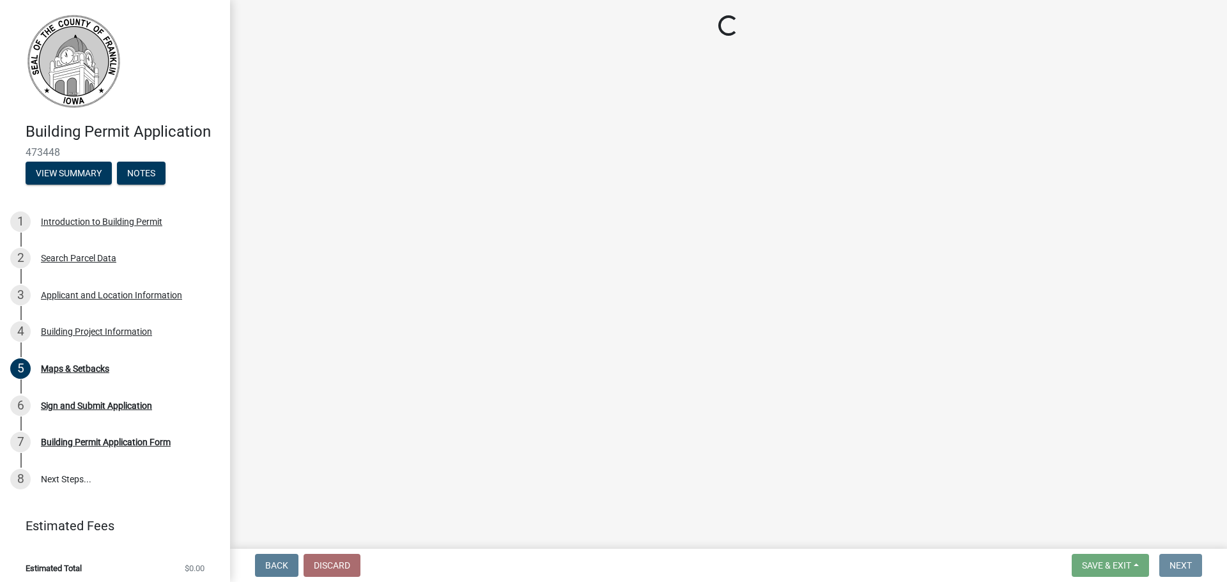
scroll to position [0, 0]
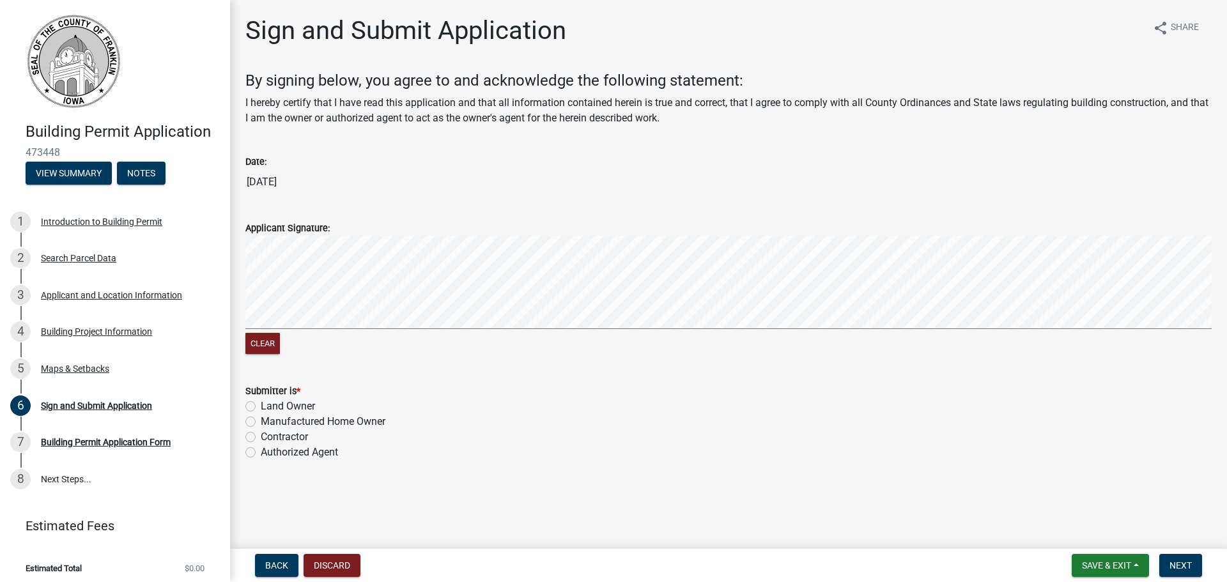
click at [261, 435] on label "Contractor" at bounding box center [284, 437] width 47 height 15
click at [261, 435] on input "Contractor" at bounding box center [265, 434] width 8 height 8
radio input "true"
click at [1183, 557] on button "Next" at bounding box center [1181, 565] width 43 height 23
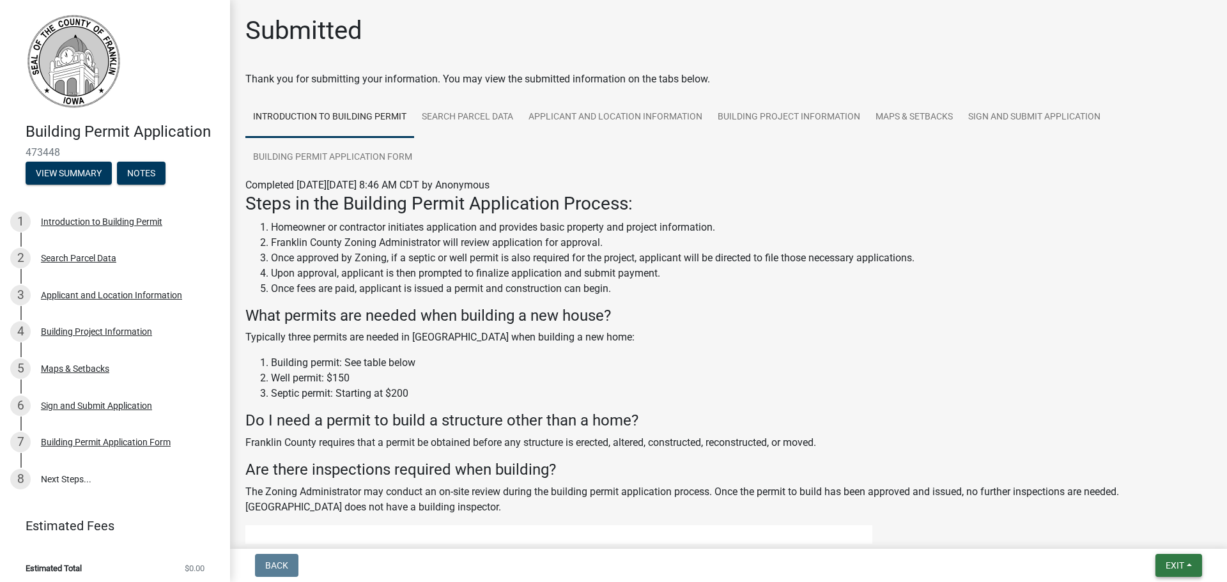
click at [1179, 561] on span "Exit" at bounding box center [1175, 566] width 19 height 10
click at [1152, 535] on button "Save & Exit" at bounding box center [1151, 532] width 102 height 31
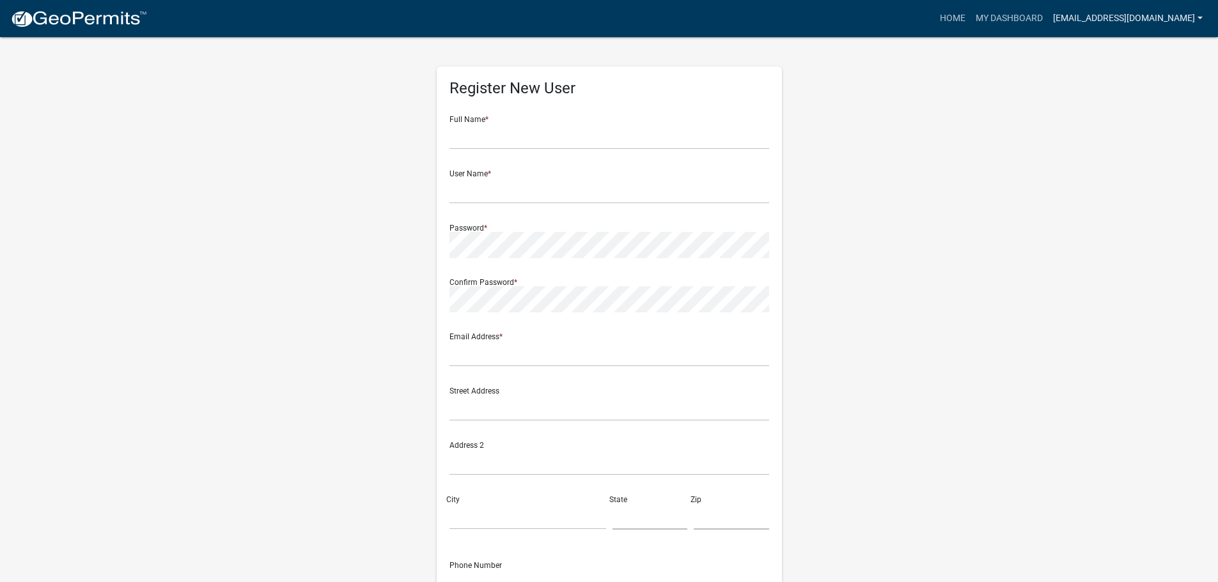
click at [1087, 18] on link "[EMAIL_ADDRESS][DOMAIN_NAME]" at bounding box center [1128, 18] width 160 height 24
click at [1004, 11] on link "My Dashboard" at bounding box center [1008, 18] width 77 height 24
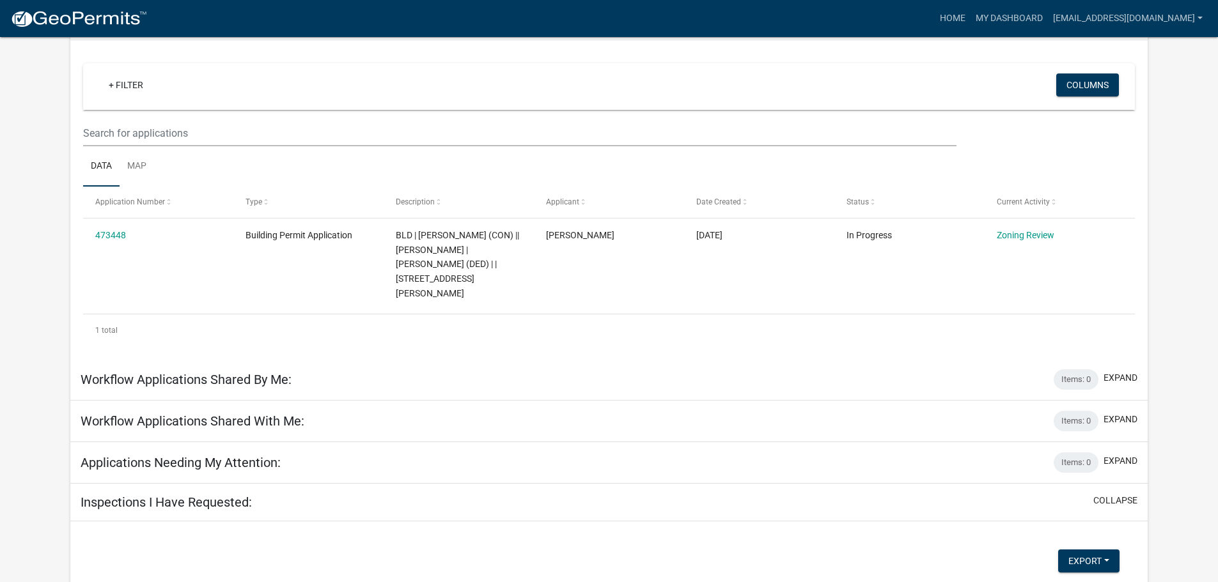
scroll to position [128, 0]
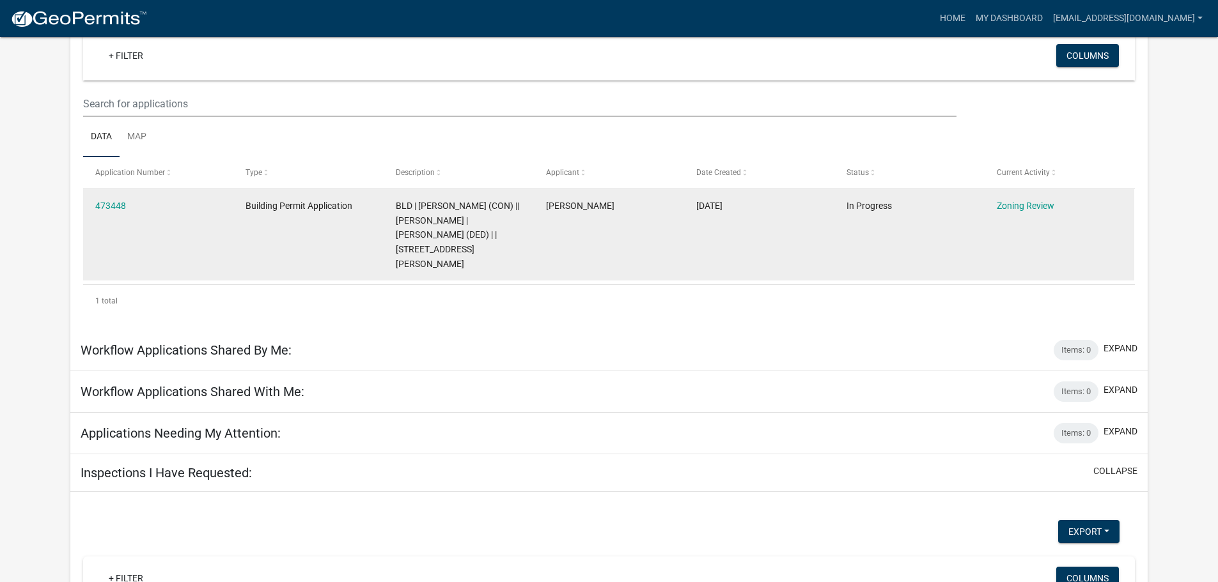
drag, startPoint x: 540, startPoint y: 205, endPoint x: 644, endPoint y: 214, distance: 104.6
click at [644, 214] on datatable-body-cell "[PERSON_NAME]" at bounding box center [609, 234] width 150 height 91
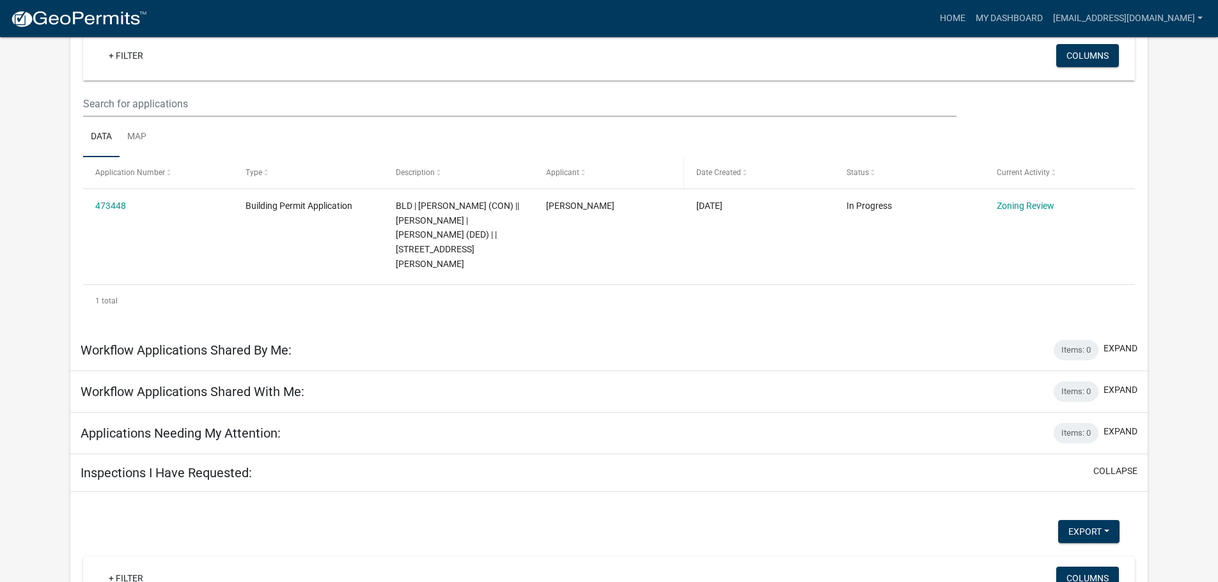
click at [604, 162] on datatable-header-cell "Applicant" at bounding box center [609, 172] width 150 height 31
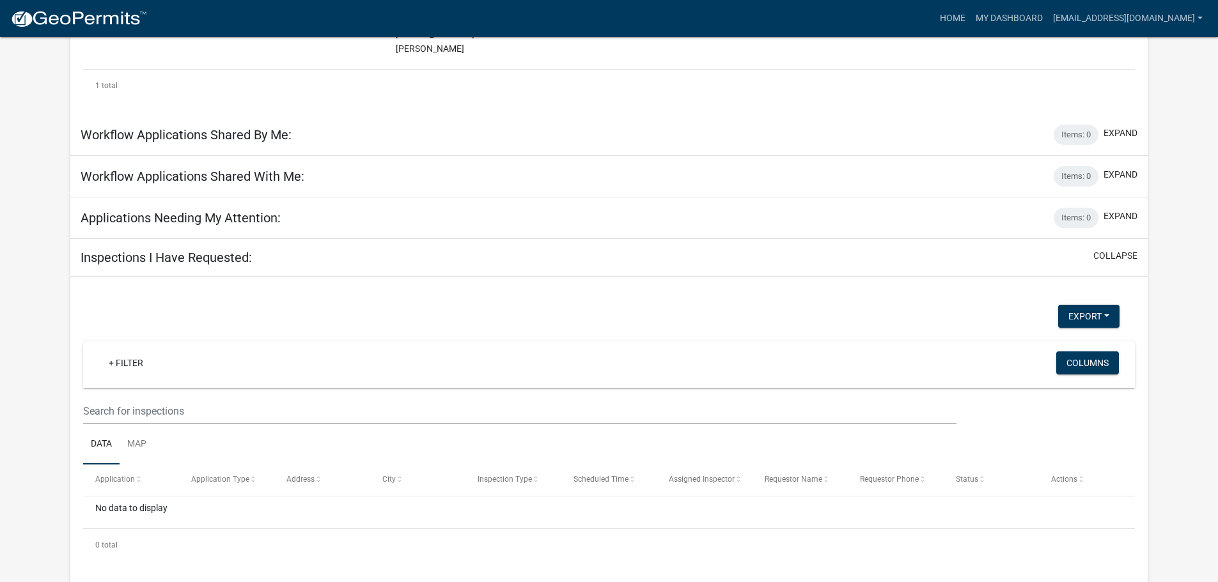
scroll to position [0, 0]
